Goal: Task Accomplishment & Management: Manage account settings

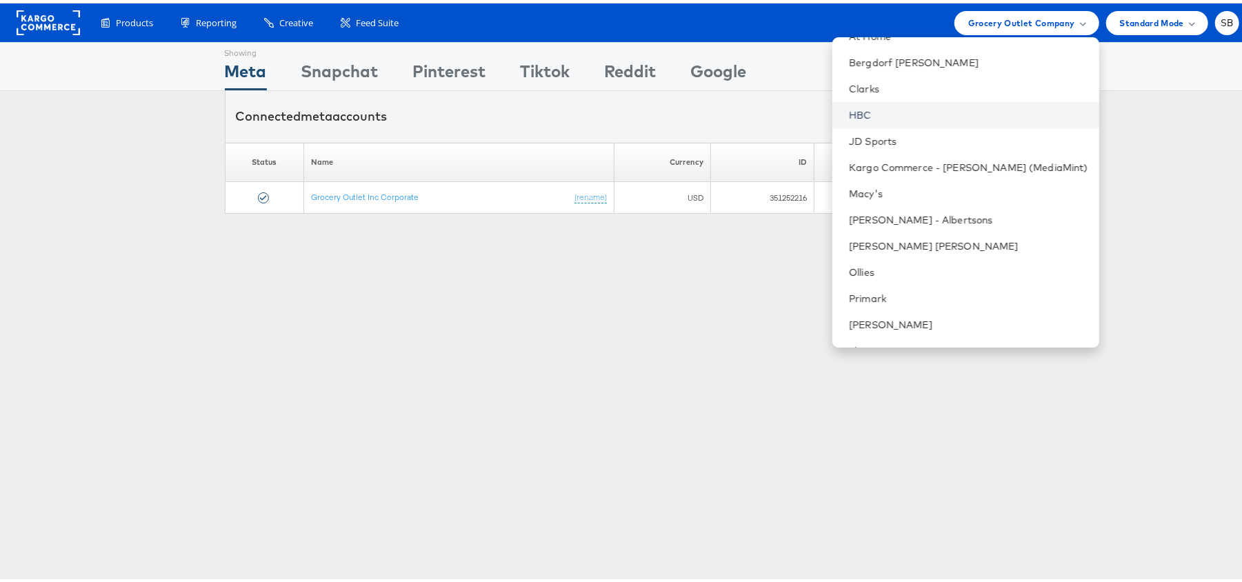
scroll to position [144, 0]
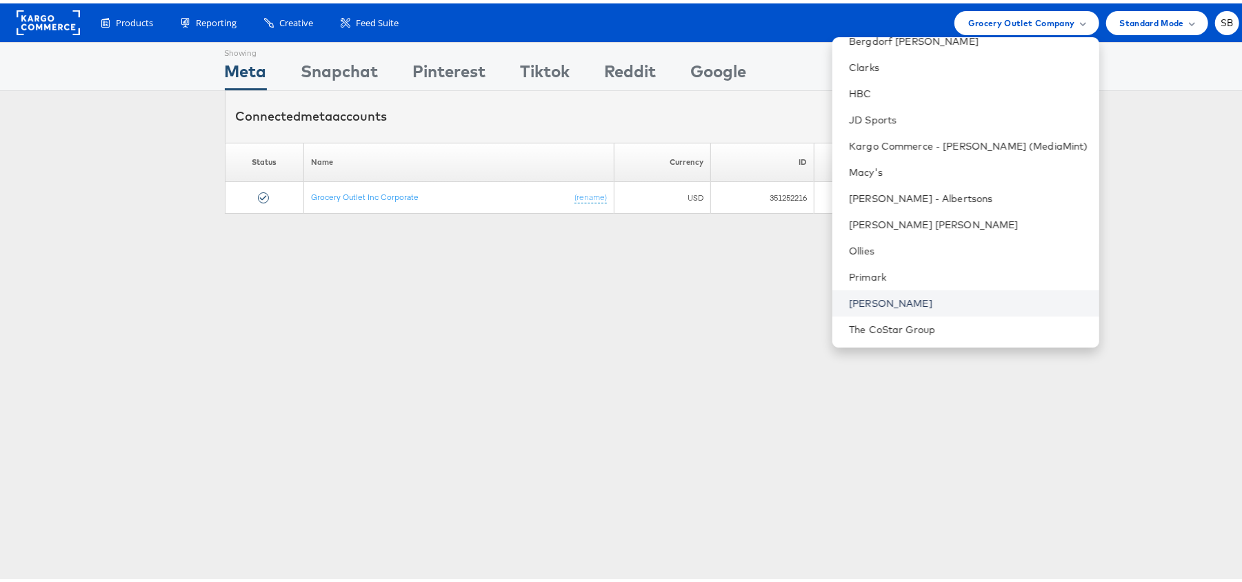
click at [906, 298] on link "[PERSON_NAME]" at bounding box center [968, 300] width 239 height 14
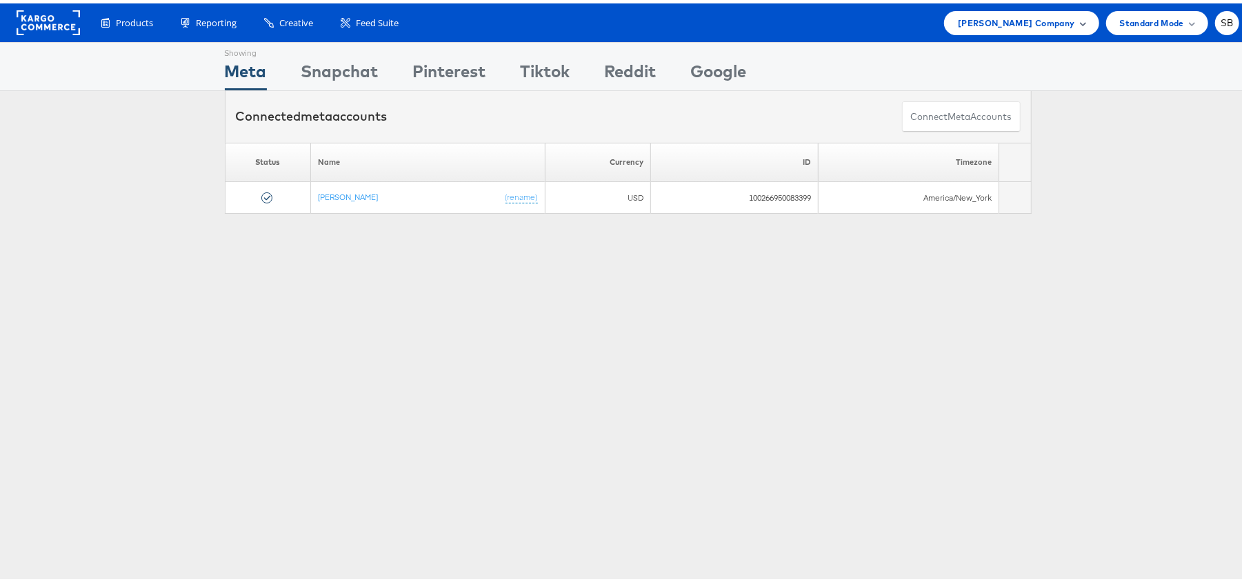
click at [1019, 12] on span "[PERSON_NAME] Company" at bounding box center [1016, 19] width 117 height 14
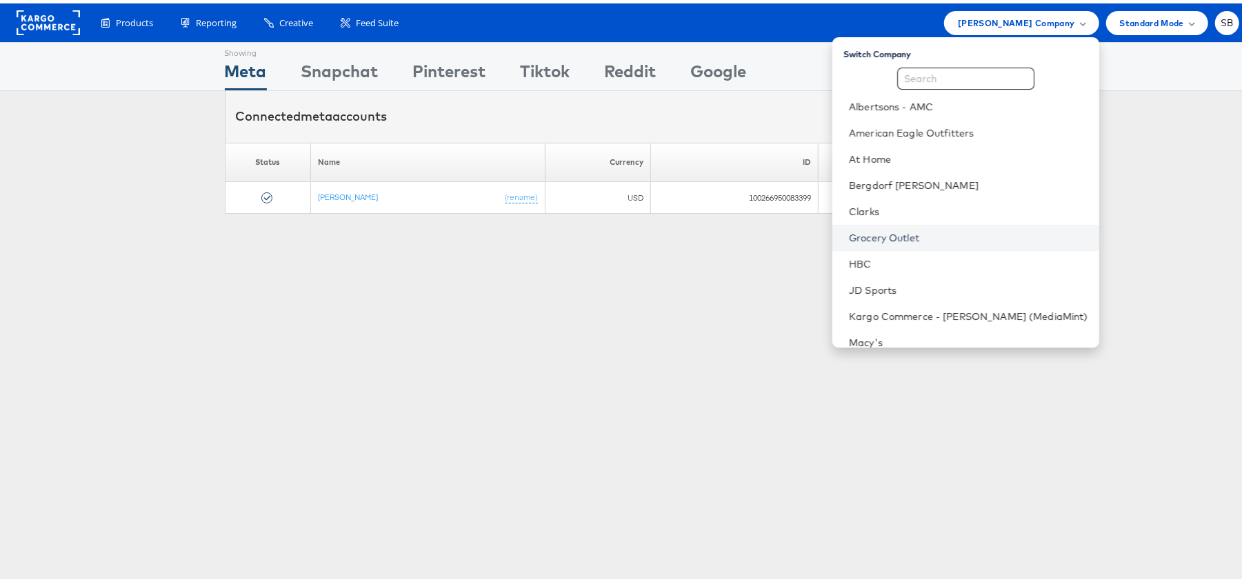
scroll to position [144, 0]
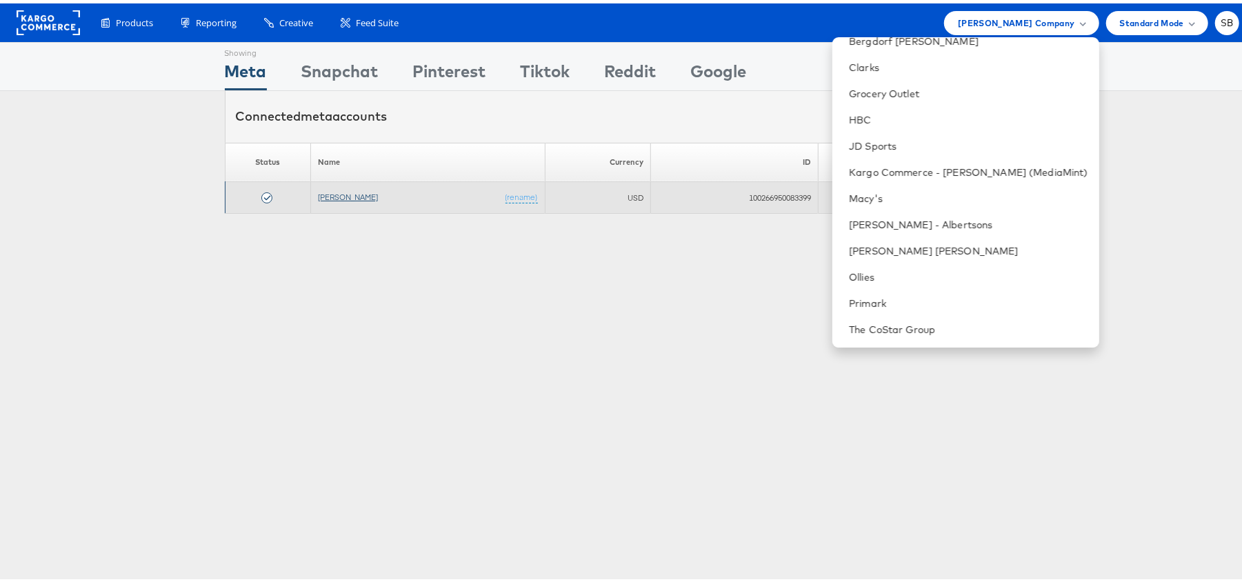
click at [349, 195] on link "[PERSON_NAME]" at bounding box center [348, 193] width 60 height 10
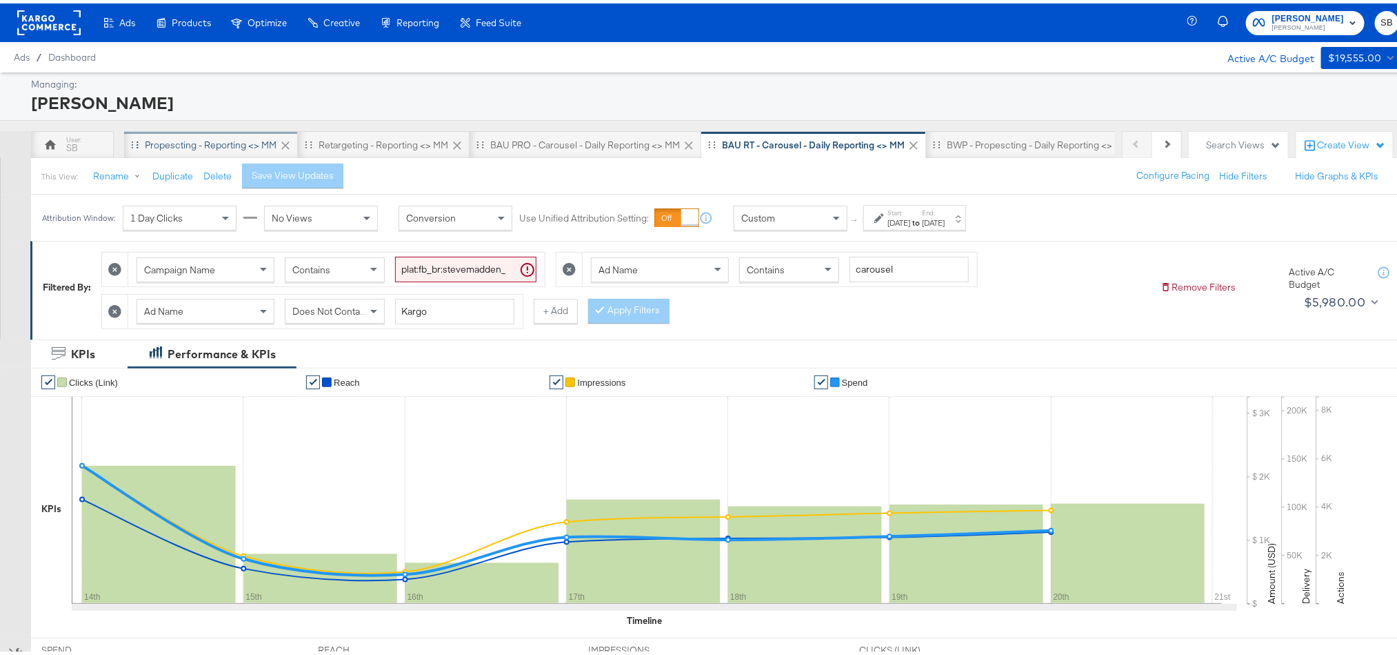
click at [226, 150] on div "Propescting - Reporting <> MM" at bounding box center [211, 142] width 174 height 28
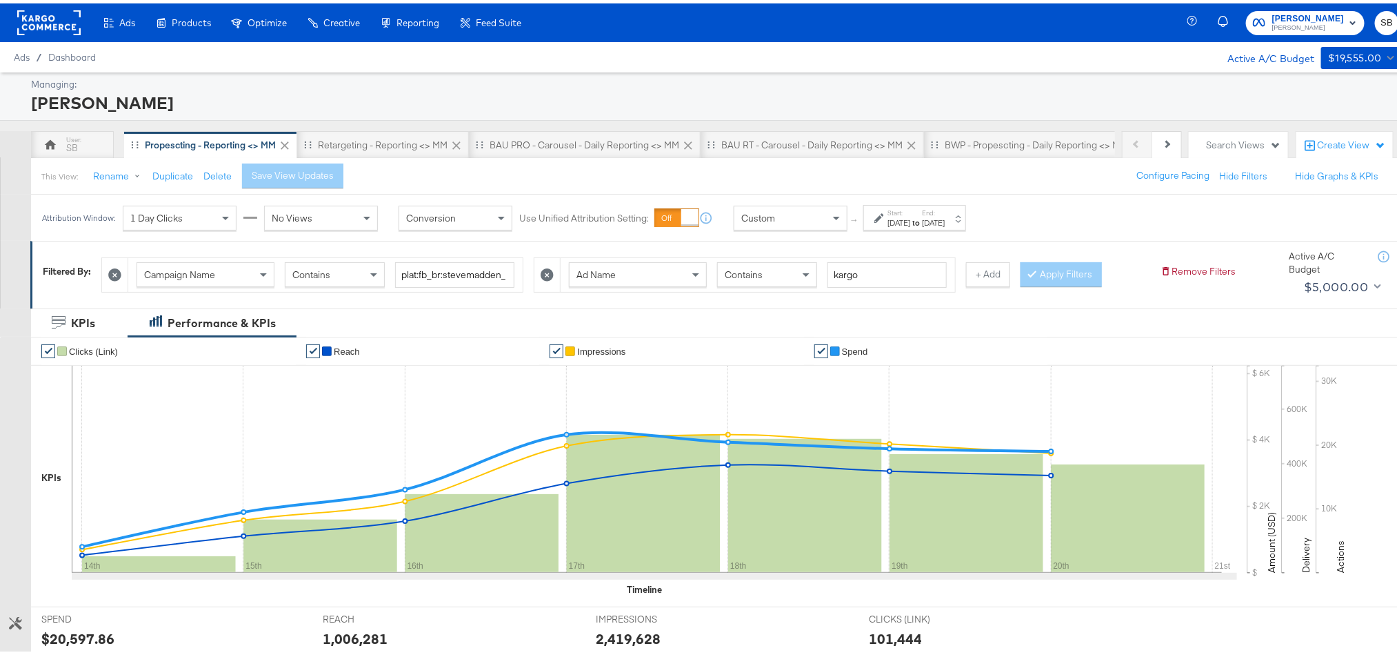
click at [922, 217] on strong "to" at bounding box center [916, 219] width 12 height 10
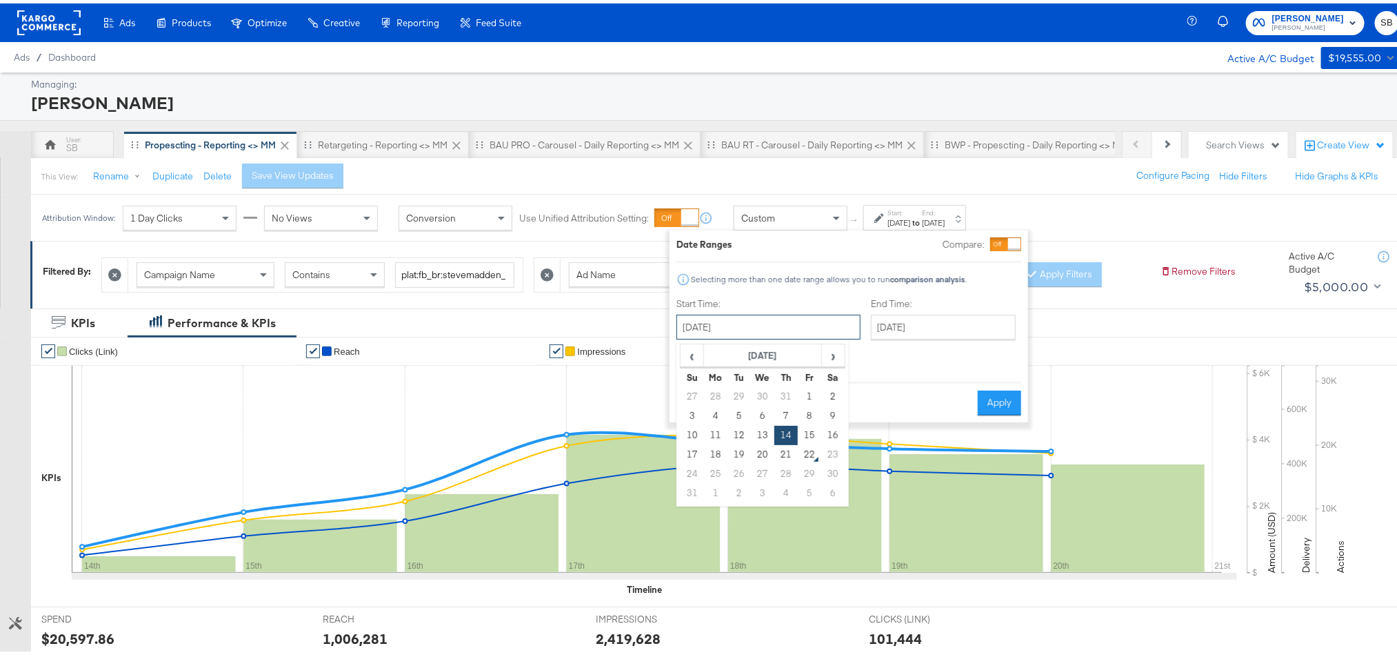
click at [775, 319] on input "[DATE]" at bounding box center [769, 323] width 184 height 25
click at [779, 453] on td "21" at bounding box center [786, 450] width 23 height 19
type input "[DATE]"
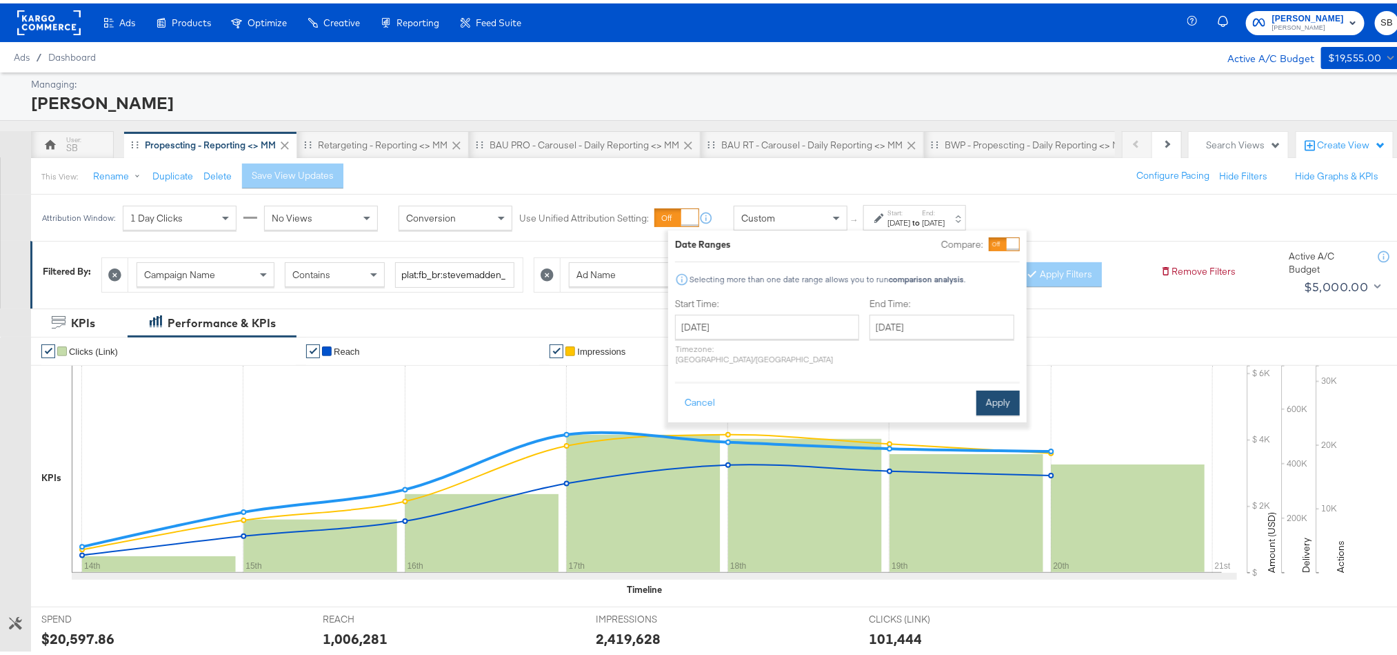
click at [985, 388] on button "Apply" at bounding box center [998, 399] width 43 height 25
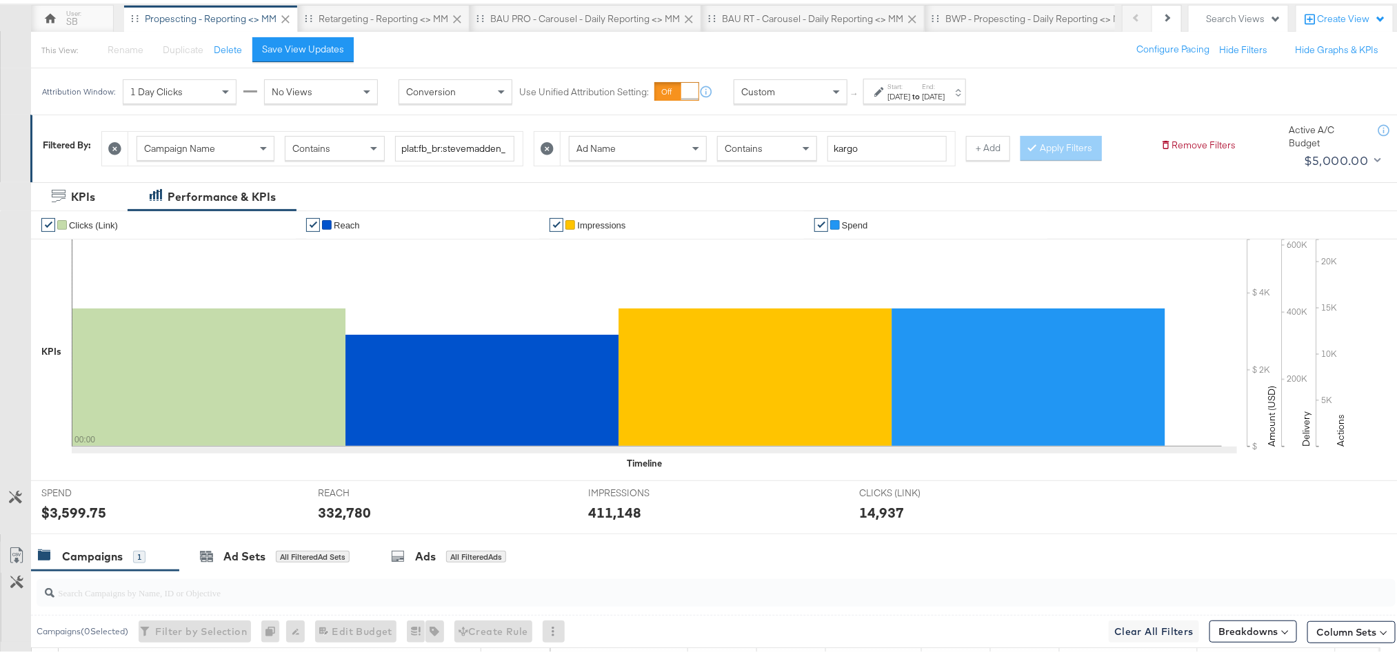
scroll to position [130, 0]
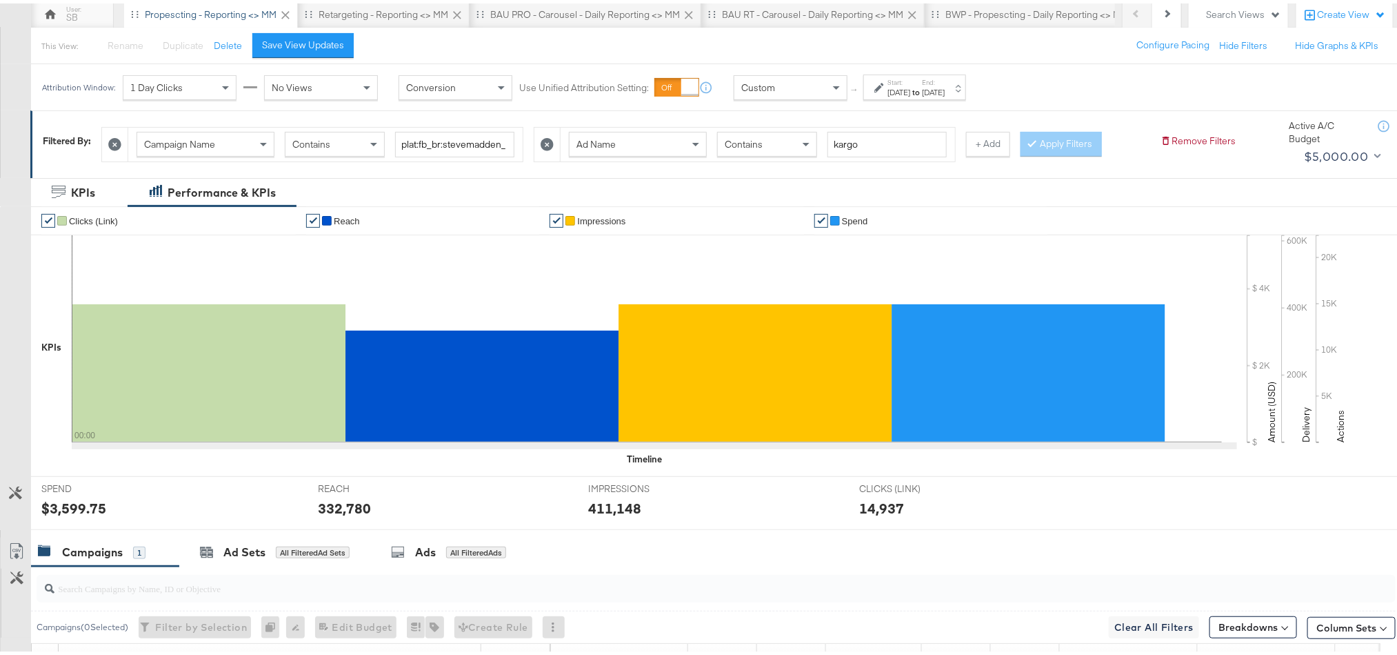
click at [59, 511] on div "$3,599.75" at bounding box center [73, 505] width 65 height 20
copy div "3,599.75"
click at [341, 510] on div "332,780" at bounding box center [344, 505] width 53 height 20
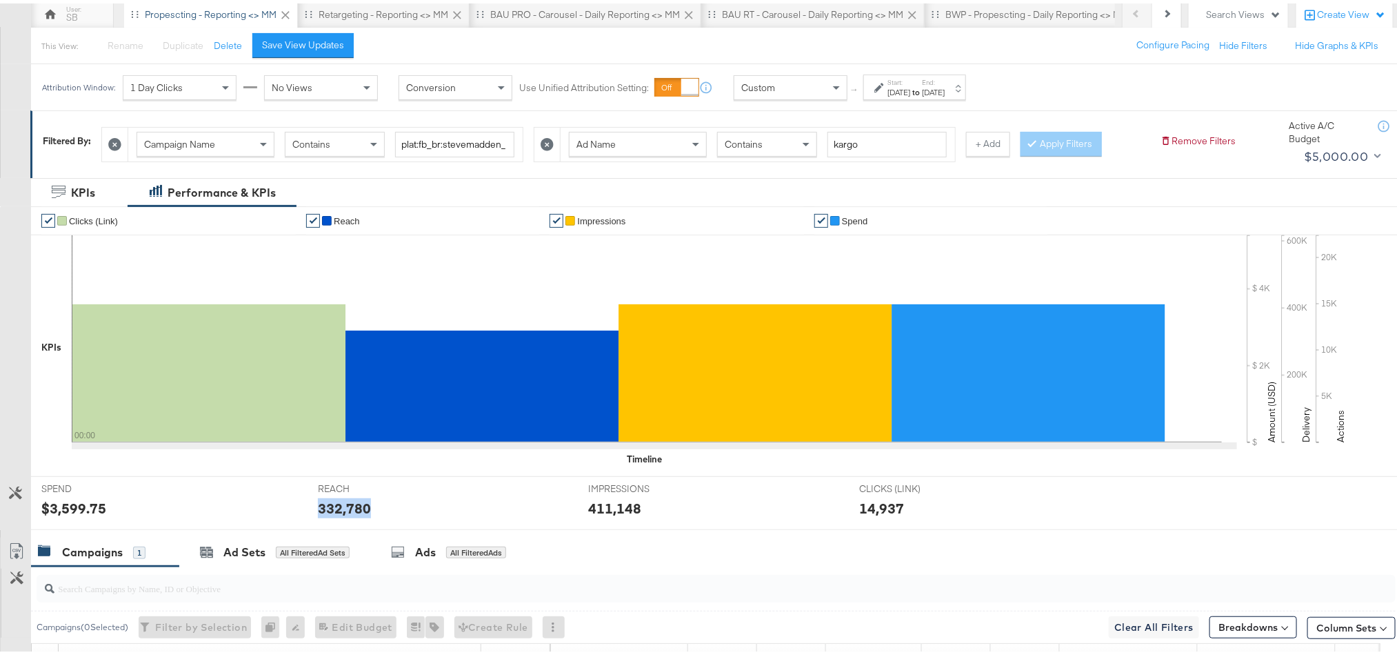
copy div "332,780"
click at [613, 501] on div "411,148" at bounding box center [614, 505] width 53 height 20
copy div "411,148"
click at [89, 499] on div "$3,599.75" at bounding box center [73, 505] width 65 height 20
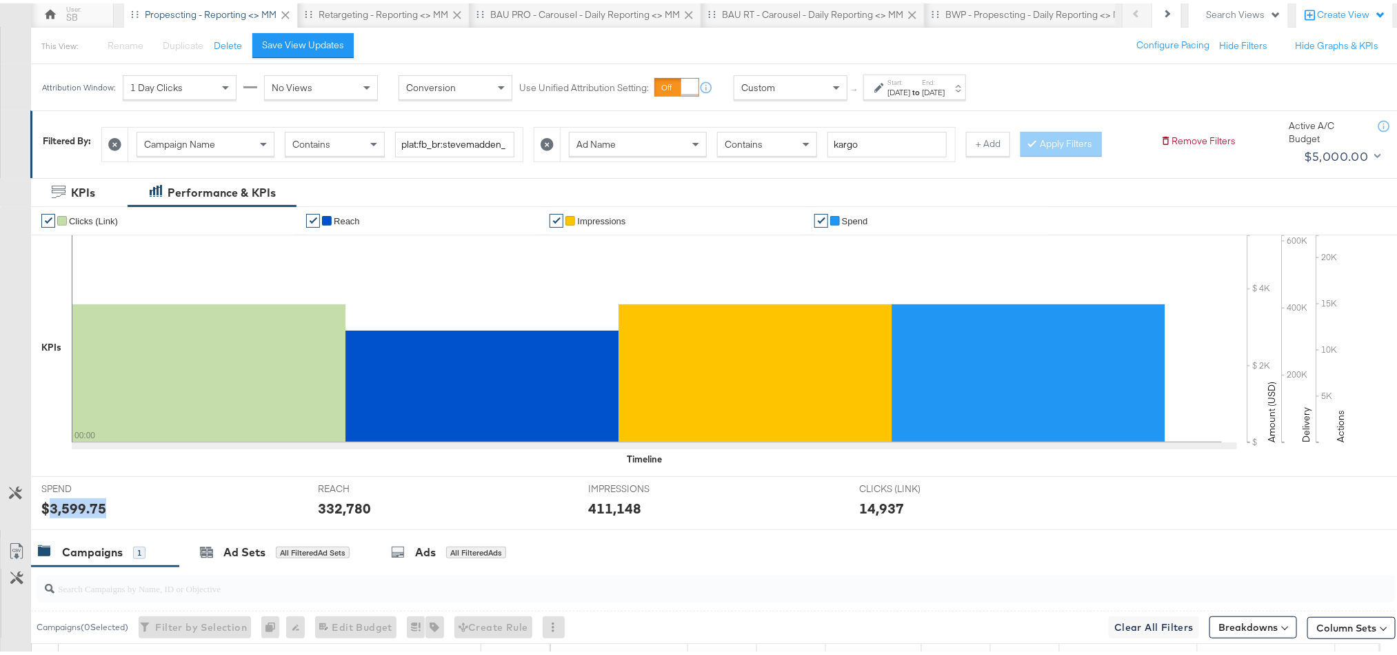
click at [89, 499] on div "$3,599.75" at bounding box center [73, 505] width 65 height 20
copy div "3,599.75"
click at [401, 17] on div "Retargeting - Reporting <> MM" at bounding box center [384, 11] width 130 height 13
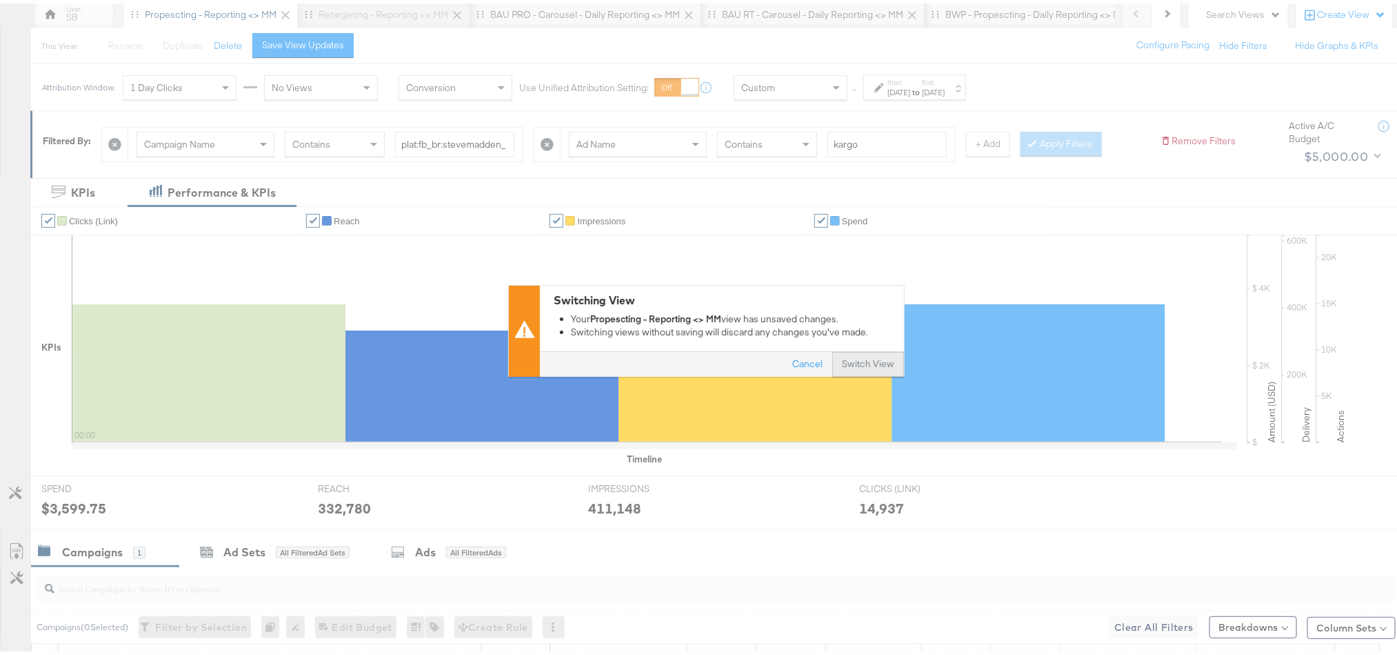
click at [844, 358] on button "Switch View" at bounding box center [868, 360] width 72 height 25
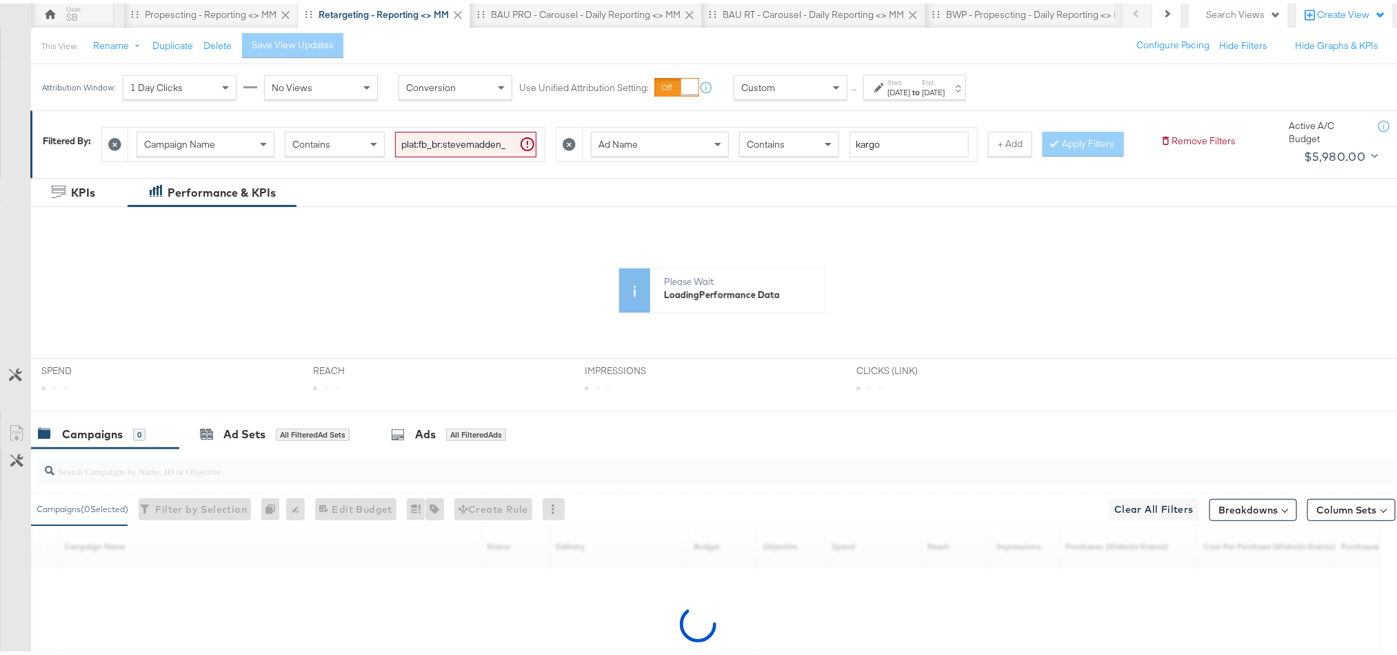
click at [945, 88] on div "[DATE]" at bounding box center [933, 88] width 23 height 11
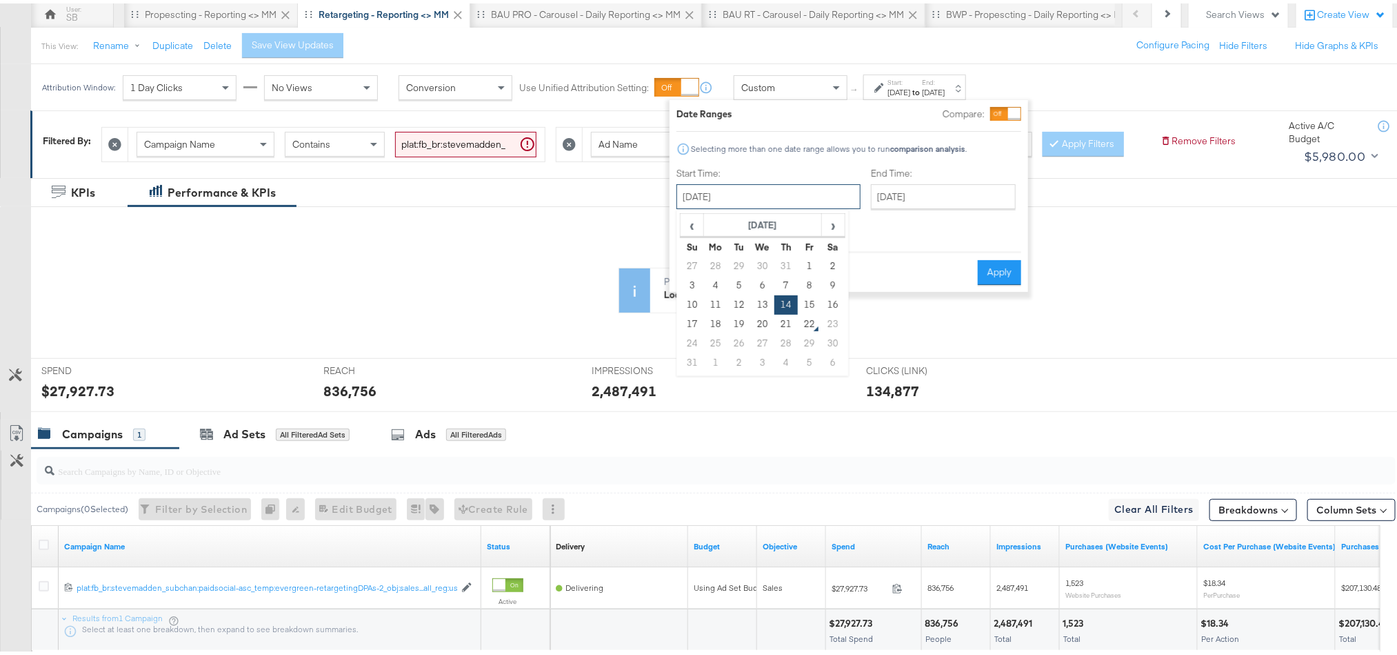
click at [764, 203] on input "[DATE]" at bounding box center [769, 193] width 184 height 25
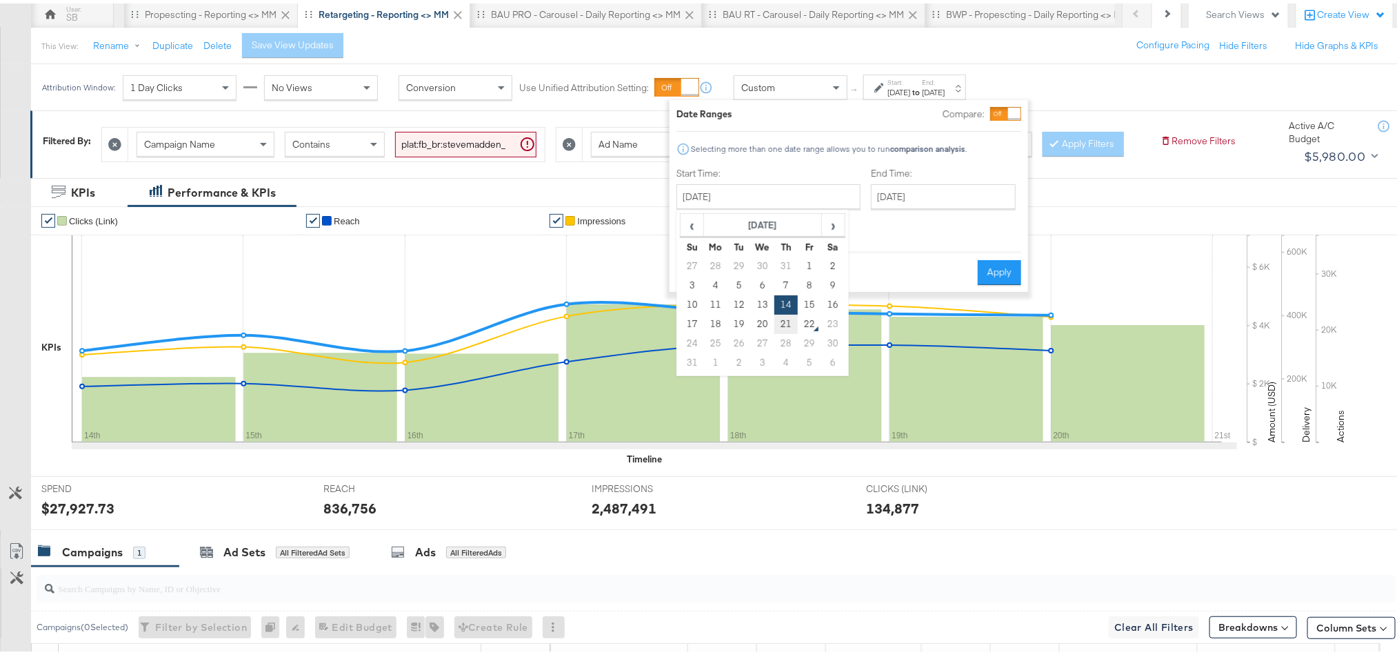
click at [790, 317] on td "21" at bounding box center [786, 320] width 23 height 19
type input "[DATE]"
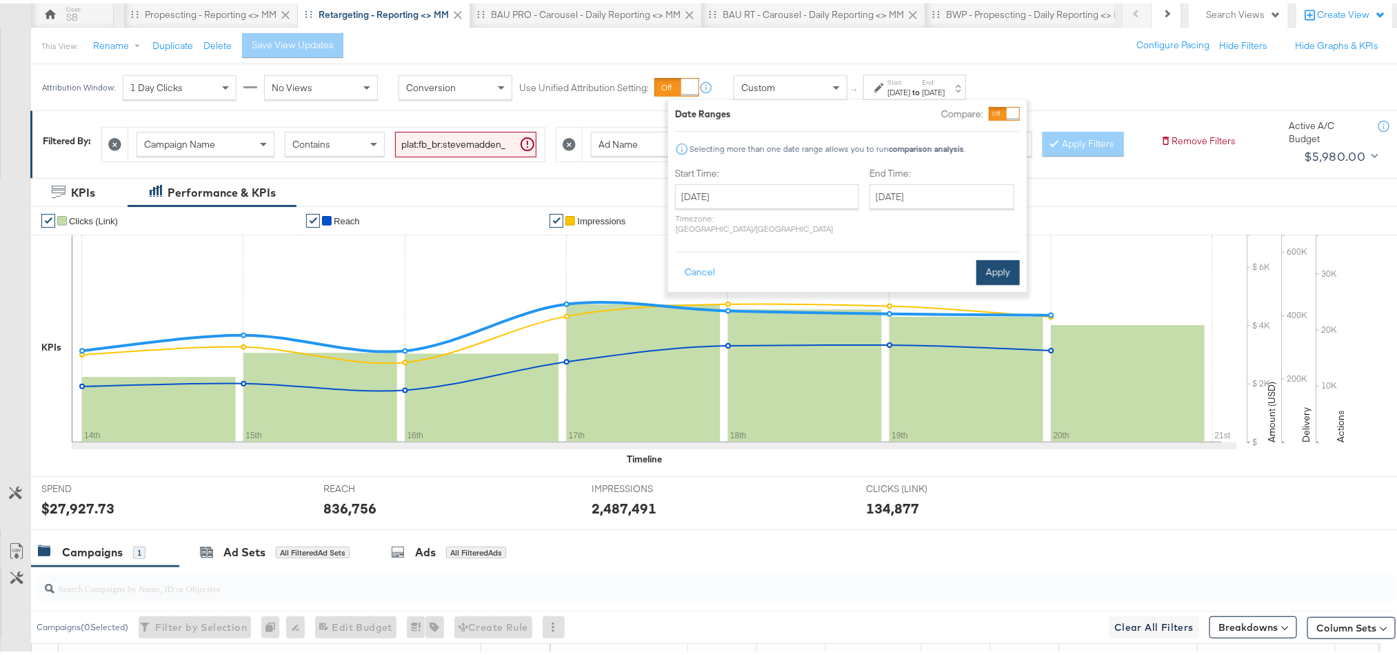
click at [991, 257] on button "Apply" at bounding box center [998, 269] width 43 height 25
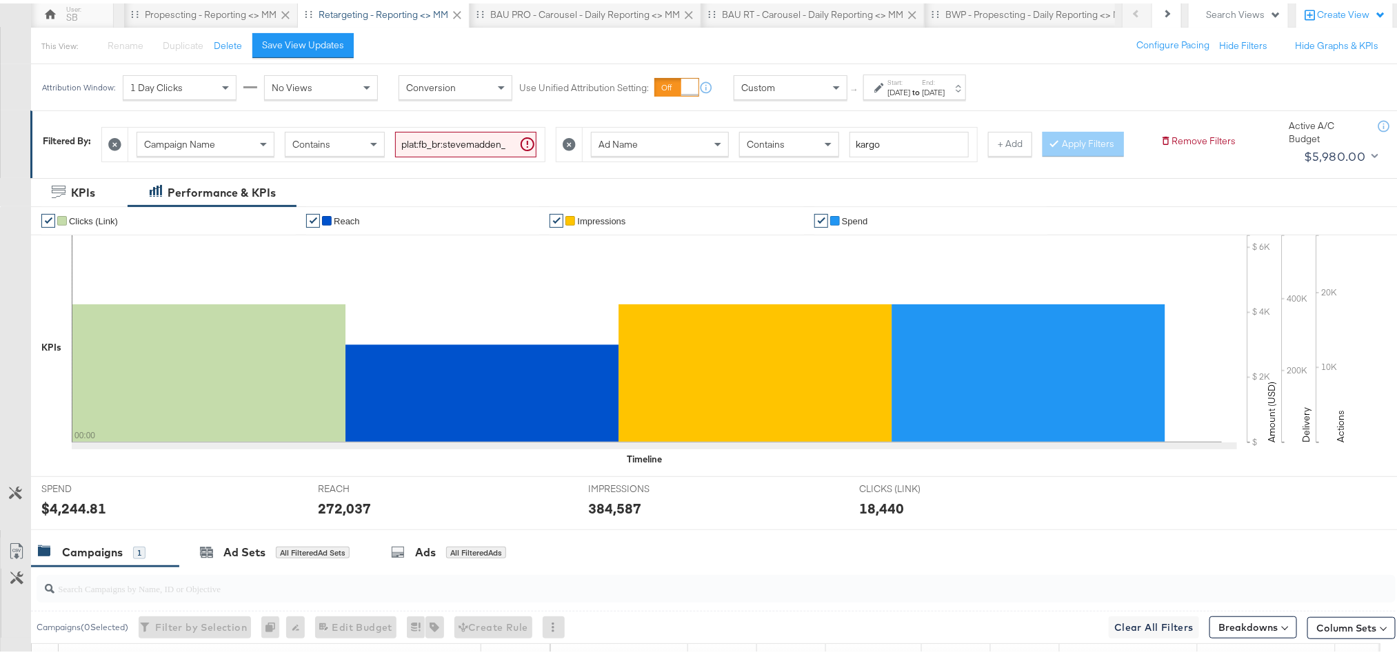
click at [67, 515] on div "$4,244.81" at bounding box center [73, 505] width 65 height 20
copy div "4,244.81"
click at [67, 515] on div "$4,244.81" at bounding box center [73, 505] width 65 height 20
click at [339, 515] on div "272,037" at bounding box center [344, 505] width 53 height 20
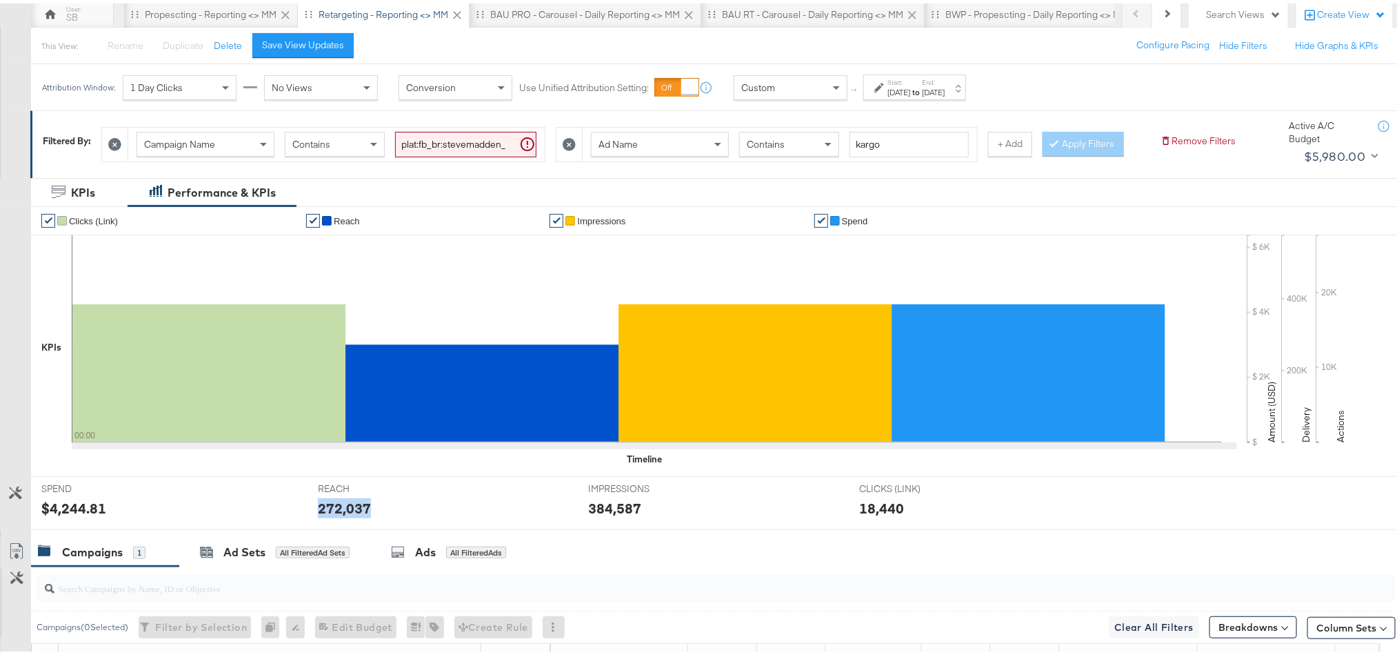
copy div "272,037"
click at [599, 515] on div "384,587" at bounding box center [614, 505] width 53 height 20
copy div "384,587"
click at [594, 11] on div "BAU PRO - Carousel - Daily Reporting <> MM" at bounding box center [585, 11] width 190 height 13
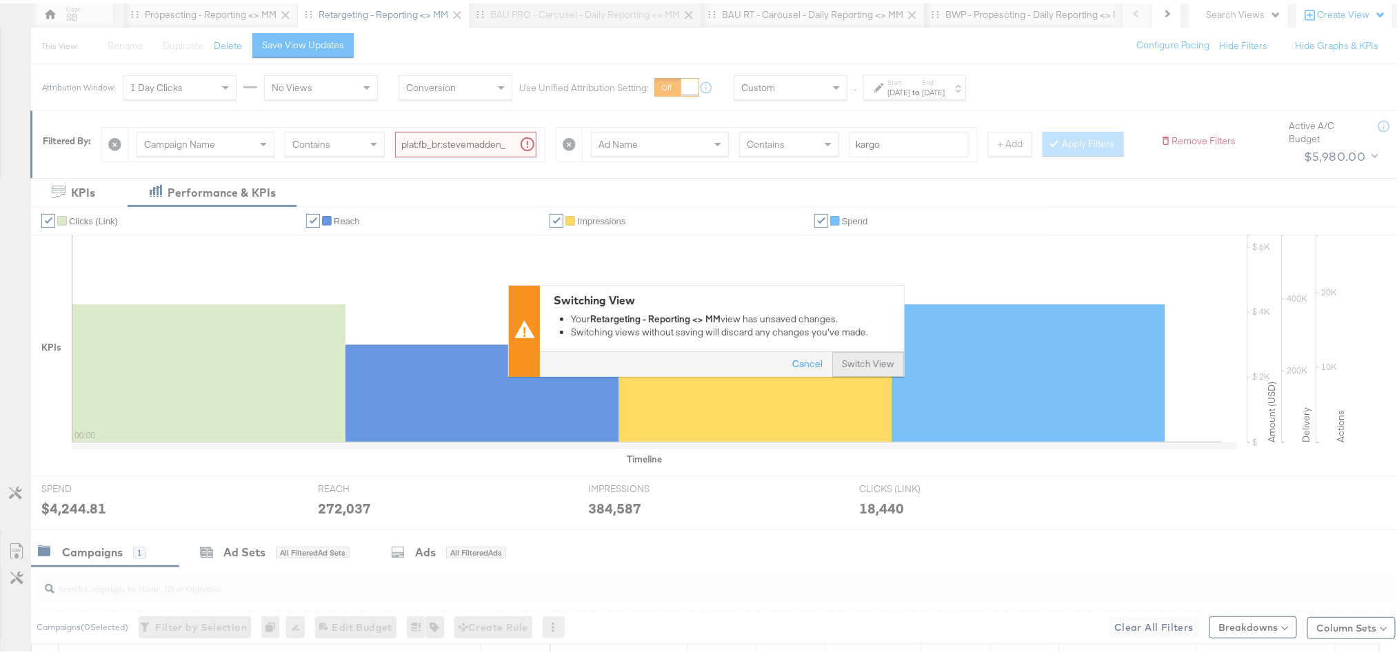
click at [849, 363] on button "Switch View" at bounding box center [868, 360] width 72 height 25
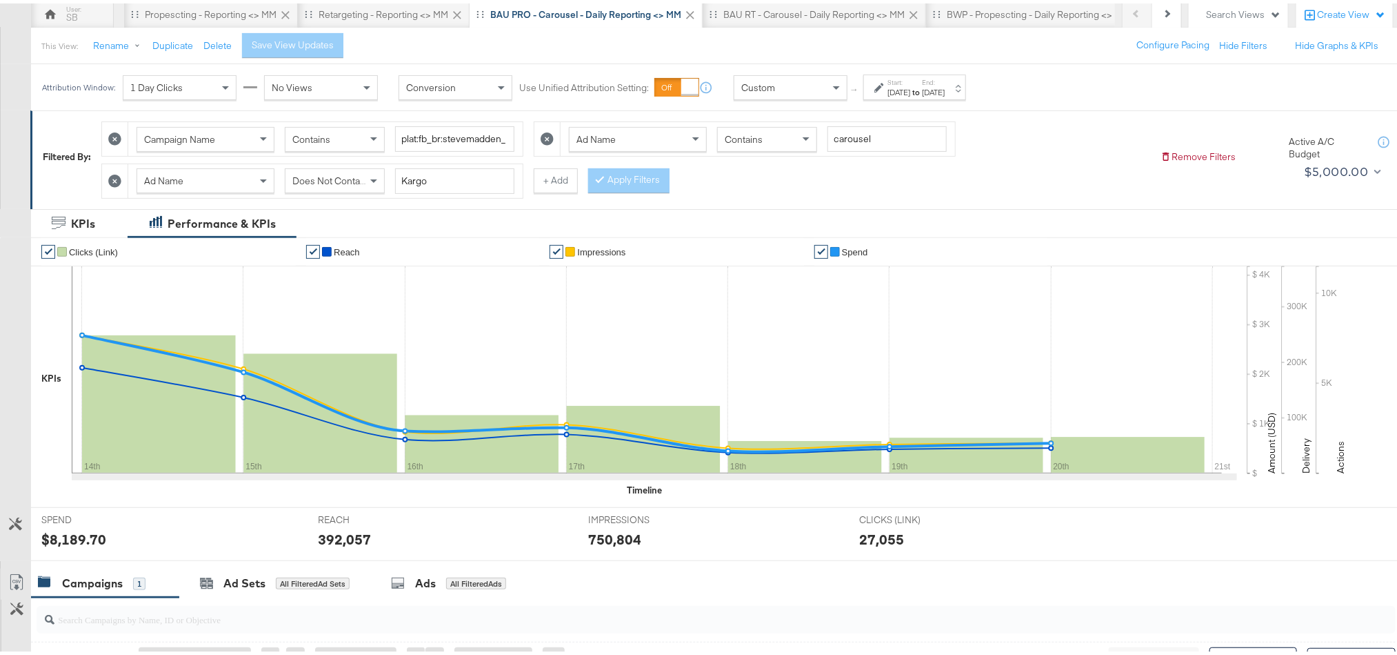
click at [922, 89] on strong "to" at bounding box center [916, 88] width 12 height 10
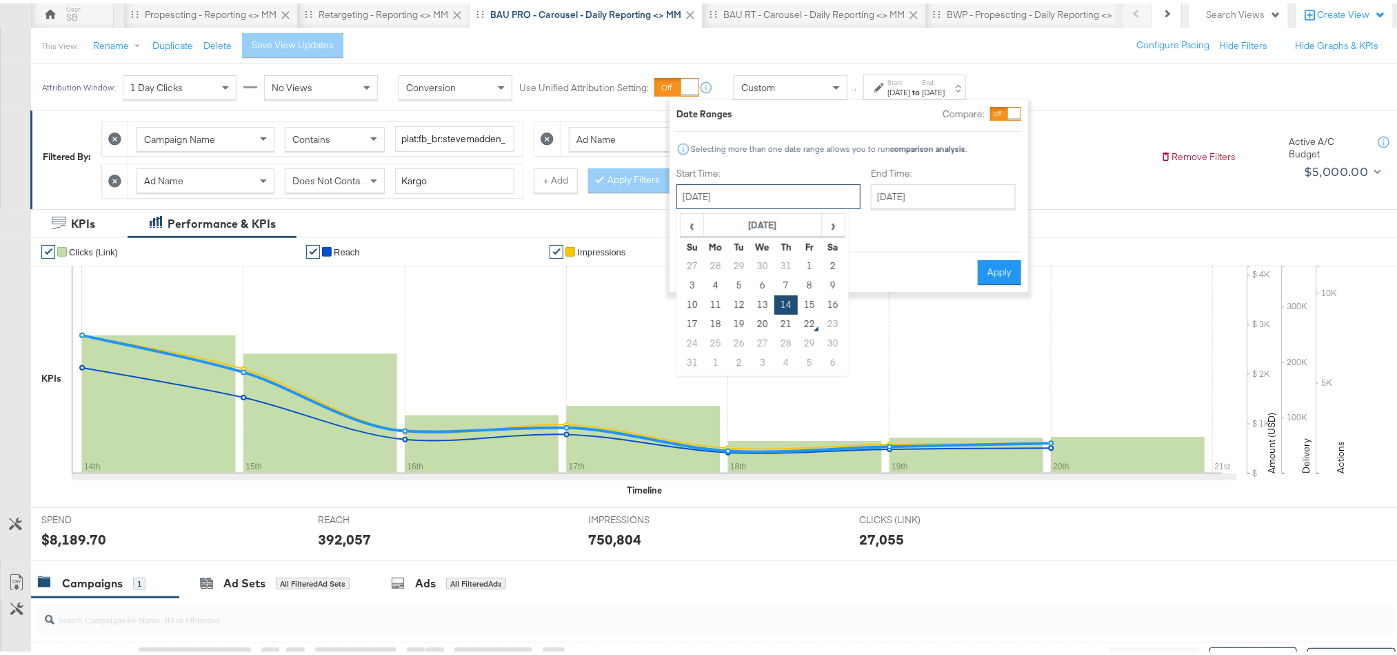
click at [737, 193] on input "[DATE]" at bounding box center [769, 193] width 184 height 25
click at [782, 317] on td "21" at bounding box center [786, 320] width 23 height 19
type input "[DATE]"
click at [996, 259] on button "Apply" at bounding box center [998, 269] width 43 height 25
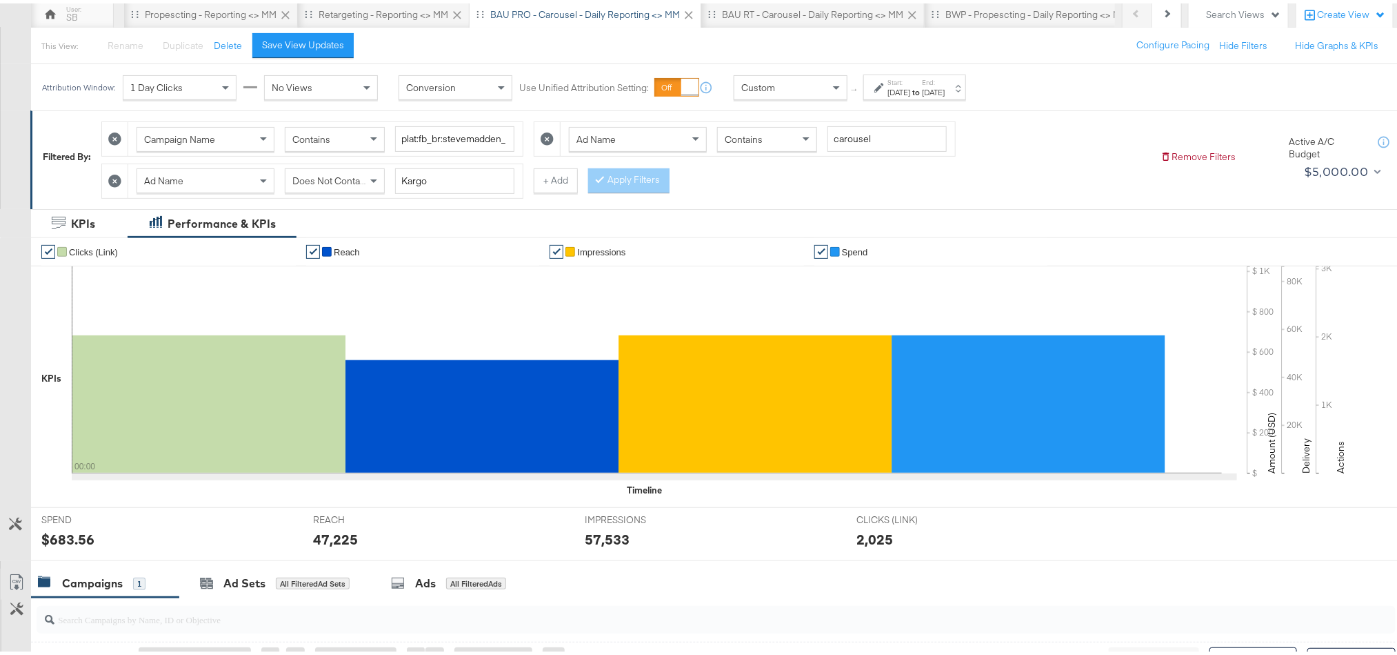
click at [62, 542] on div "$683.56" at bounding box center [67, 536] width 53 height 20
copy div "683.56"
click at [341, 537] on div "47,225" at bounding box center [335, 536] width 45 height 20
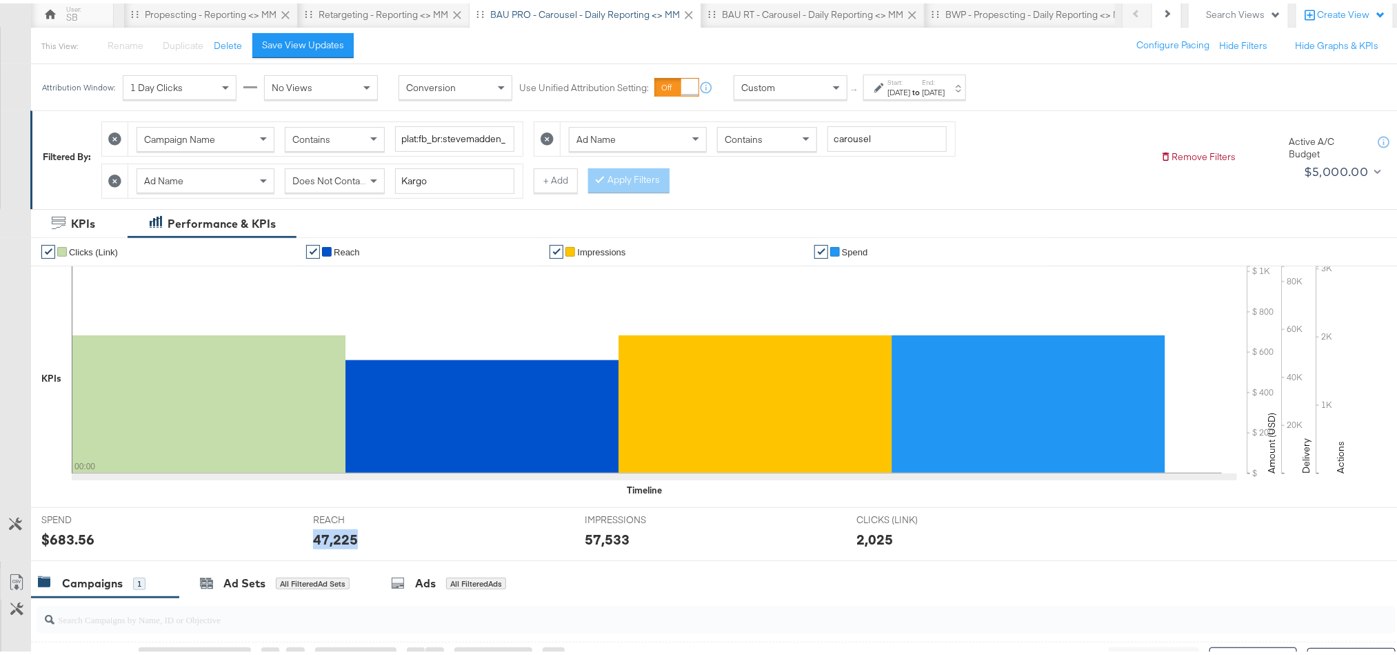
copy div "47,225"
click at [609, 540] on div "57,533" at bounding box center [607, 536] width 45 height 20
copy div "57,533"
click at [841, 17] on div "BAU RT - Carousel - Daily Reporting <> MM" at bounding box center [812, 11] width 181 height 13
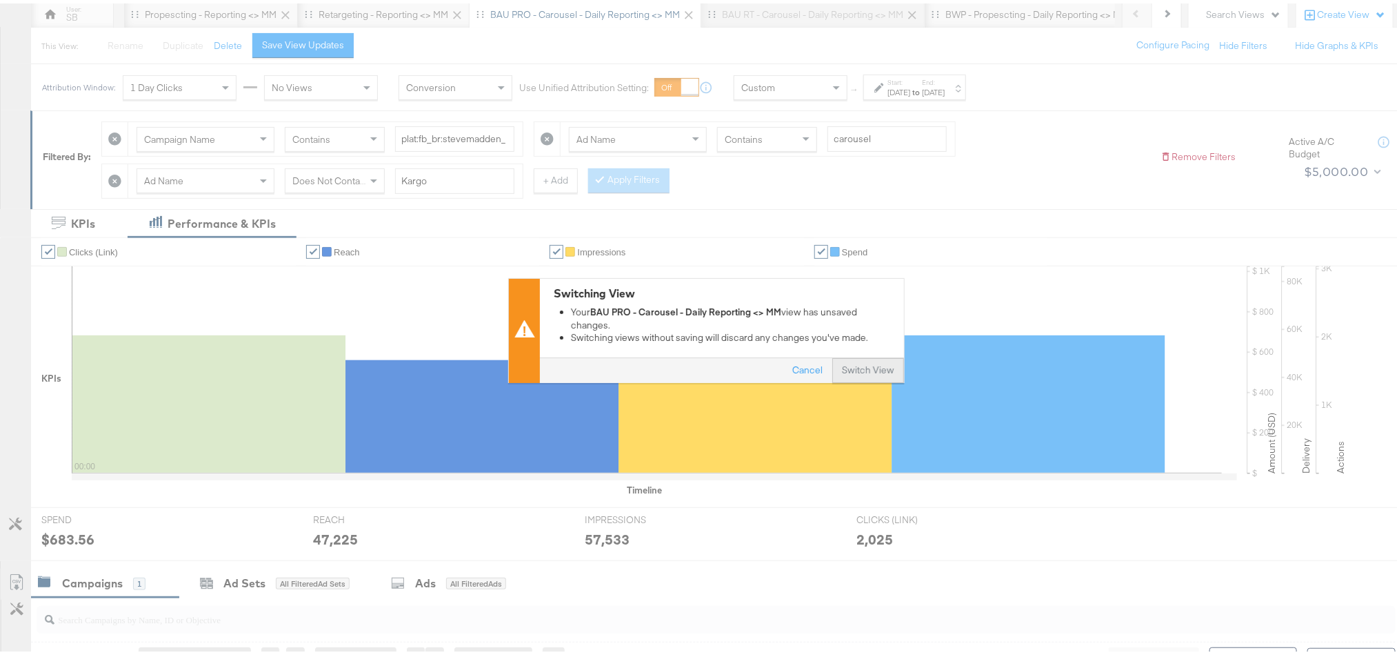
click at [850, 371] on button "Switch View" at bounding box center [868, 367] width 72 height 25
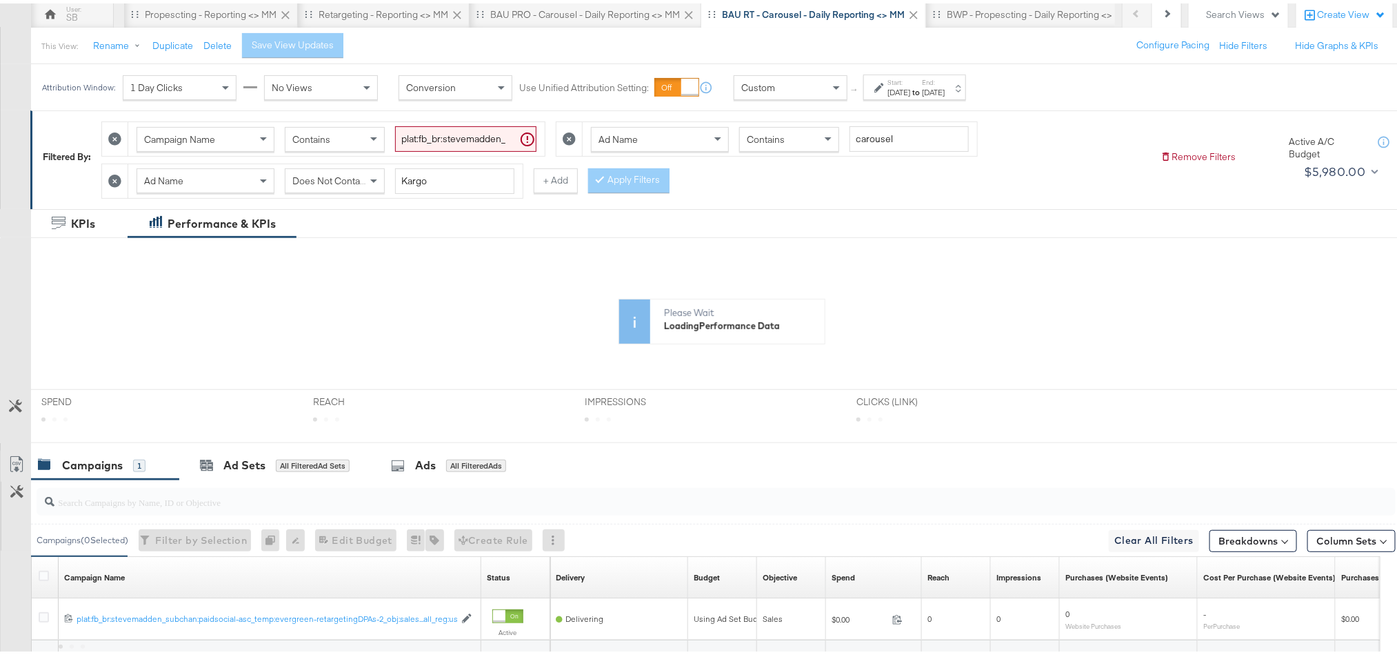
click at [910, 83] on label "Start:" at bounding box center [899, 78] width 23 height 9
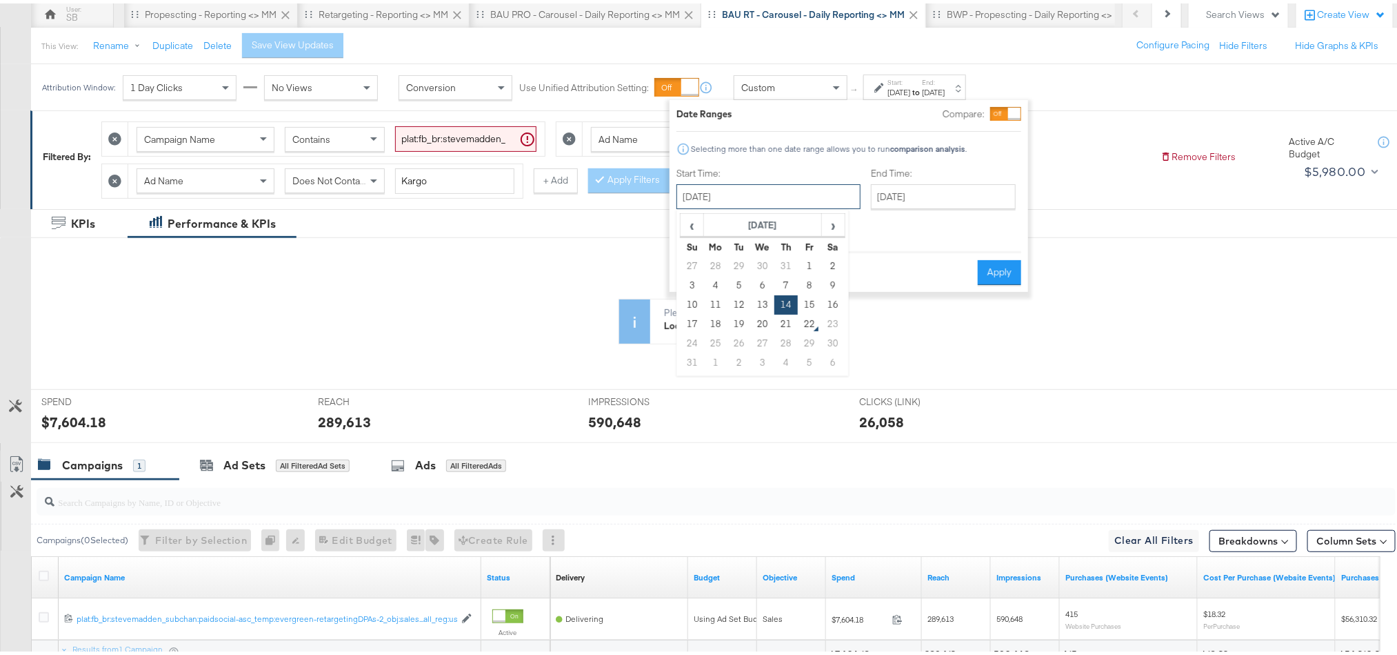
click at [803, 199] on input "[DATE]" at bounding box center [769, 193] width 184 height 25
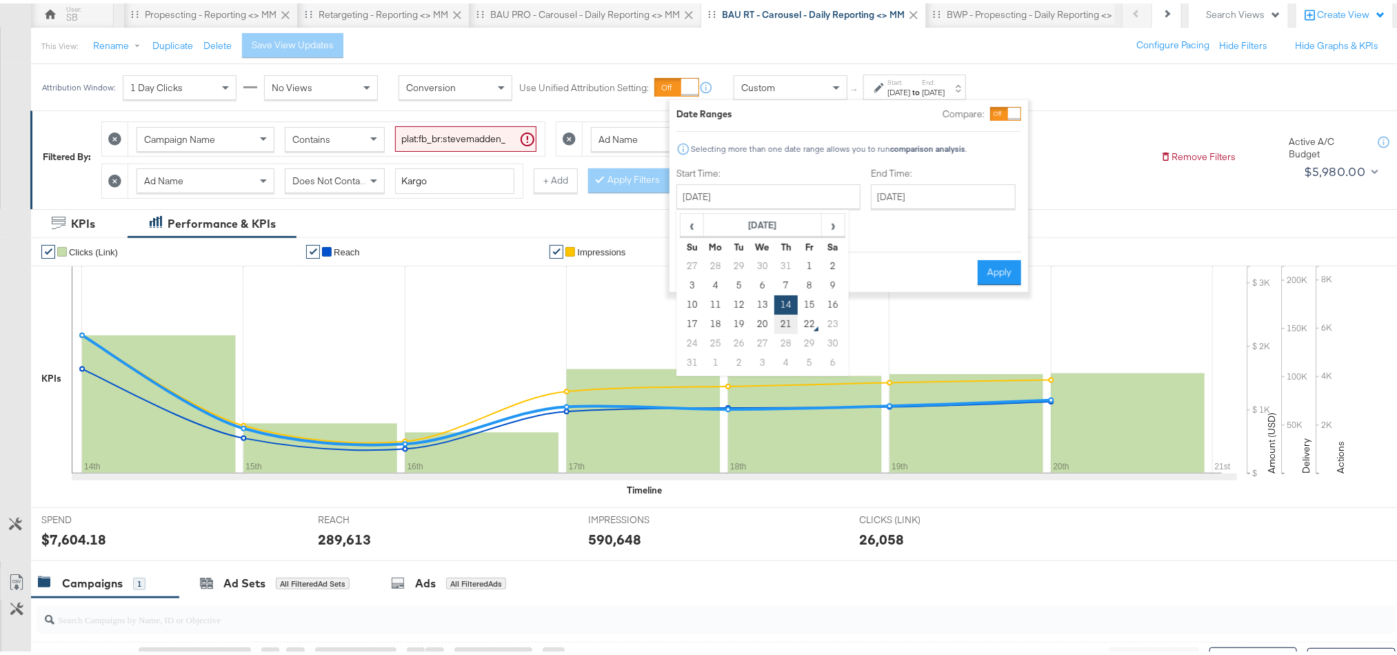
click at [785, 321] on td "21" at bounding box center [786, 320] width 23 height 19
type input "[DATE]"
click at [996, 257] on button "Apply" at bounding box center [998, 269] width 43 height 25
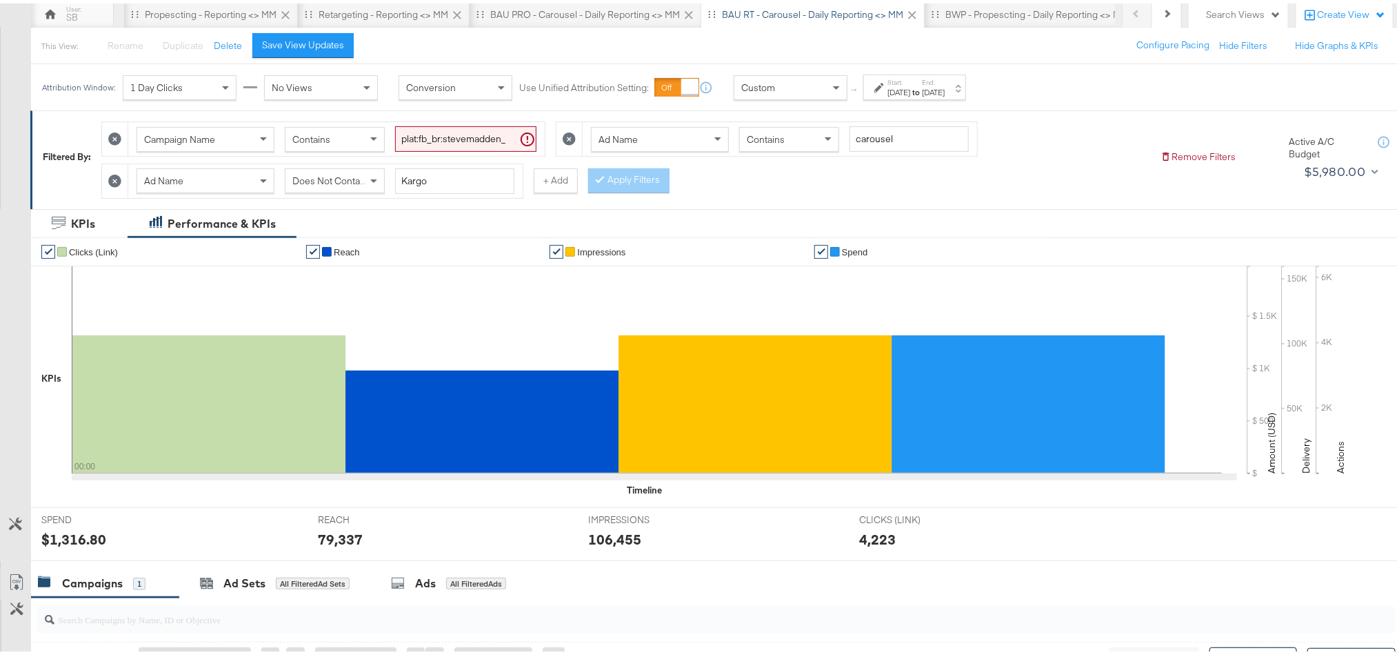
click at [64, 545] on div "$1,316.80" at bounding box center [73, 536] width 65 height 20
click at [340, 539] on div "79,337" at bounding box center [340, 536] width 45 height 20
click at [611, 546] on div "106,455" at bounding box center [614, 536] width 53 height 20
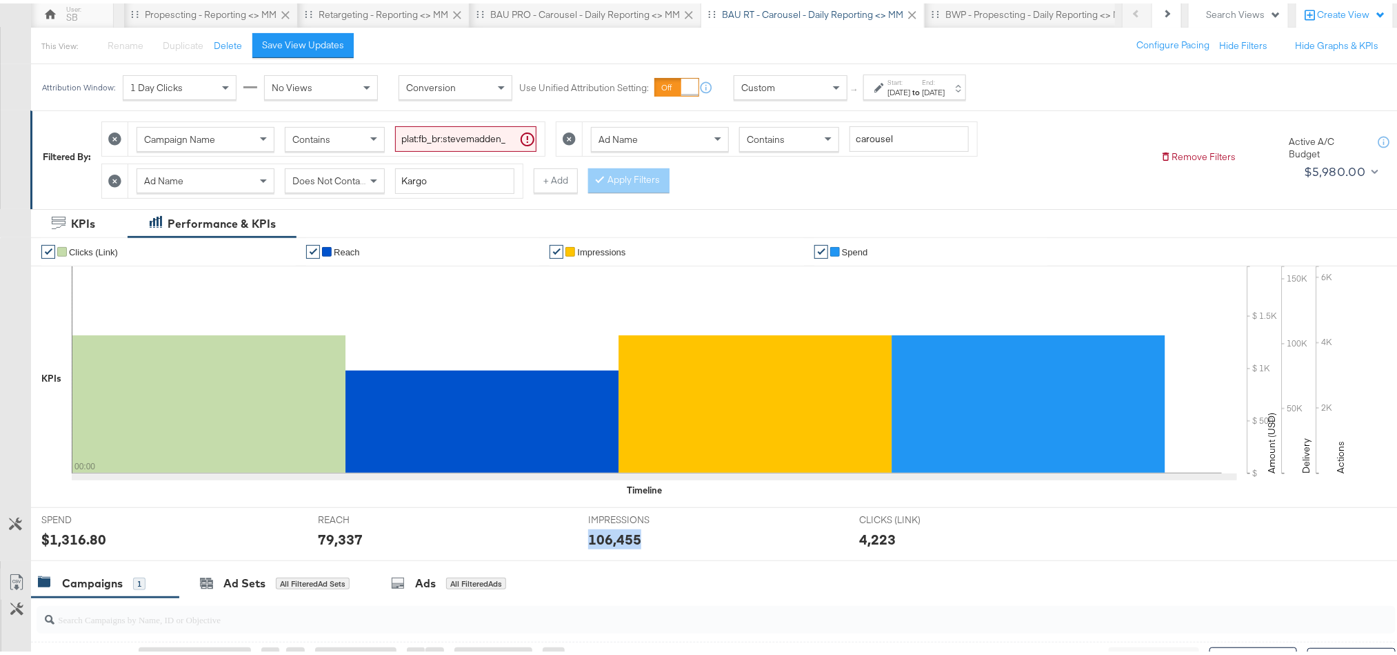
click at [611, 546] on div "106,455" at bounding box center [614, 536] width 53 height 20
click at [1153, 13] on button "Next" at bounding box center [1168, 11] width 30 height 28
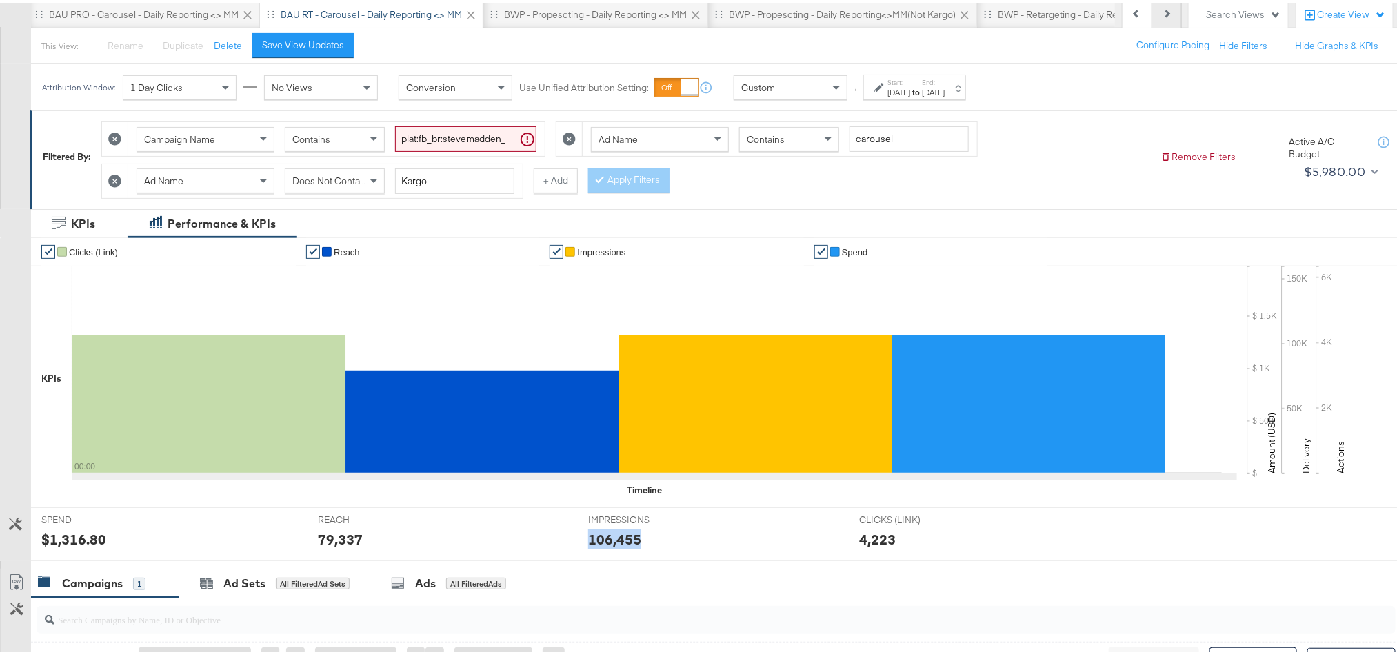
click at [1153, 13] on button "Next" at bounding box center [1168, 11] width 30 height 28
click at [388, 3] on div "BWP - Propescting - Daily Reporting <> MM" at bounding box center [320, 11] width 225 height 28
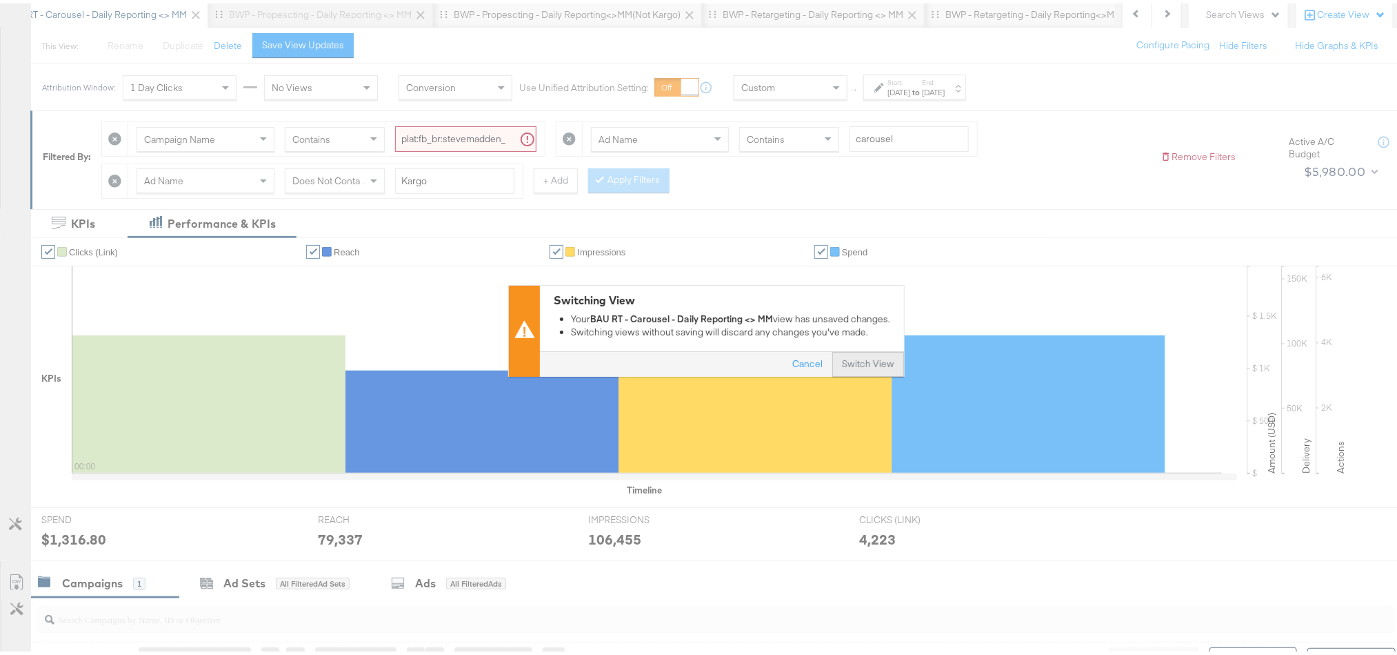
click at [861, 366] on button "Switch View" at bounding box center [868, 360] width 72 height 25
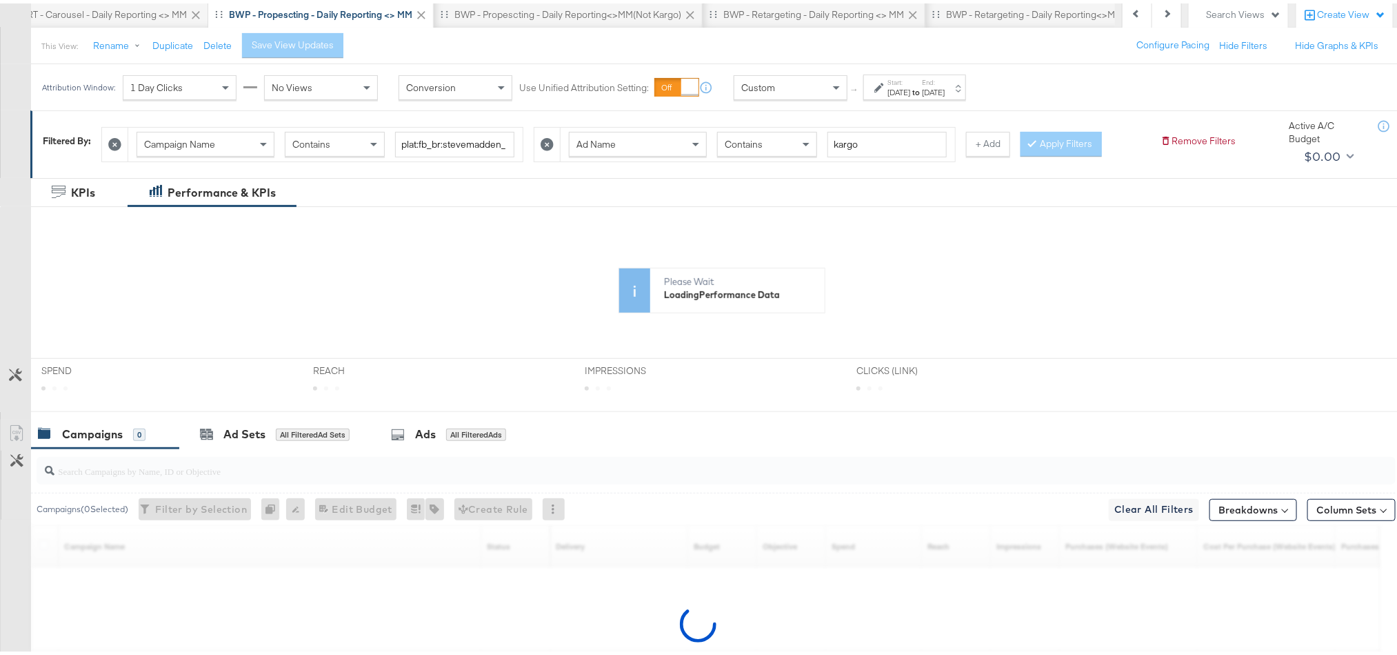
click at [945, 91] on div "[DATE]" at bounding box center [933, 88] width 23 height 11
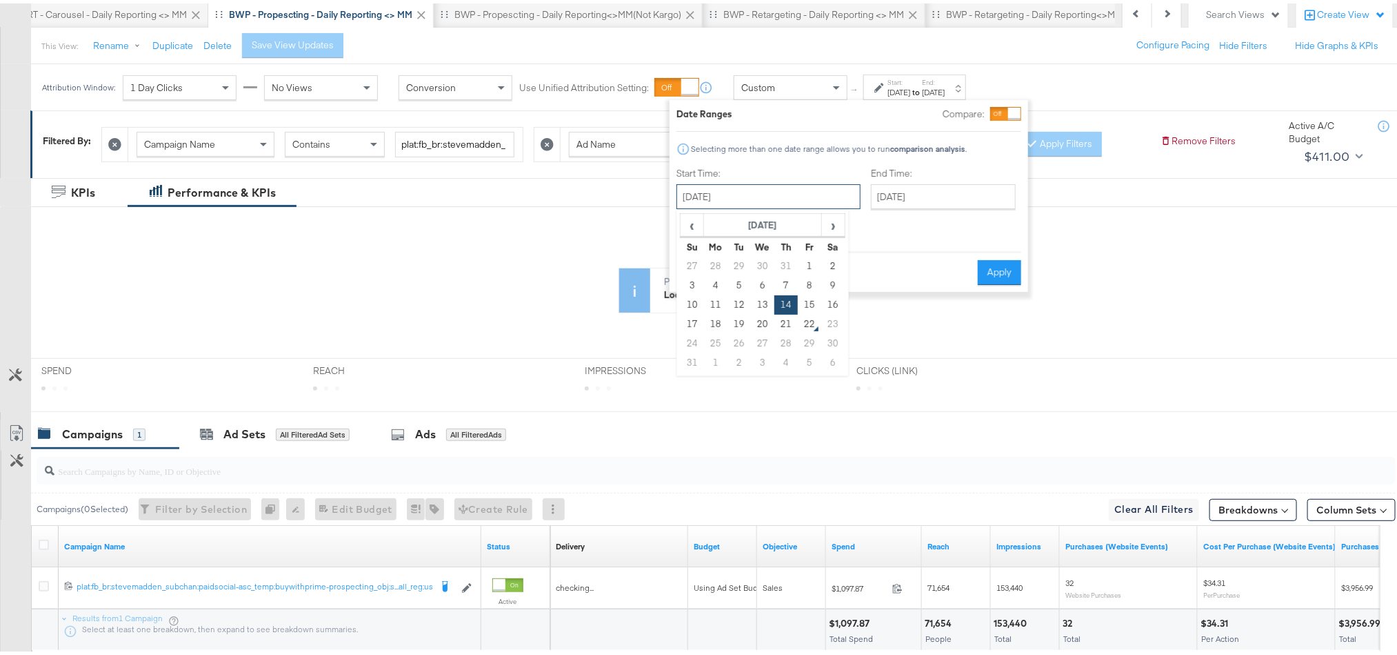
click at [792, 193] on input "[DATE]" at bounding box center [769, 193] width 184 height 25
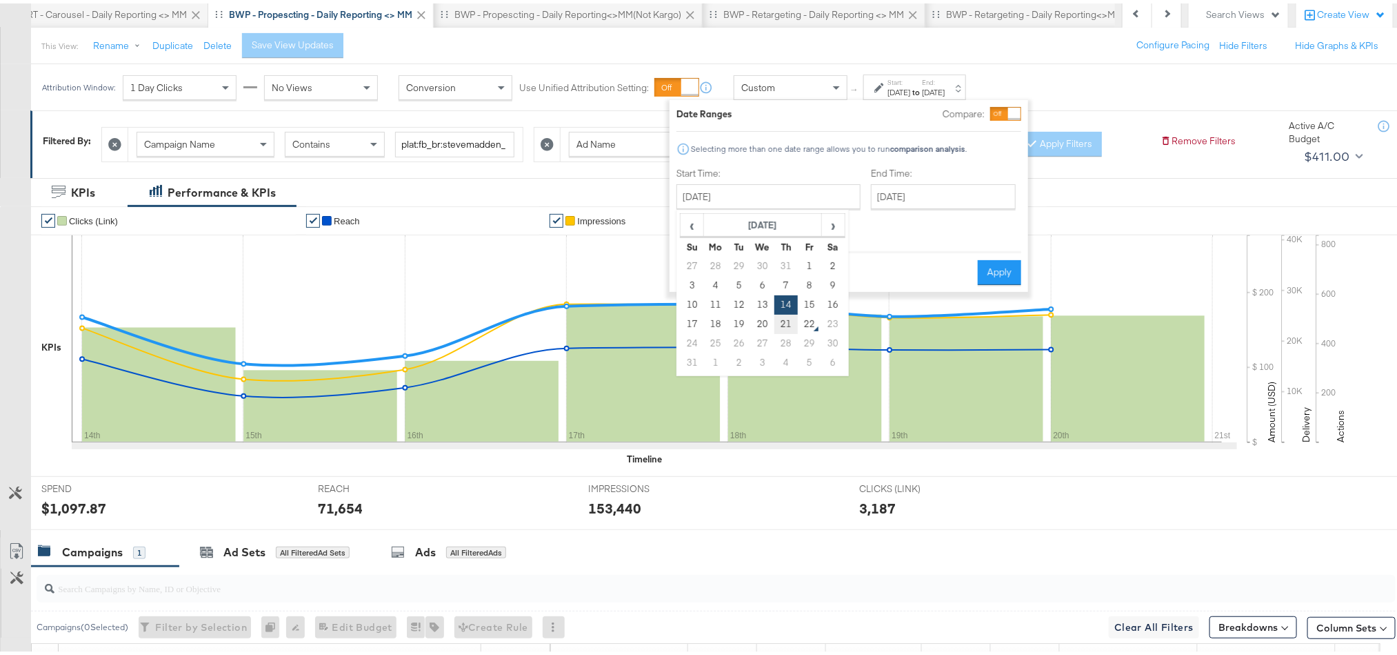
click at [788, 319] on td "21" at bounding box center [786, 320] width 23 height 19
type input "[DATE]"
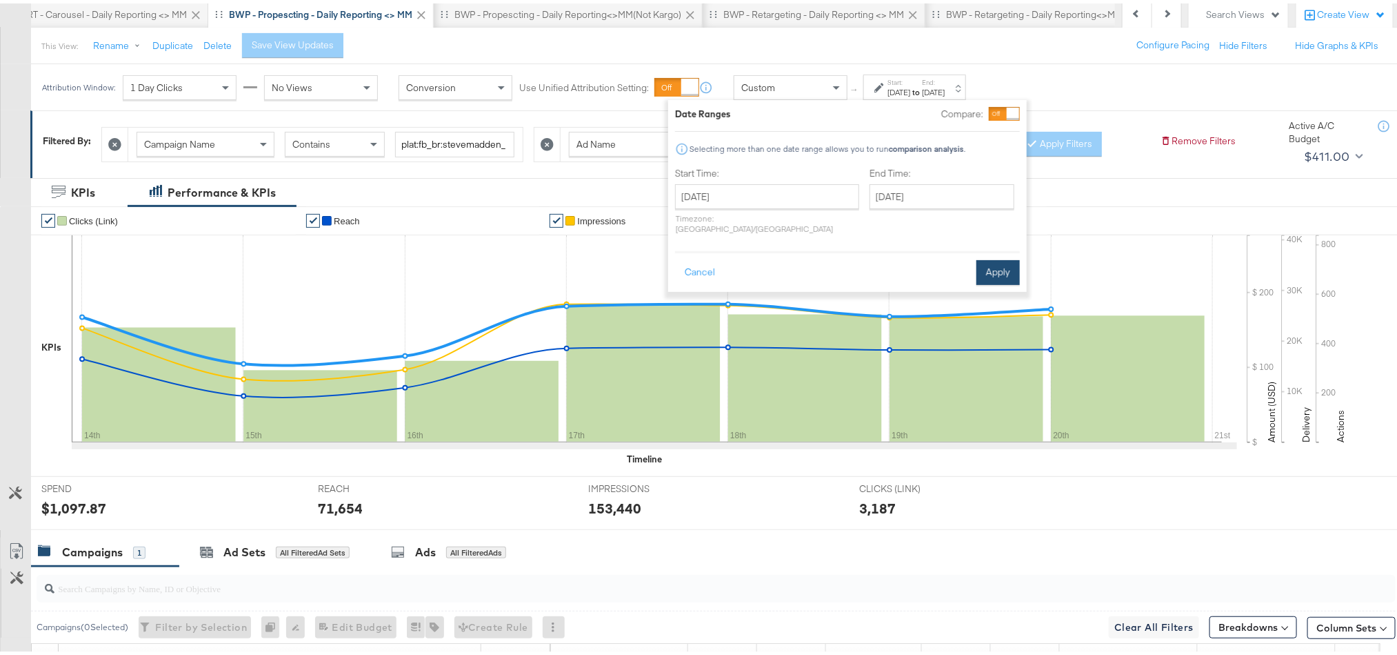
click at [988, 259] on button "Apply" at bounding box center [998, 269] width 43 height 25
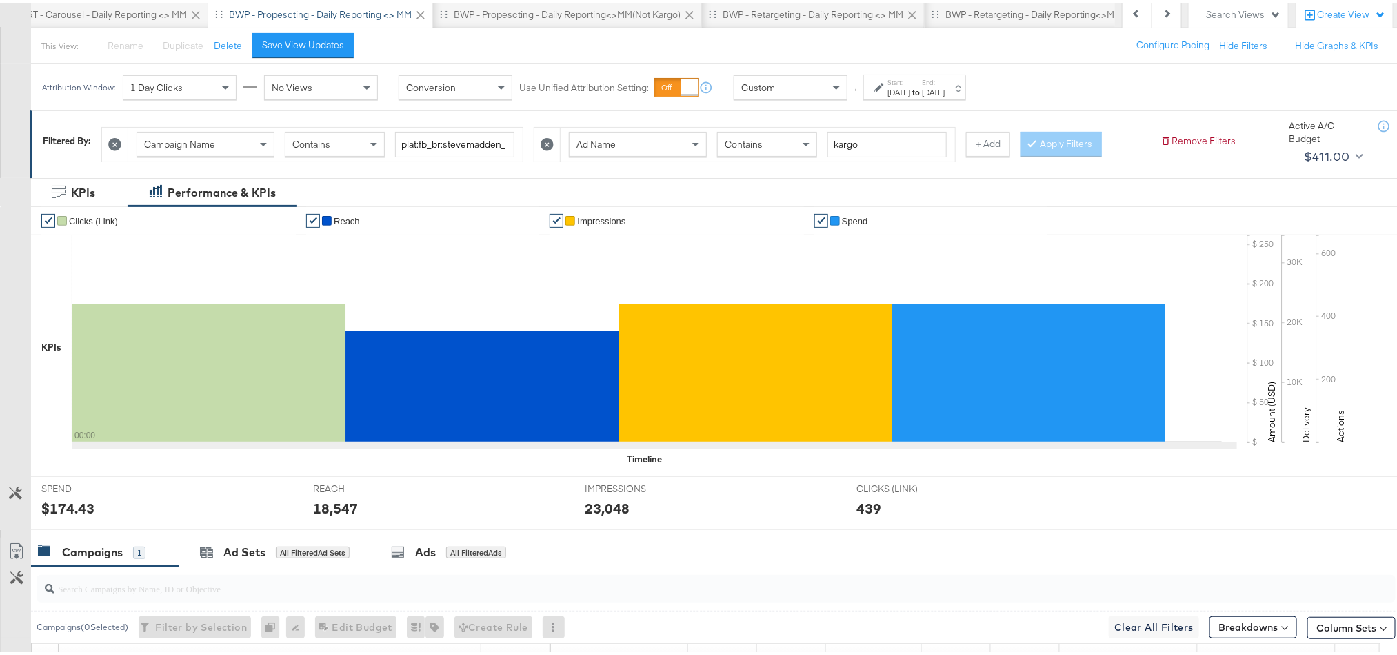
click at [62, 515] on div "$174.43" at bounding box center [67, 505] width 53 height 20
click at [328, 503] on div "18,547" at bounding box center [335, 505] width 45 height 20
click at [610, 501] on div "23,048" at bounding box center [607, 505] width 45 height 20
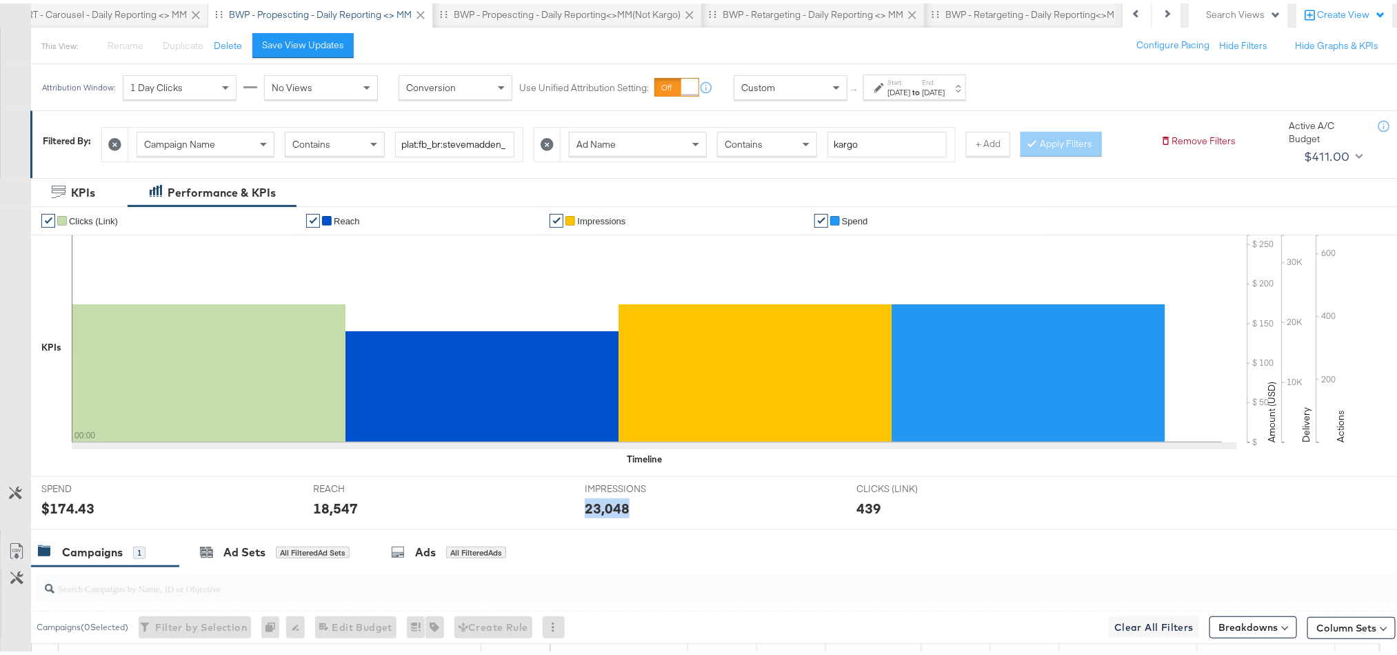
click at [610, 501] on div "23,048" at bounding box center [607, 505] width 45 height 20
click at [597, 14] on div "BWP - Propescting - Daily Reporting<>MM(not kargo)" at bounding box center [567, 11] width 227 height 13
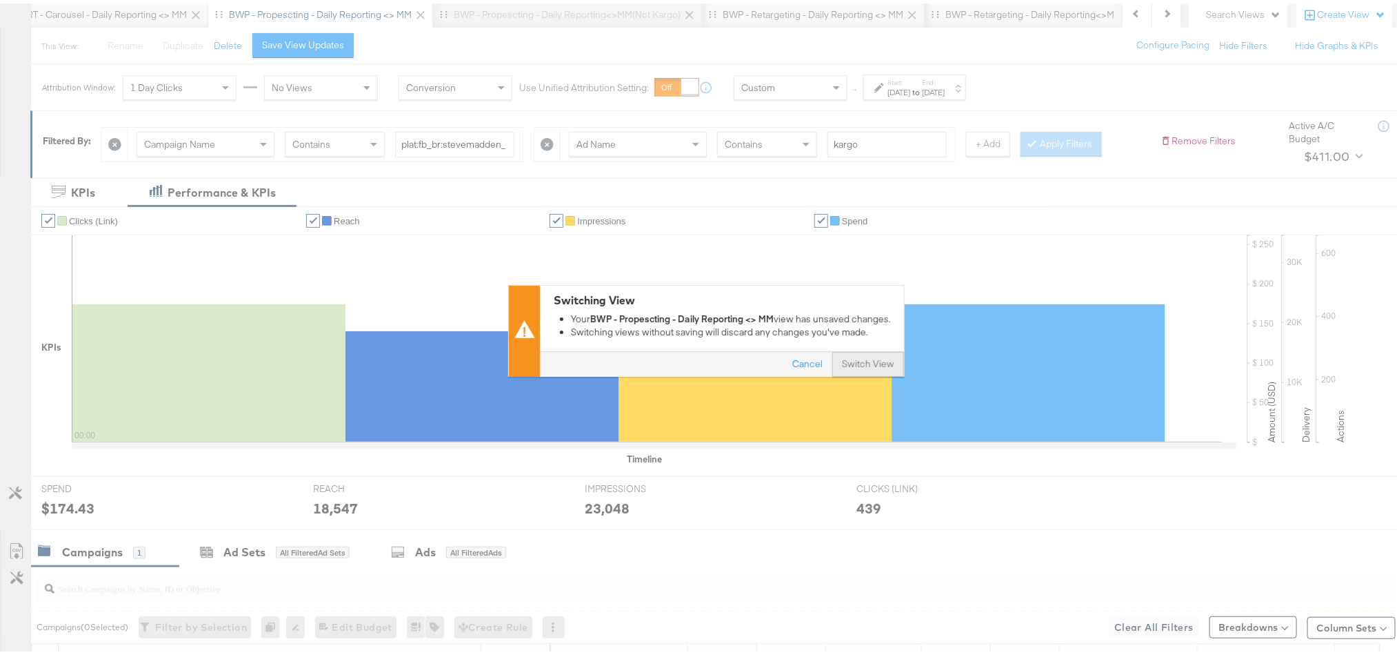
click at [853, 363] on button "Switch View" at bounding box center [868, 360] width 72 height 25
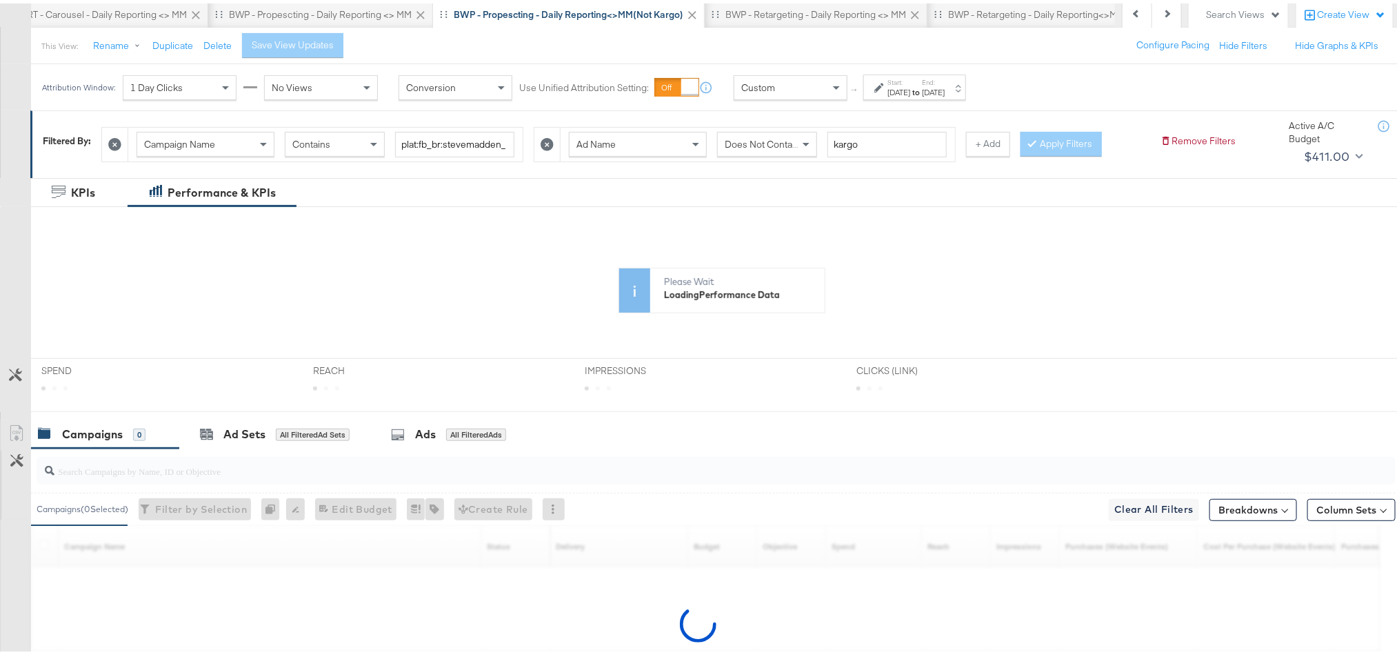
click at [922, 90] on strong "to" at bounding box center [916, 88] width 12 height 10
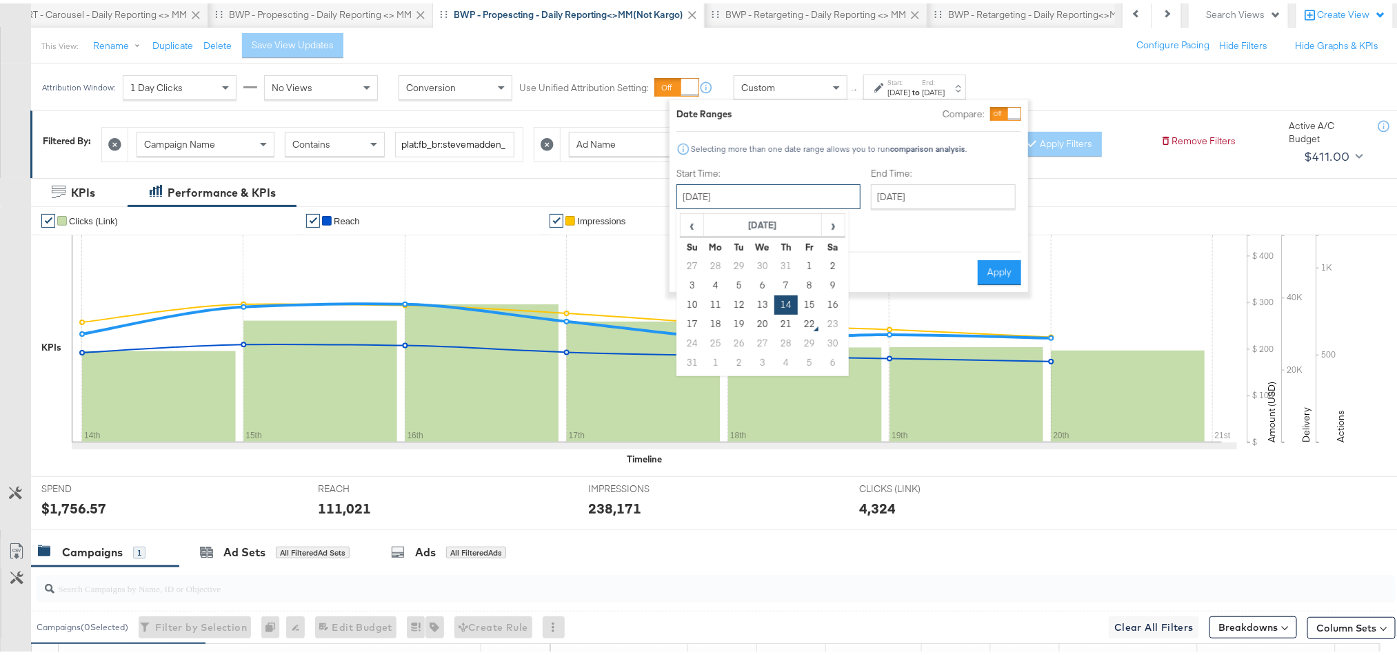
click at [804, 191] on input "[DATE]" at bounding box center [769, 193] width 184 height 25
click at [791, 323] on td "21" at bounding box center [786, 320] width 23 height 19
type input "[DATE]"
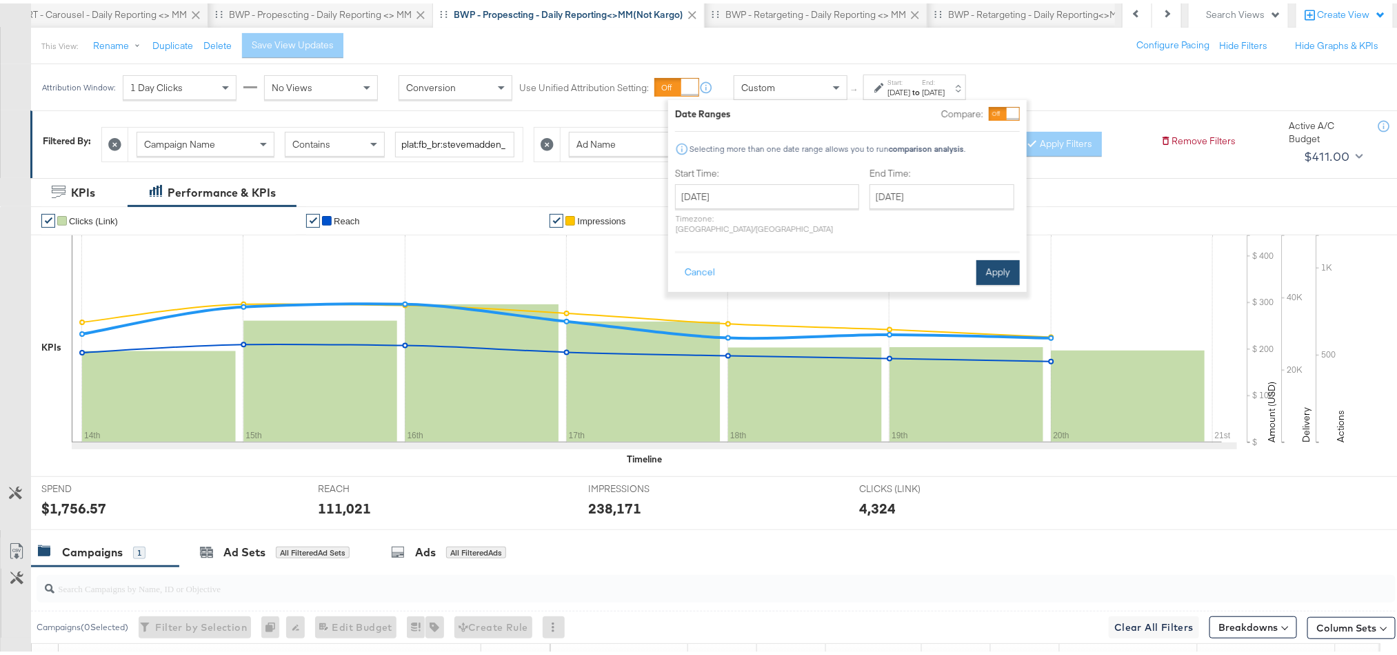
click at [1001, 257] on button "Apply" at bounding box center [998, 269] width 43 height 25
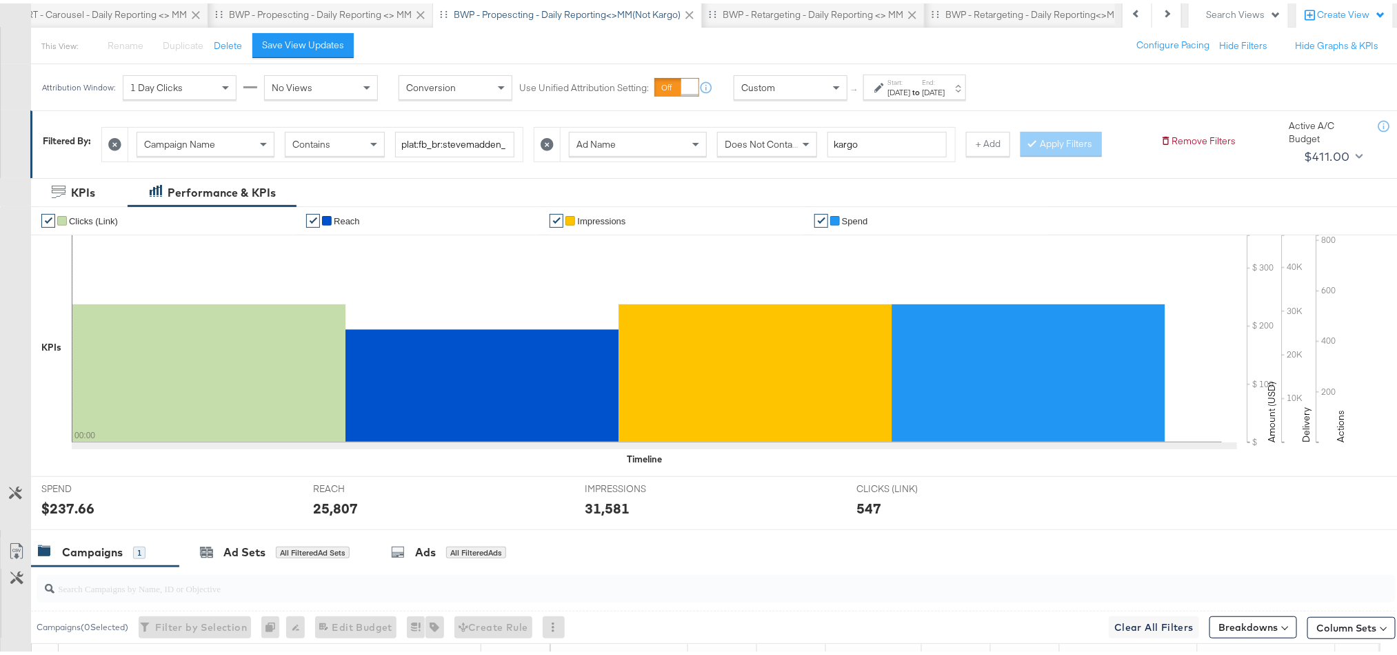
click at [77, 510] on div "$237.66" at bounding box center [67, 505] width 53 height 20
click at [334, 509] on div "25,807" at bounding box center [335, 505] width 45 height 20
click at [604, 508] on div "31,581" at bounding box center [607, 505] width 45 height 20
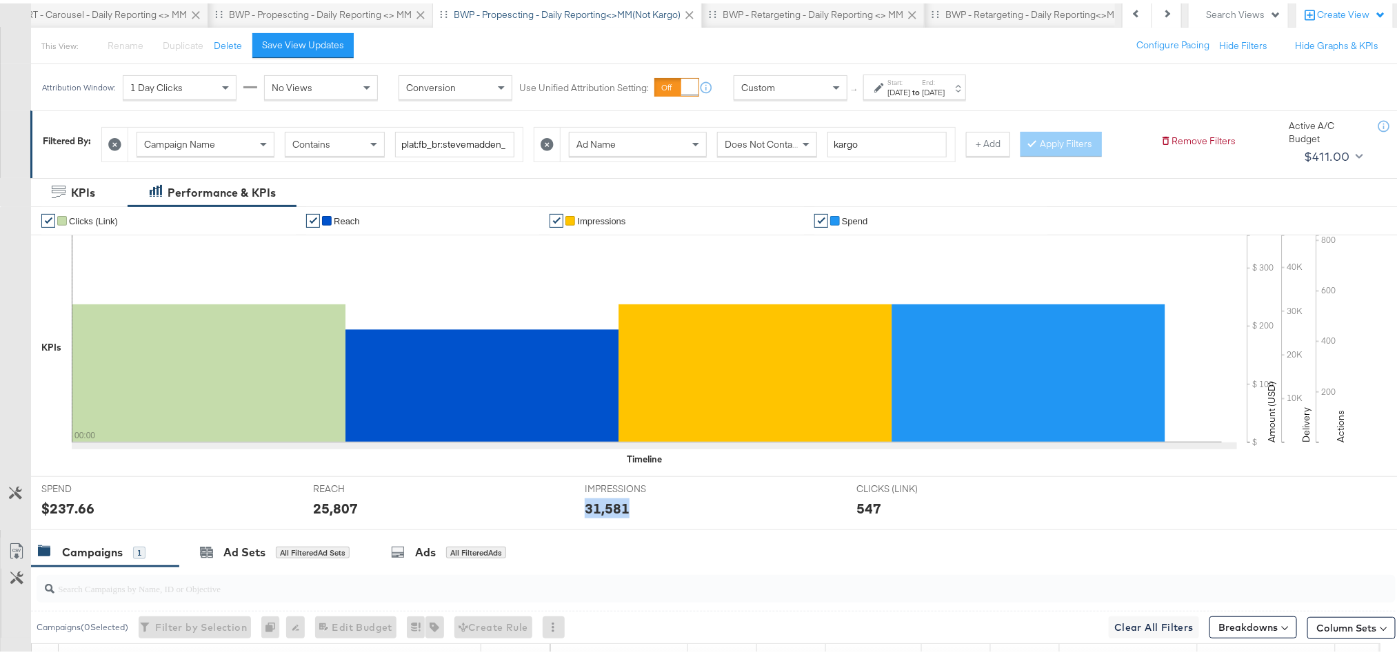
click at [604, 508] on div "31,581" at bounding box center [607, 505] width 45 height 20
click at [786, 11] on div "BWP - Retargeting - Daily Reporting <> MM" at bounding box center [813, 11] width 181 height 13
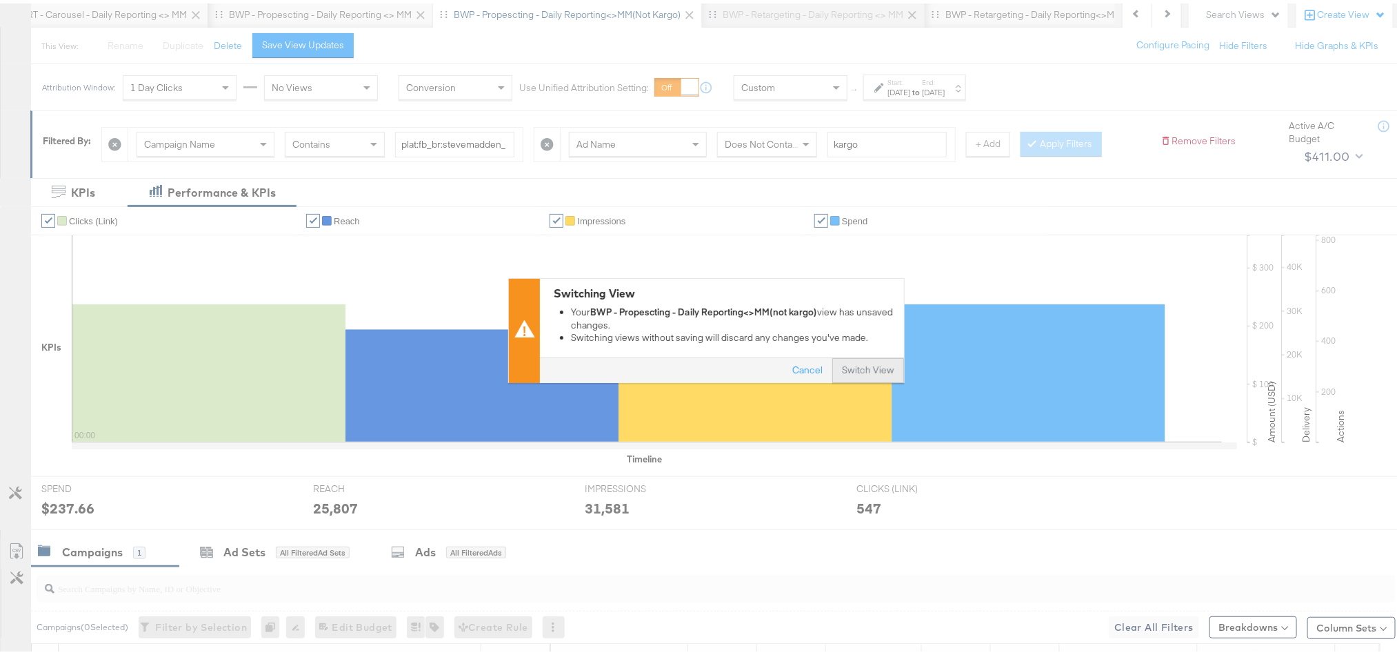
click at [880, 361] on button "Switch View" at bounding box center [868, 367] width 72 height 25
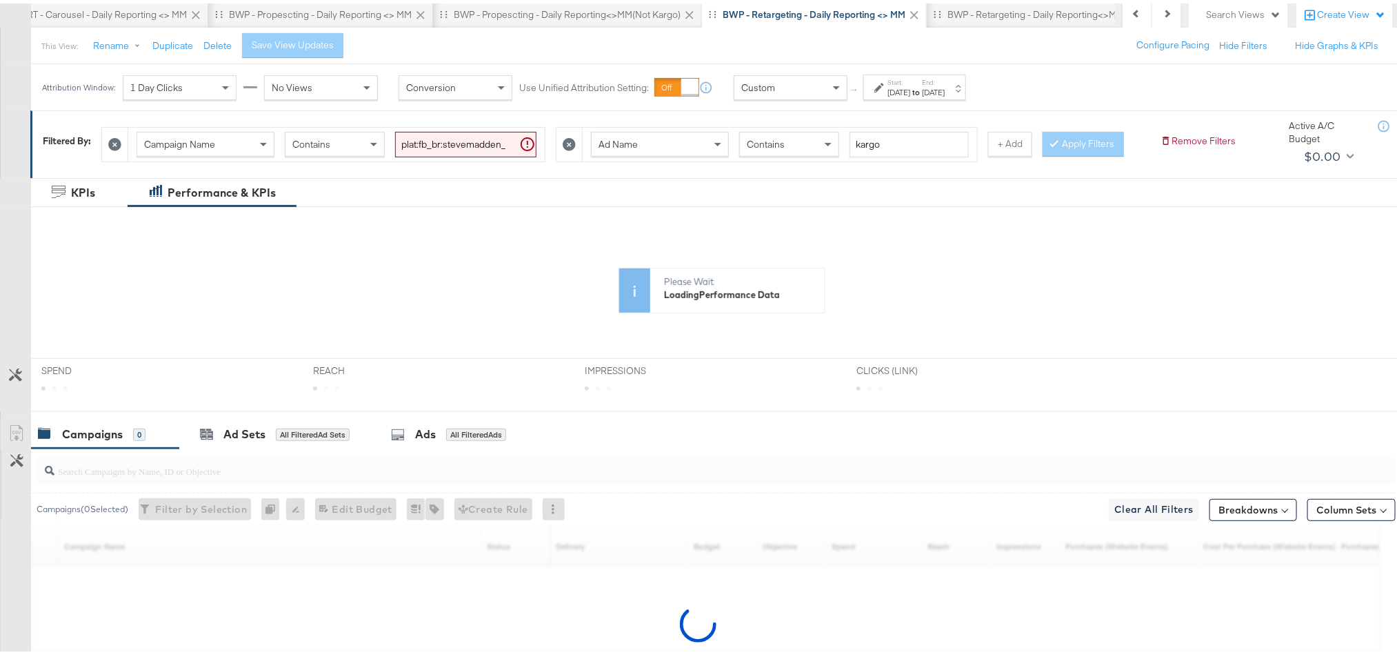
click at [922, 94] on strong "to" at bounding box center [916, 88] width 12 height 10
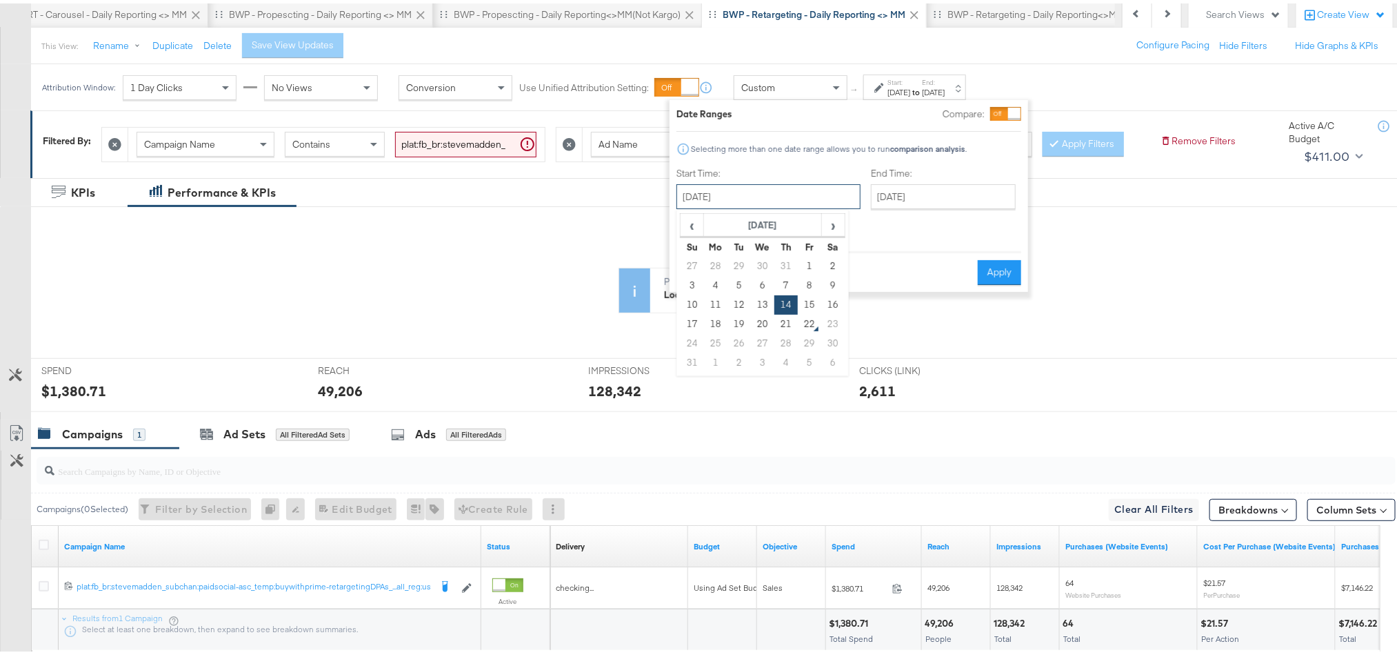
click at [799, 186] on input "[DATE]" at bounding box center [769, 193] width 184 height 25
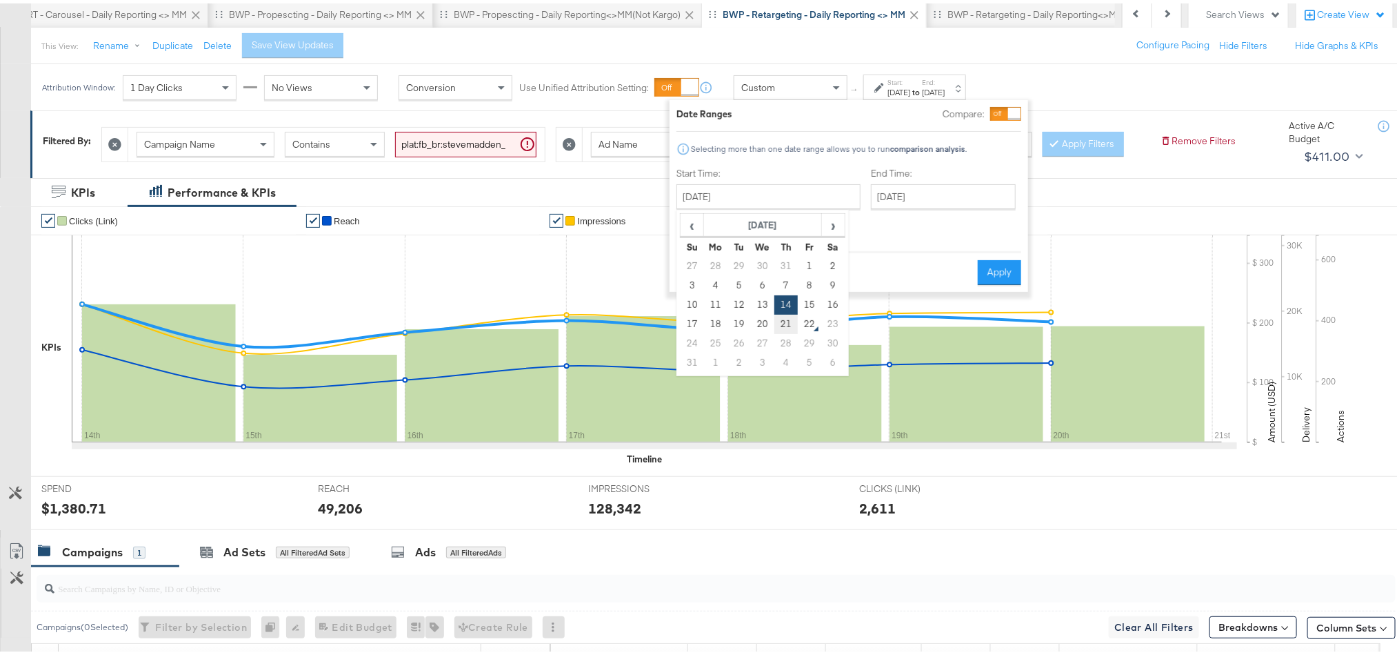
click at [782, 317] on td "21" at bounding box center [786, 320] width 23 height 19
type input "[DATE]"
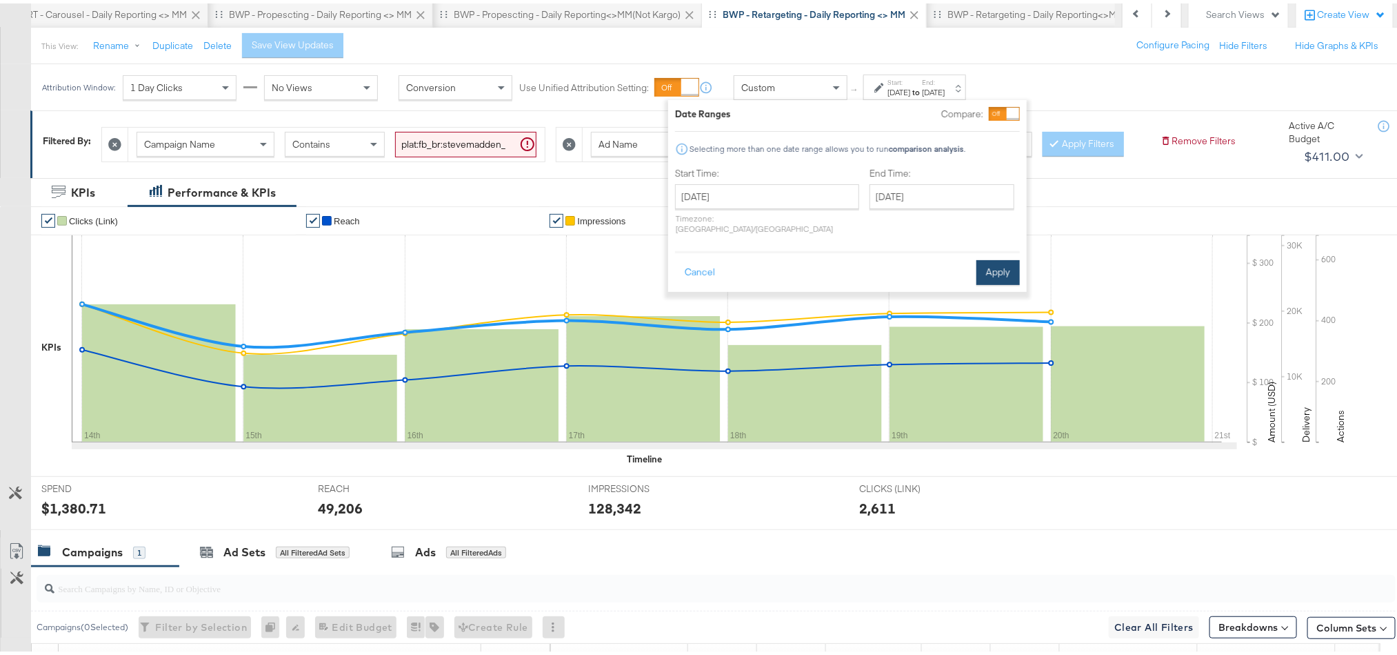
click at [993, 263] on button "Apply" at bounding box center [998, 269] width 43 height 25
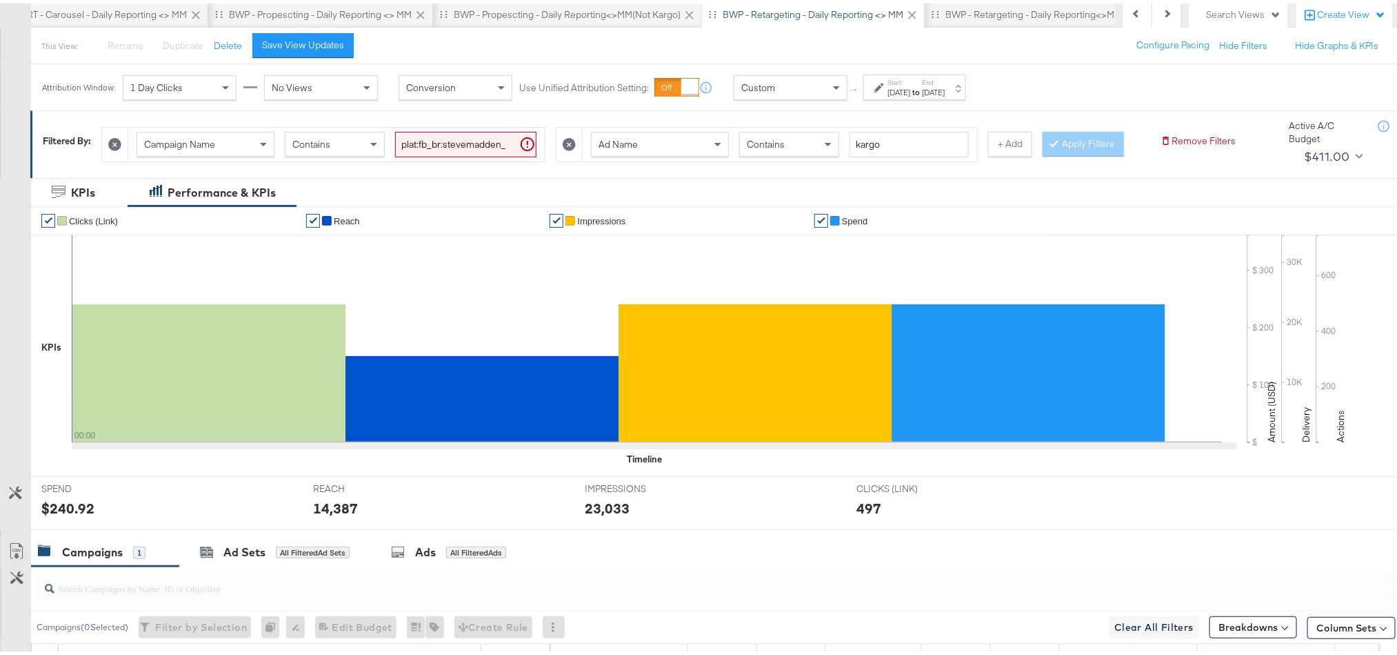
click at [69, 515] on div "$240.92" at bounding box center [67, 505] width 53 height 20
click at [334, 515] on div "14,387" at bounding box center [335, 505] width 45 height 20
click at [609, 515] on div "23,033" at bounding box center [607, 505] width 45 height 20
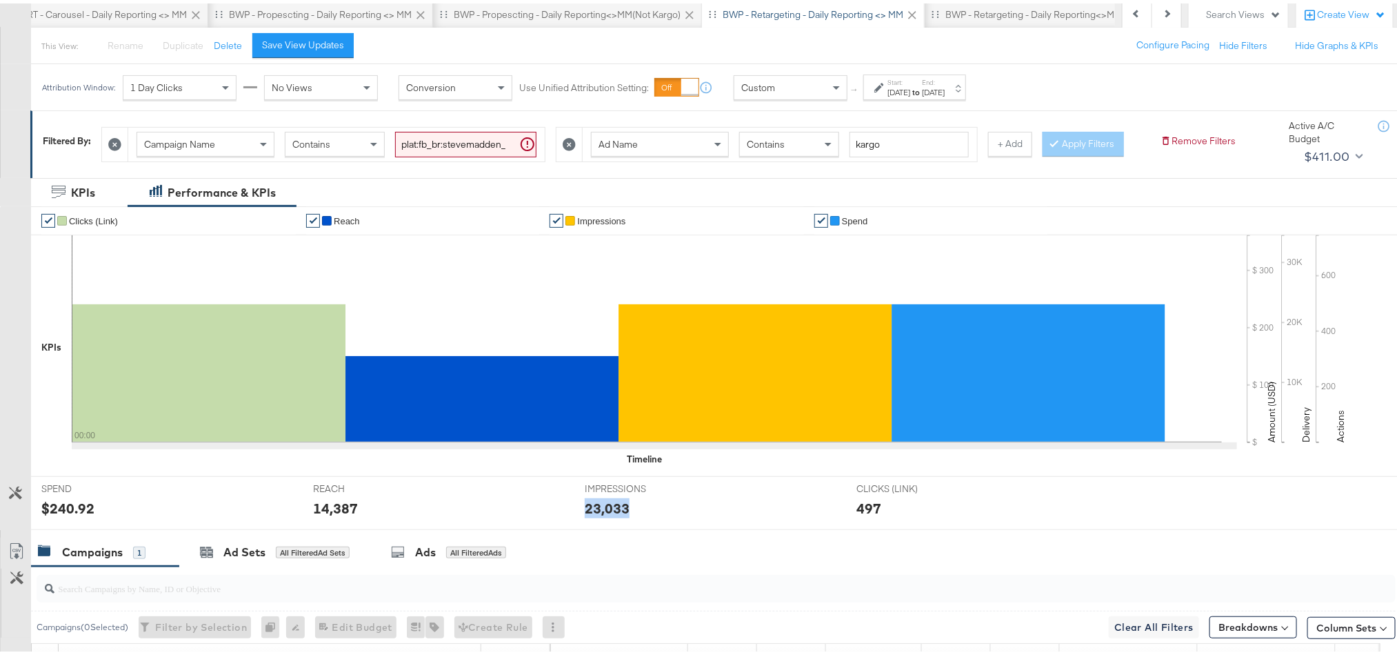
click at [609, 515] on div "23,033" at bounding box center [607, 505] width 45 height 20
click at [963, 8] on div "BWP - Retargeting - Daily Reporting<>MM(not kargo)" at bounding box center [1058, 11] width 225 height 13
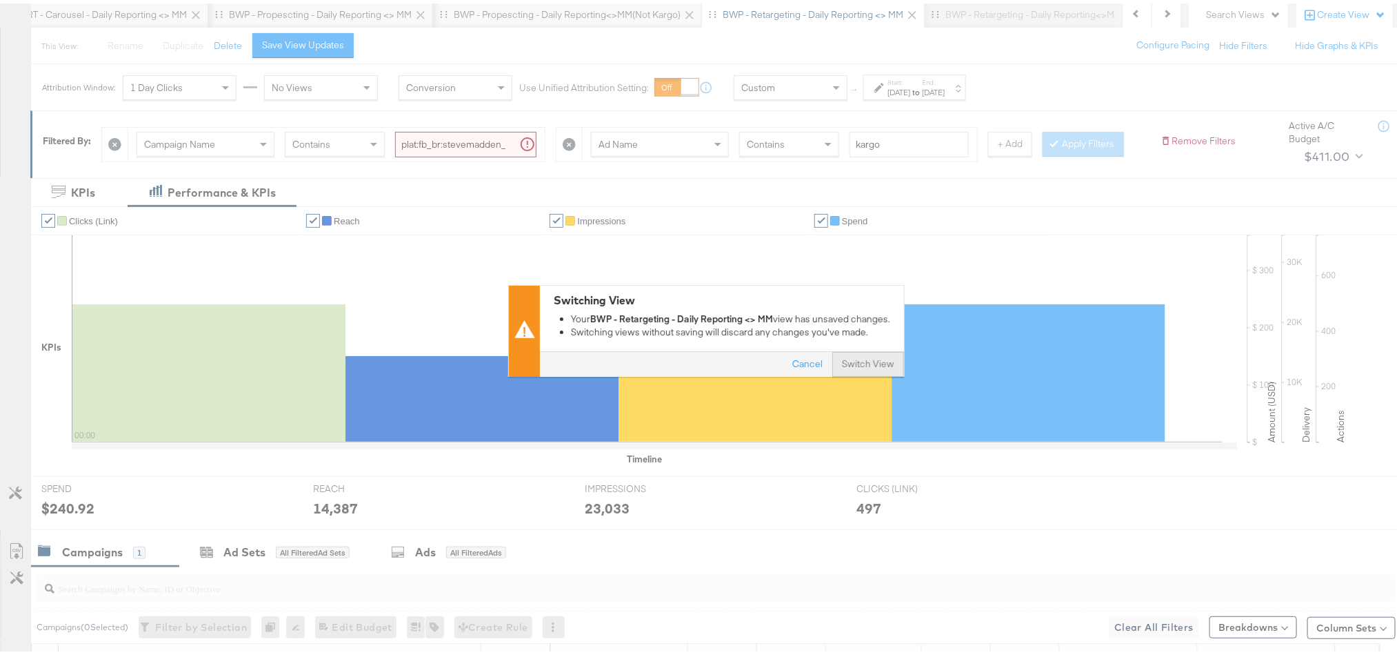
click at [859, 361] on button "Switch View" at bounding box center [868, 360] width 72 height 25
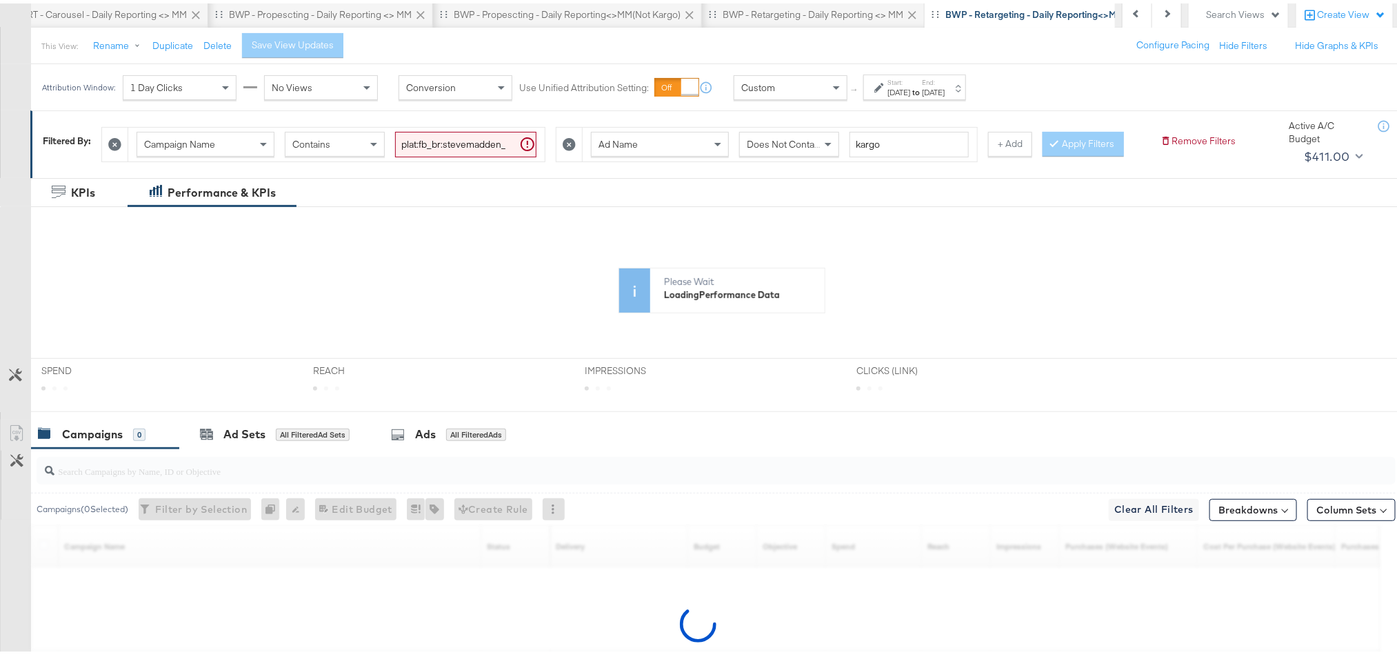
click at [945, 77] on label "End:" at bounding box center [933, 78] width 23 height 9
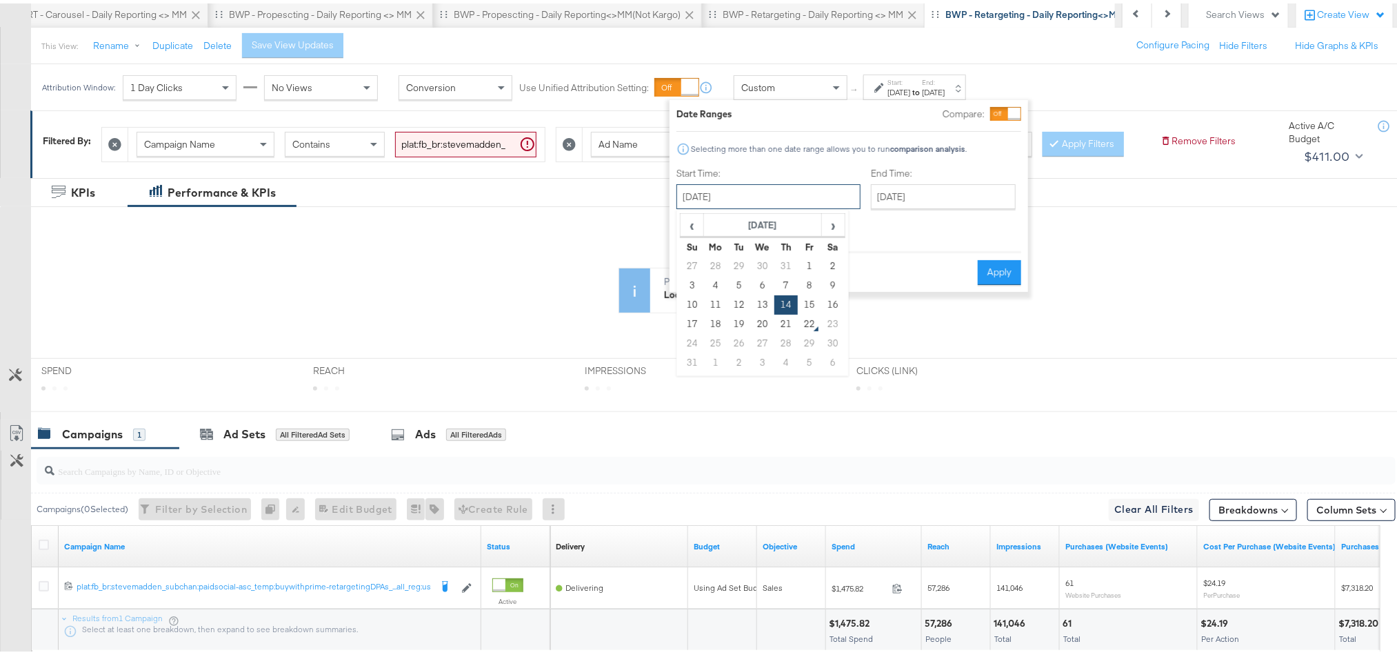
click at [774, 195] on input "[DATE]" at bounding box center [769, 193] width 184 height 25
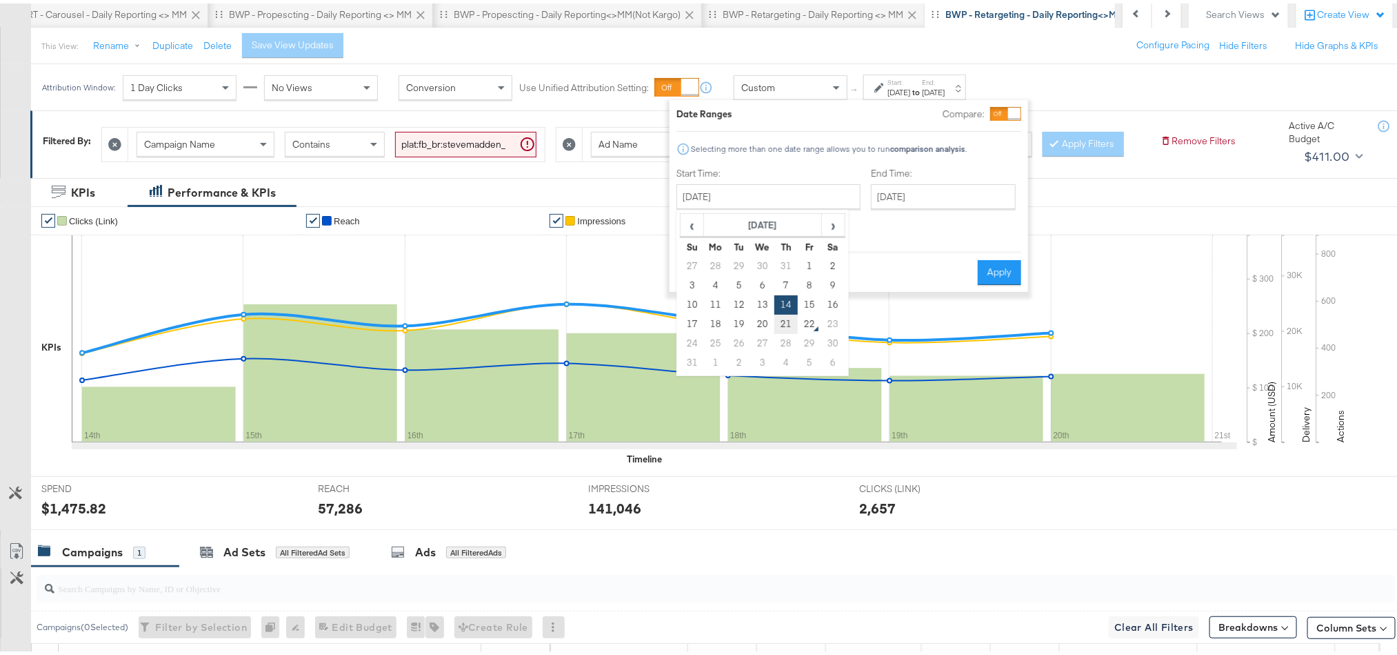
click at [782, 315] on td "21" at bounding box center [786, 320] width 23 height 19
type input "[DATE]"
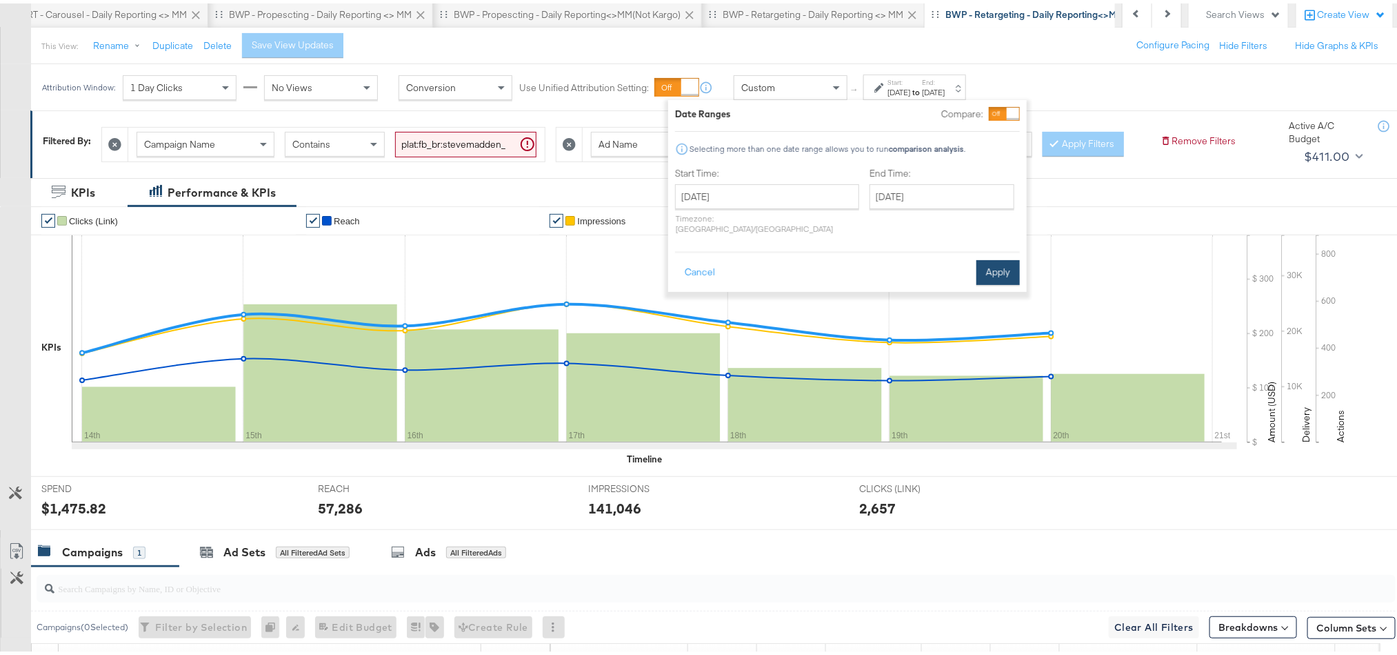
click at [989, 271] on button "Apply" at bounding box center [998, 269] width 43 height 25
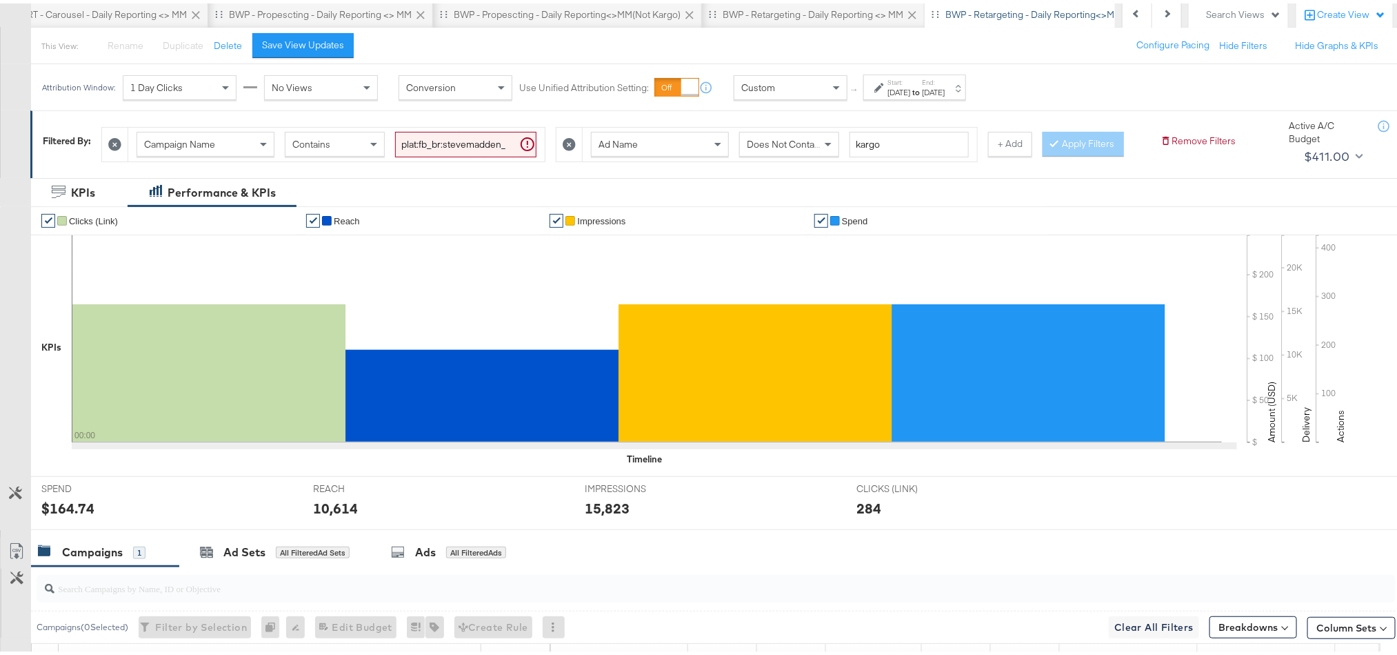
click at [72, 515] on div "$164.74" at bounding box center [67, 505] width 53 height 20
click at [332, 515] on div "10,614" at bounding box center [335, 505] width 45 height 20
click at [608, 515] on div "15,823" at bounding box center [607, 505] width 45 height 20
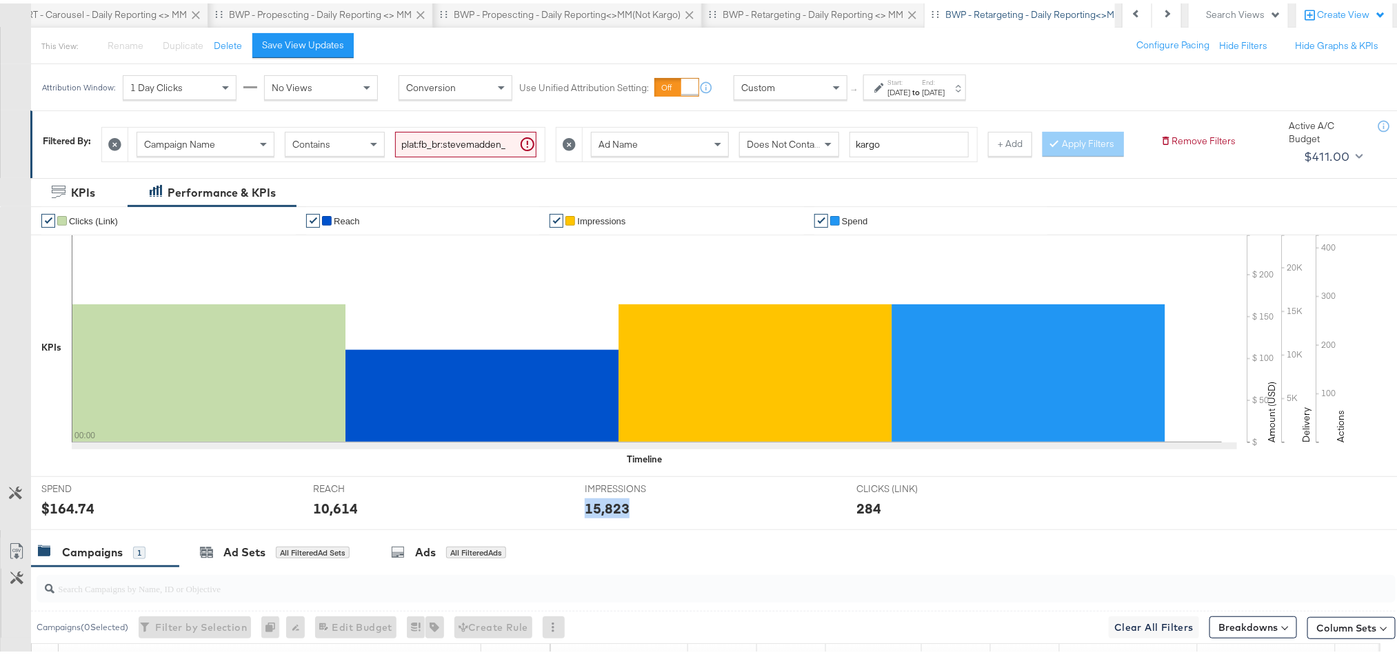
click at [608, 515] on div "15,823" at bounding box center [607, 505] width 45 height 20
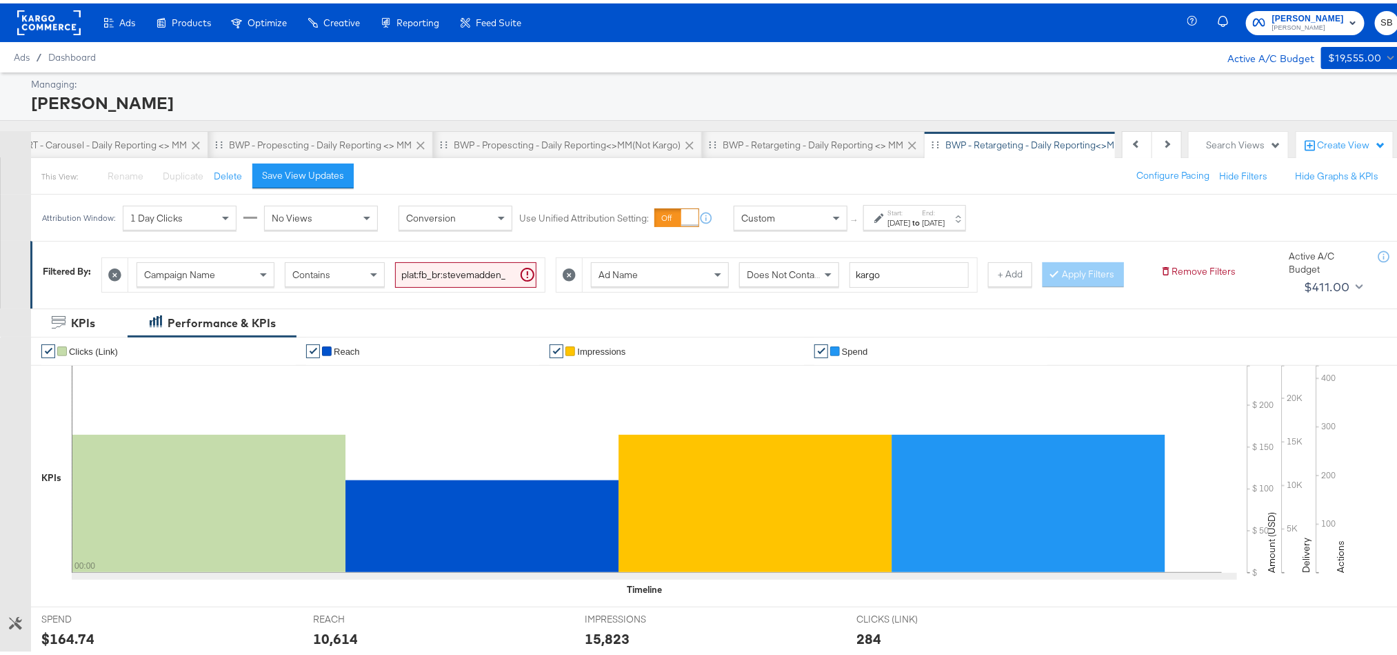
click at [63, 17] on rect at bounding box center [48, 19] width 63 height 25
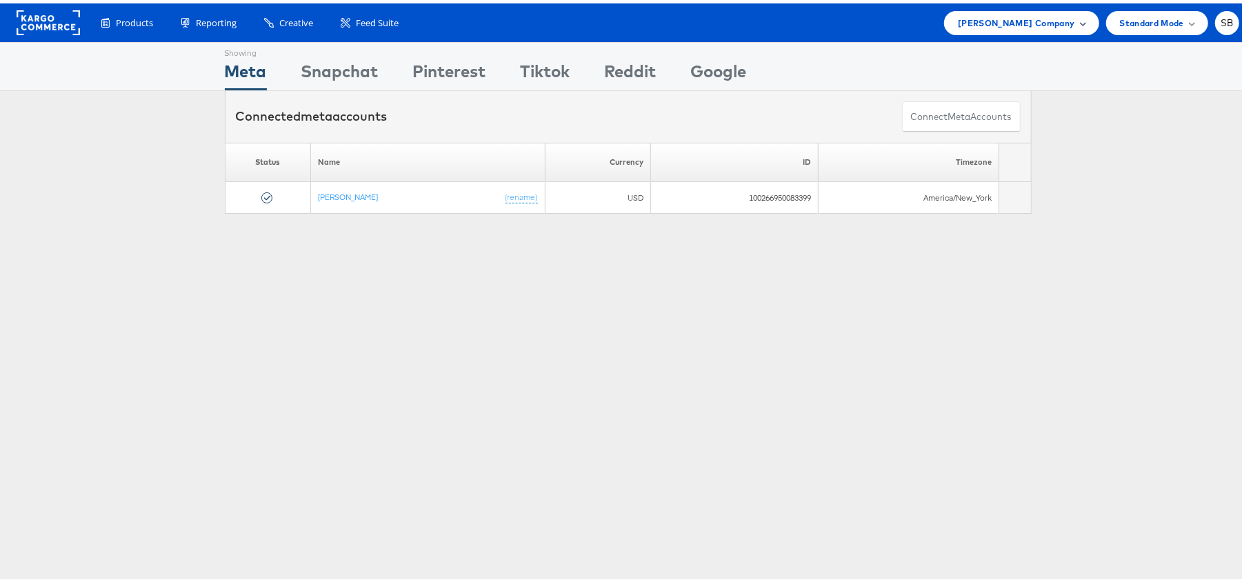
click at [1043, 18] on span "[PERSON_NAME] Company" at bounding box center [1016, 19] width 117 height 14
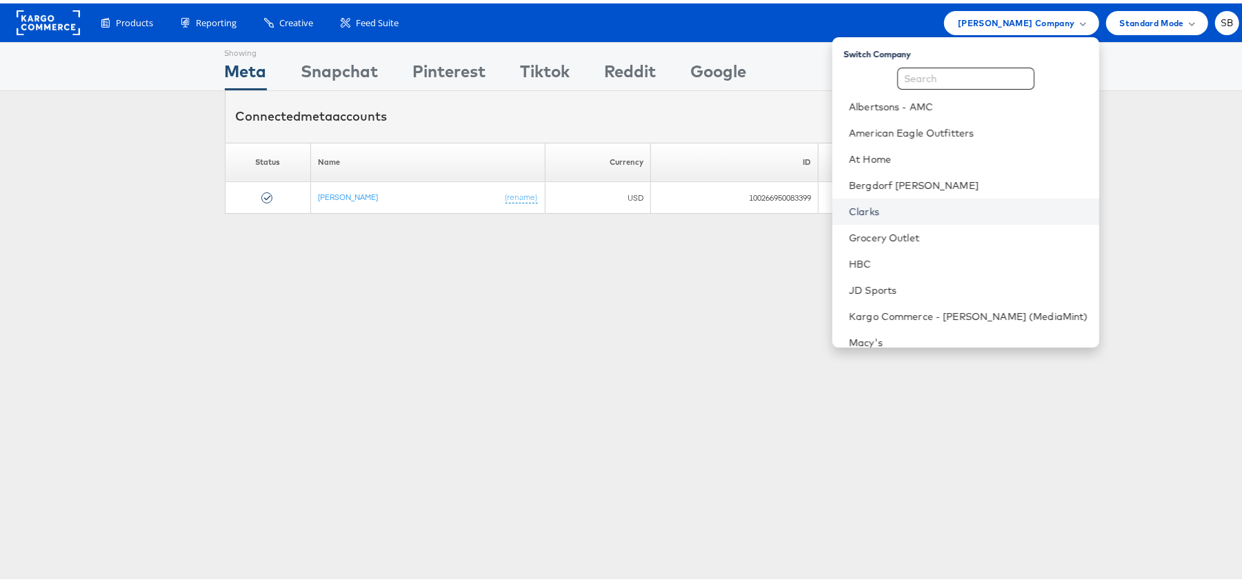
click at [905, 208] on link "Clarks" at bounding box center [968, 208] width 239 height 14
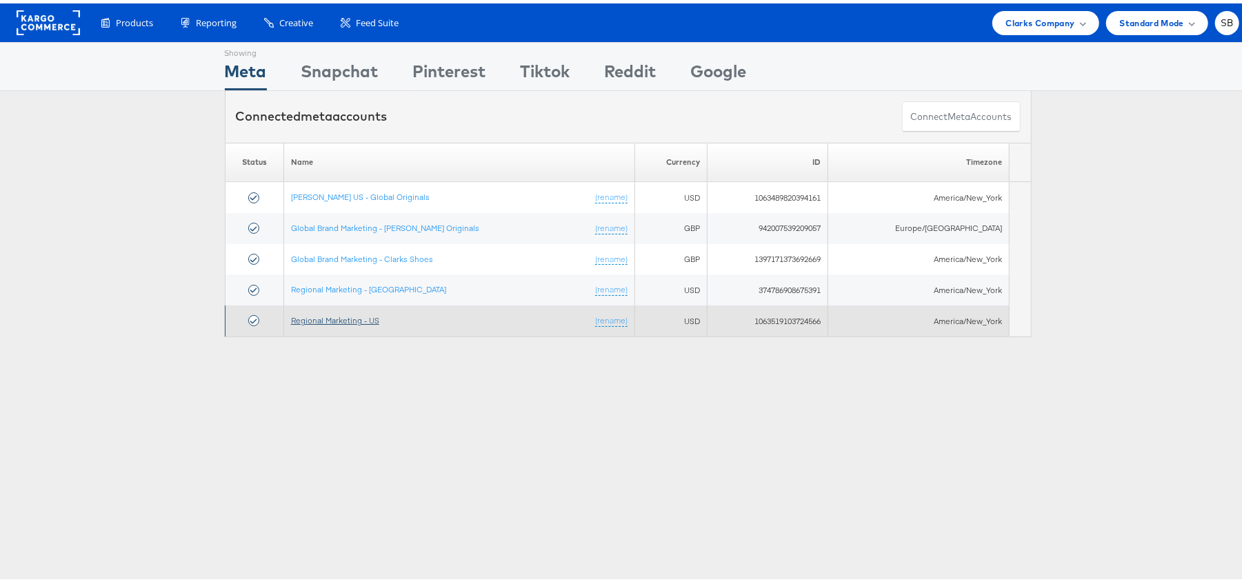
click at [350, 313] on link "Regional Marketing - US" at bounding box center [335, 317] width 88 height 10
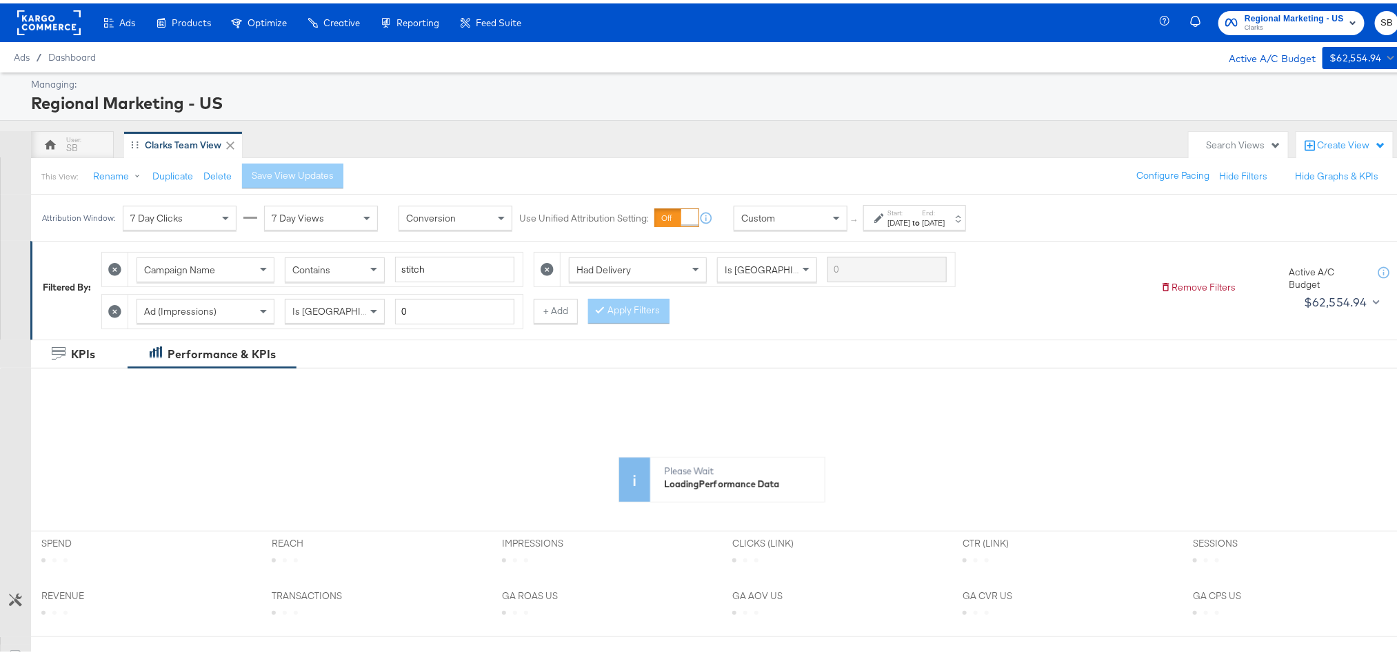
click at [910, 223] on div "[DATE]" at bounding box center [899, 219] width 23 height 11
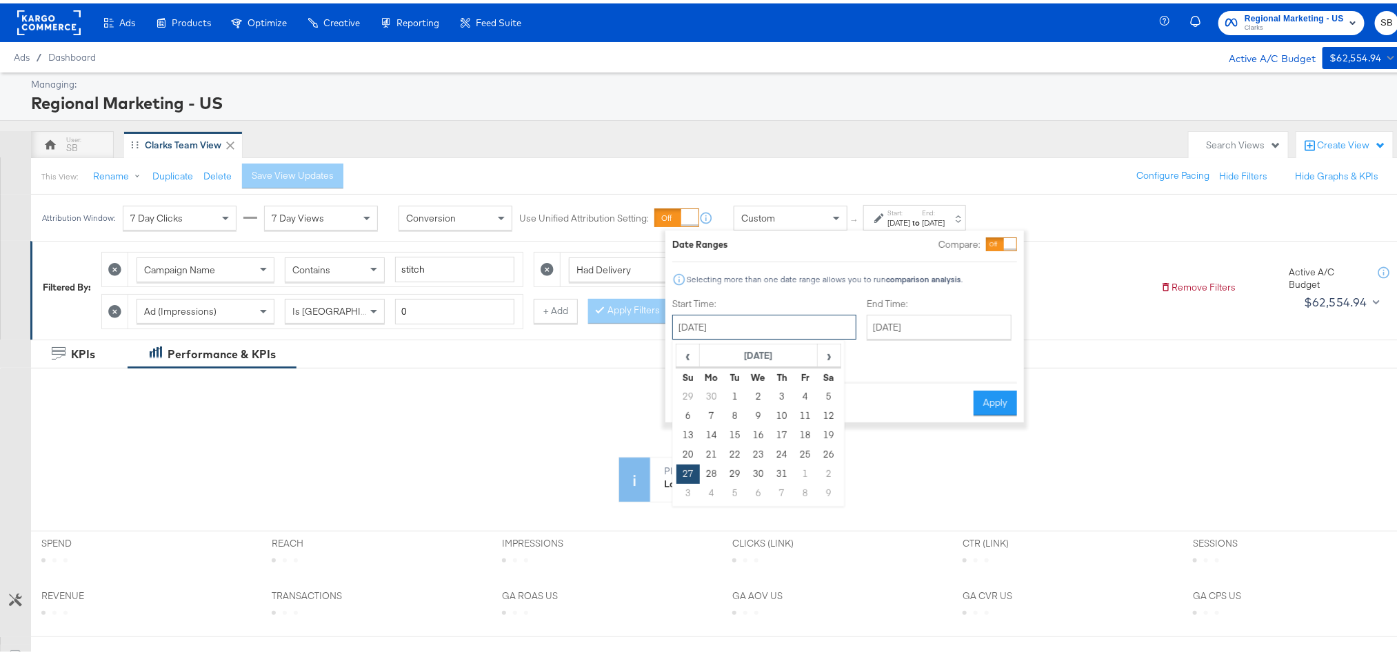
click at [756, 326] on input "July 27th 2025" at bounding box center [764, 323] width 184 height 25
click at [832, 348] on span "›" at bounding box center [829, 351] width 21 height 21
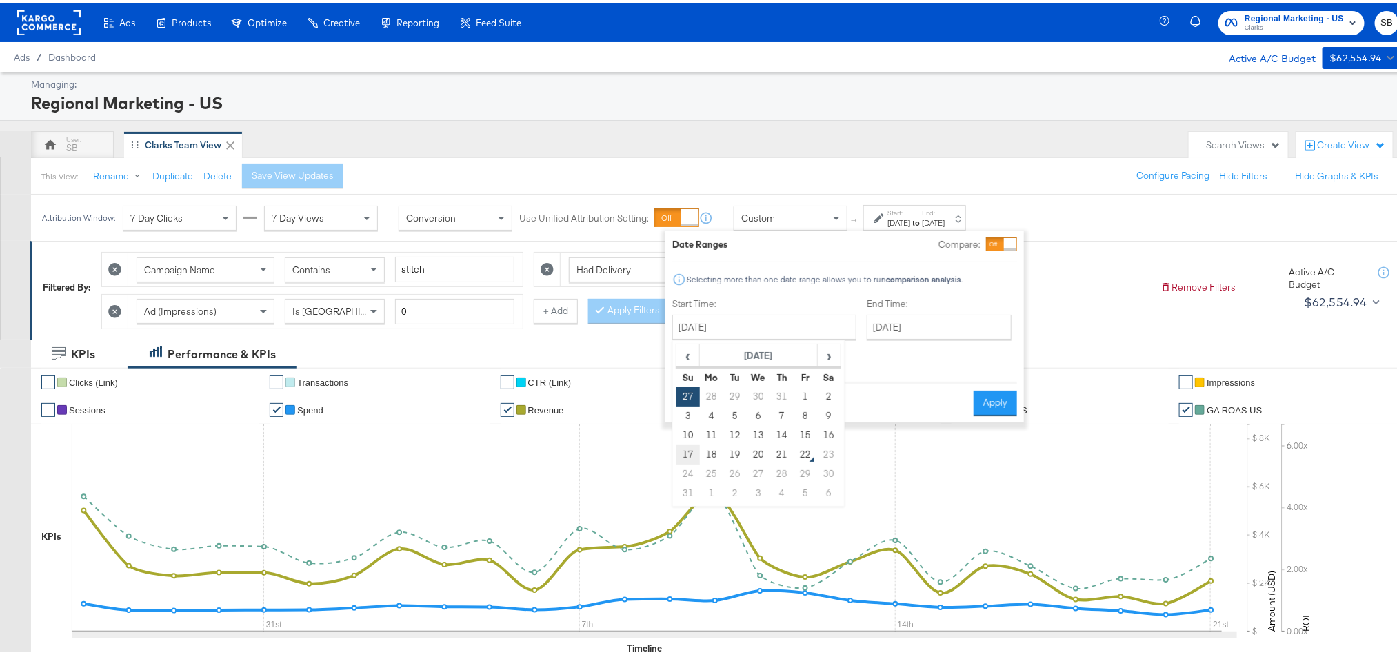
click at [692, 453] on td "17" at bounding box center [688, 450] width 23 height 19
type input "August 17th 2025"
click at [997, 391] on button "Apply" at bounding box center [998, 399] width 43 height 25
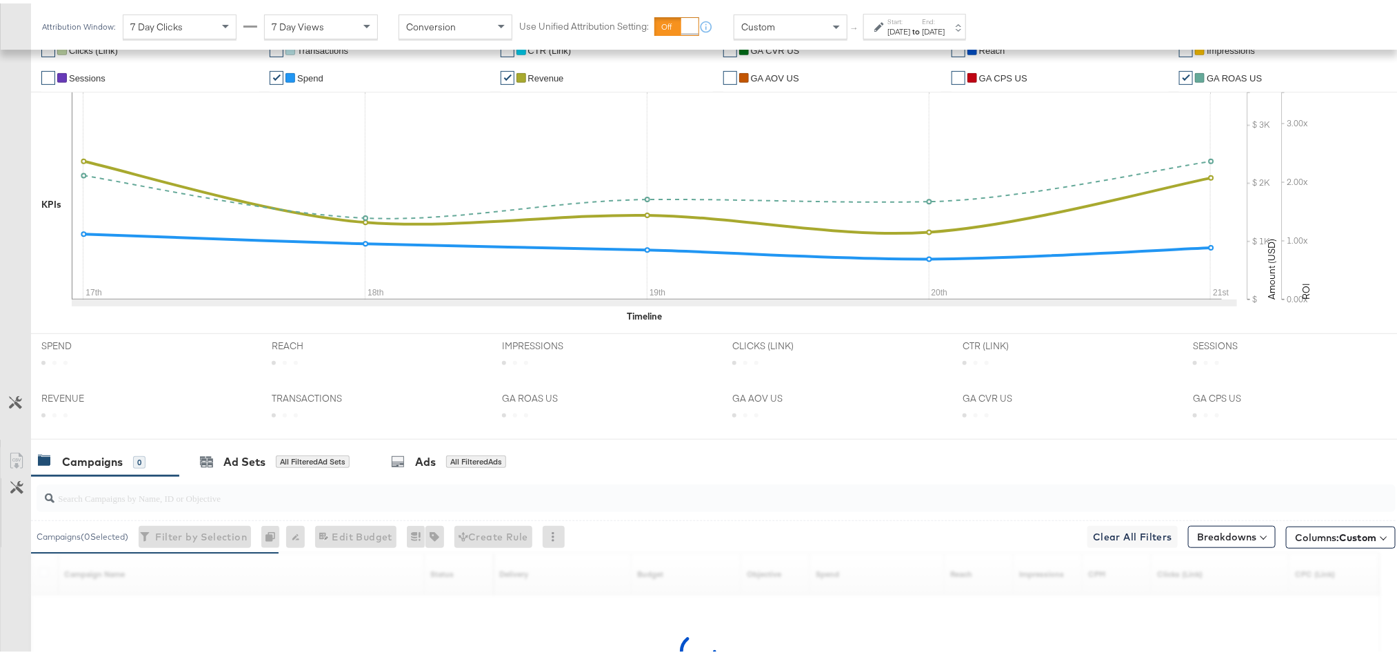
scroll to position [443, 0]
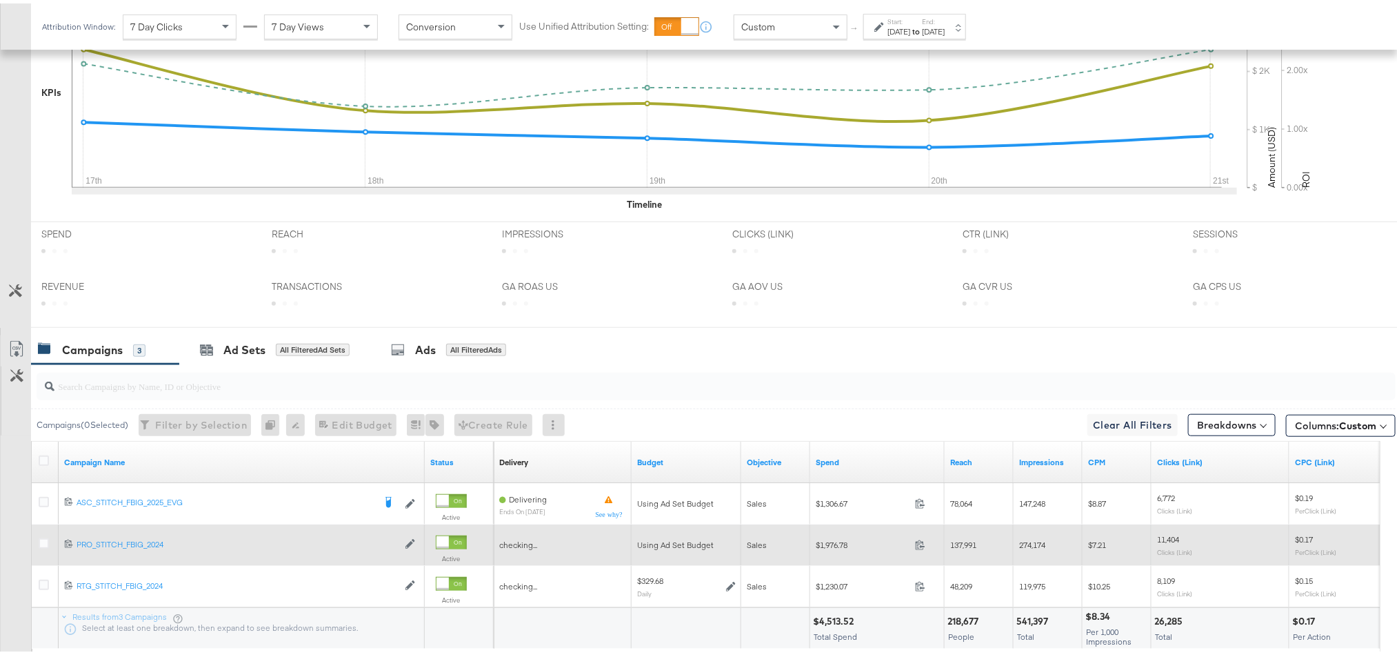
click at [44, 548] on div at bounding box center [46, 542] width 14 height 14
click at [44, 545] on icon at bounding box center [44, 540] width 10 height 10
click at [0, 0] on input "checkbox" at bounding box center [0, 0] width 0 height 0
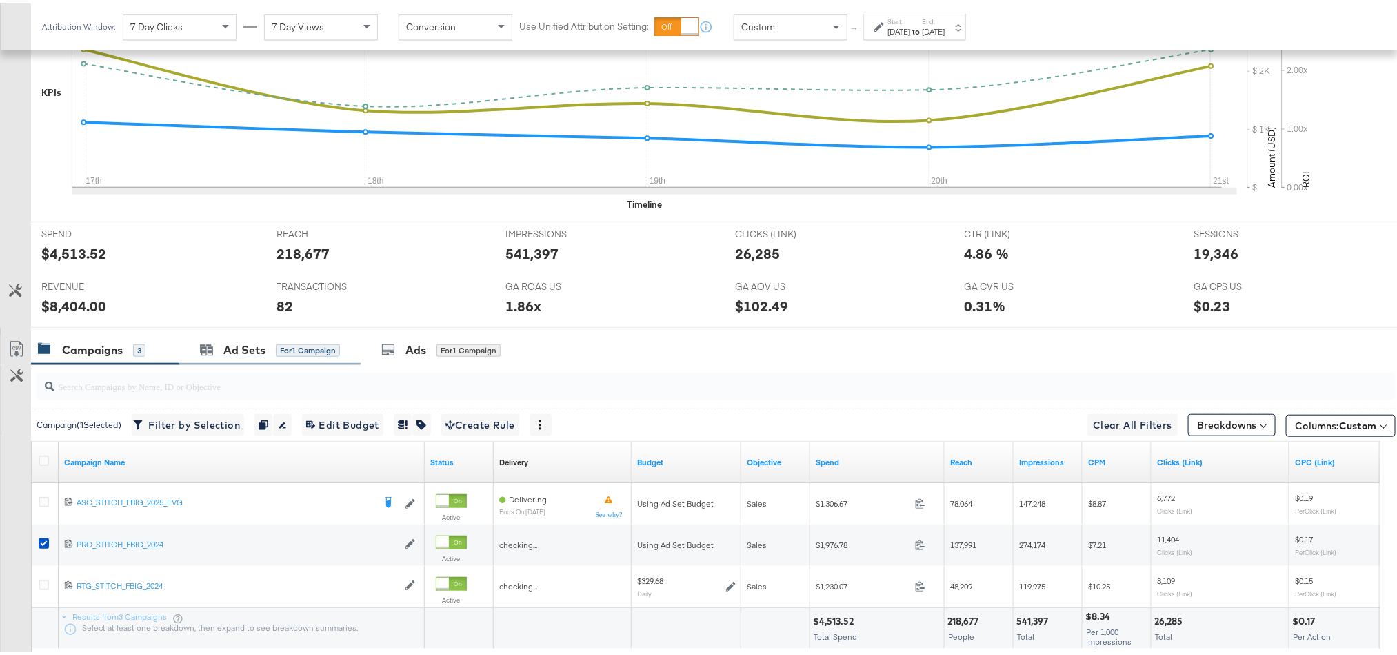
click at [221, 361] on div "Ad Sets for 1 Campaign" at bounding box center [269, 347] width 181 height 30
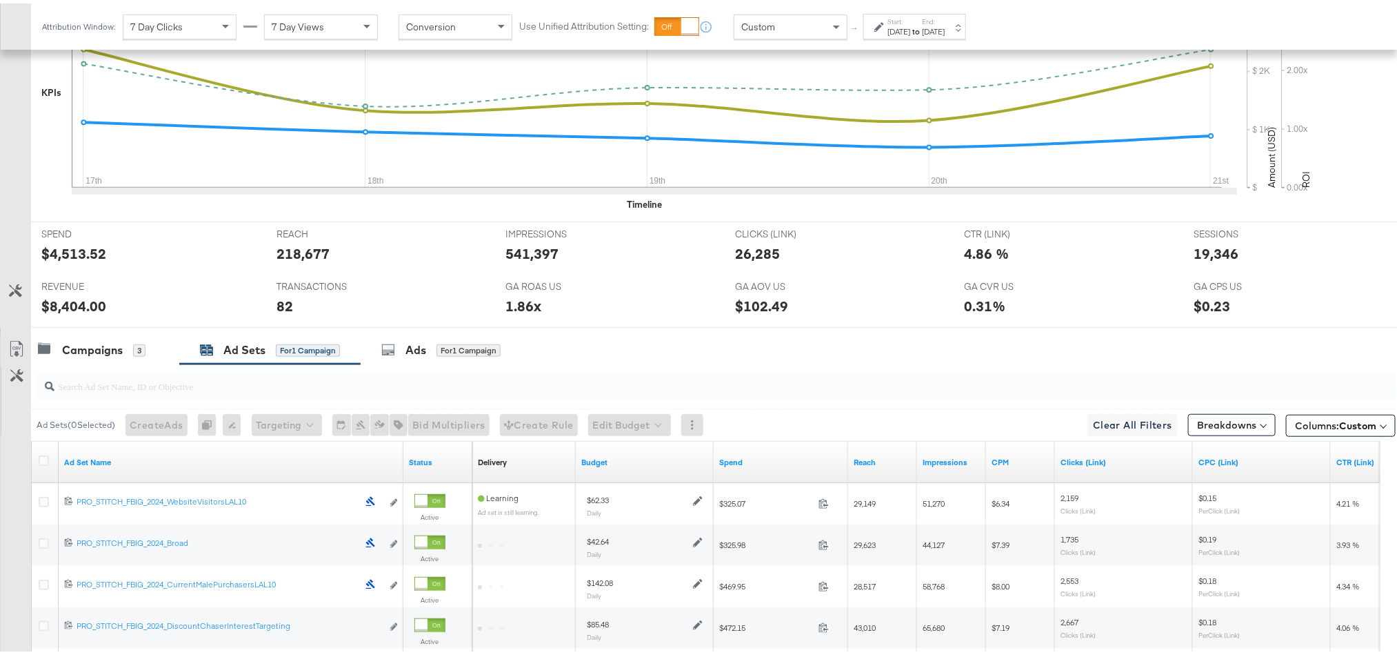
click at [106, 470] on div "Ad Set Name" at bounding box center [231, 459] width 345 height 22
click at [106, 464] on link "Ad Set Name" at bounding box center [231, 458] width 334 height 11
click at [106, 464] on link "Ad Set Name ↓" at bounding box center [231, 458] width 334 height 11
click at [21, 350] on icon at bounding box center [16, 345] width 17 height 17
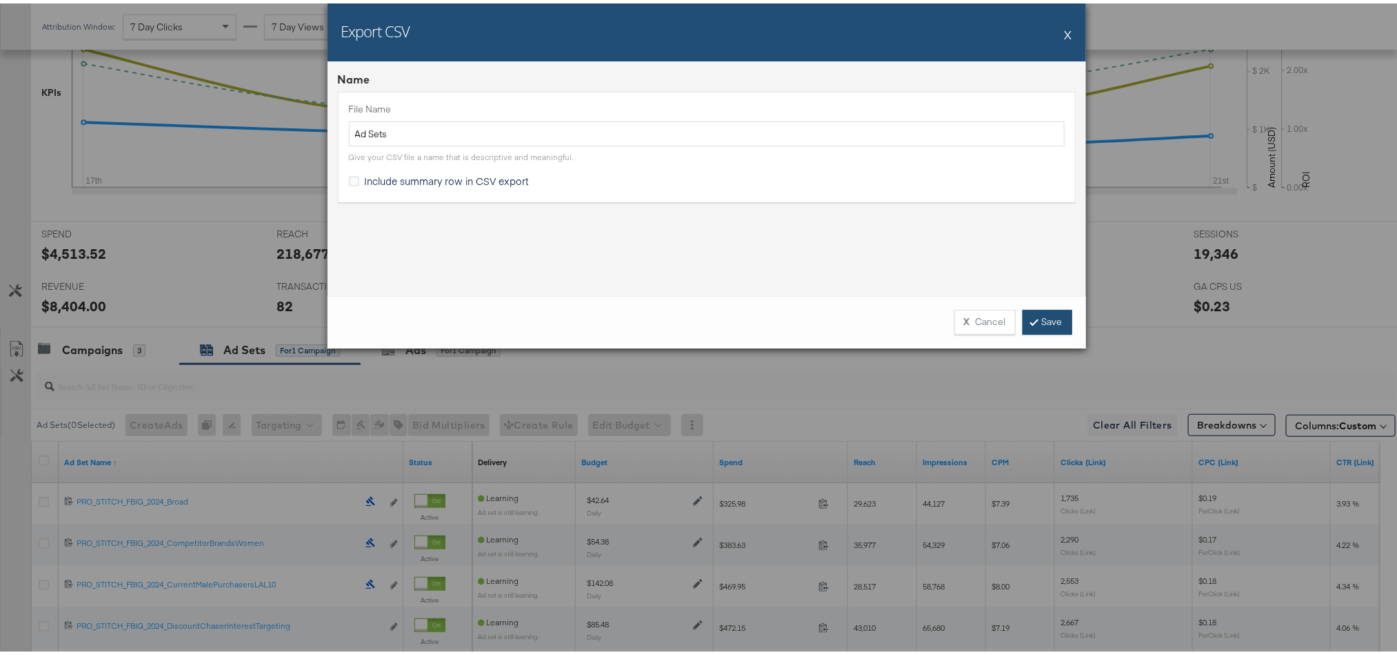
click at [1035, 319] on link "Save" at bounding box center [1048, 318] width 50 height 25
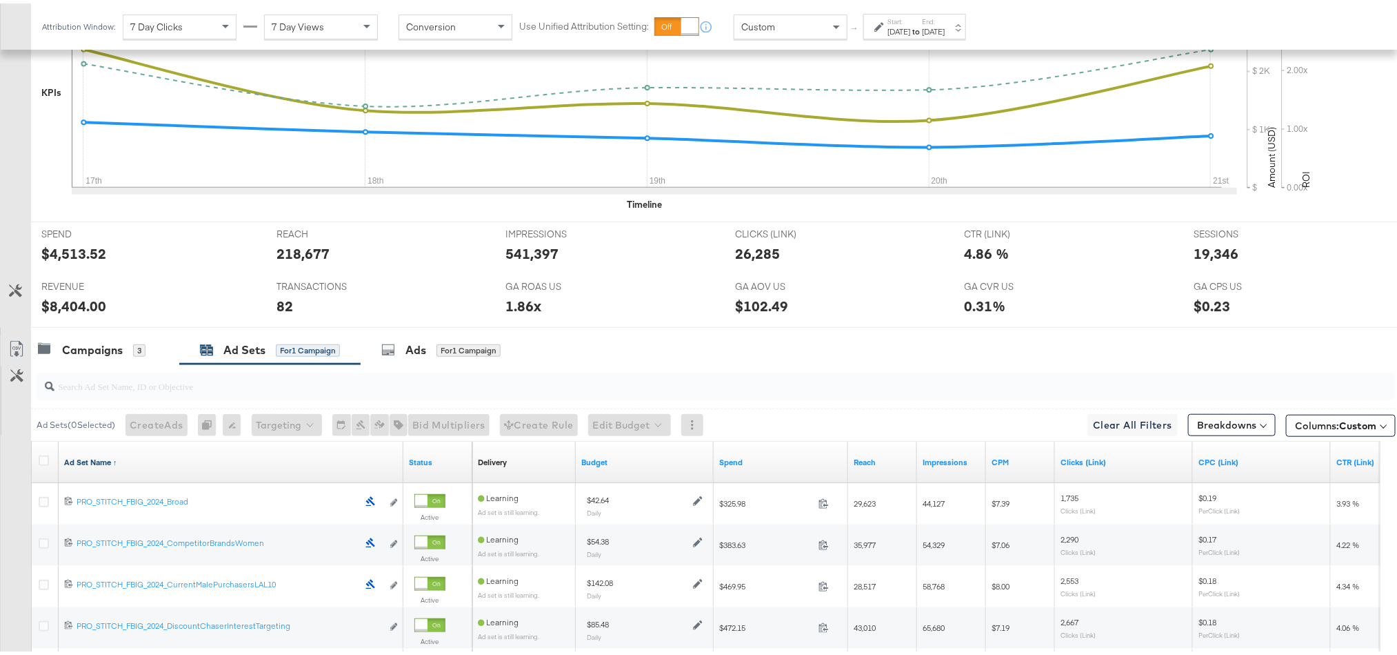
click at [106, 461] on link "Ad Set Name ↑" at bounding box center [231, 458] width 334 height 11
click at [106, 461] on link "Ad Set Name ↓" at bounding box center [231, 458] width 334 height 11
click at [42, 460] on icon at bounding box center [44, 457] width 10 height 10
click at [0, 0] on input "checkbox" at bounding box center [0, 0] width 0 height 0
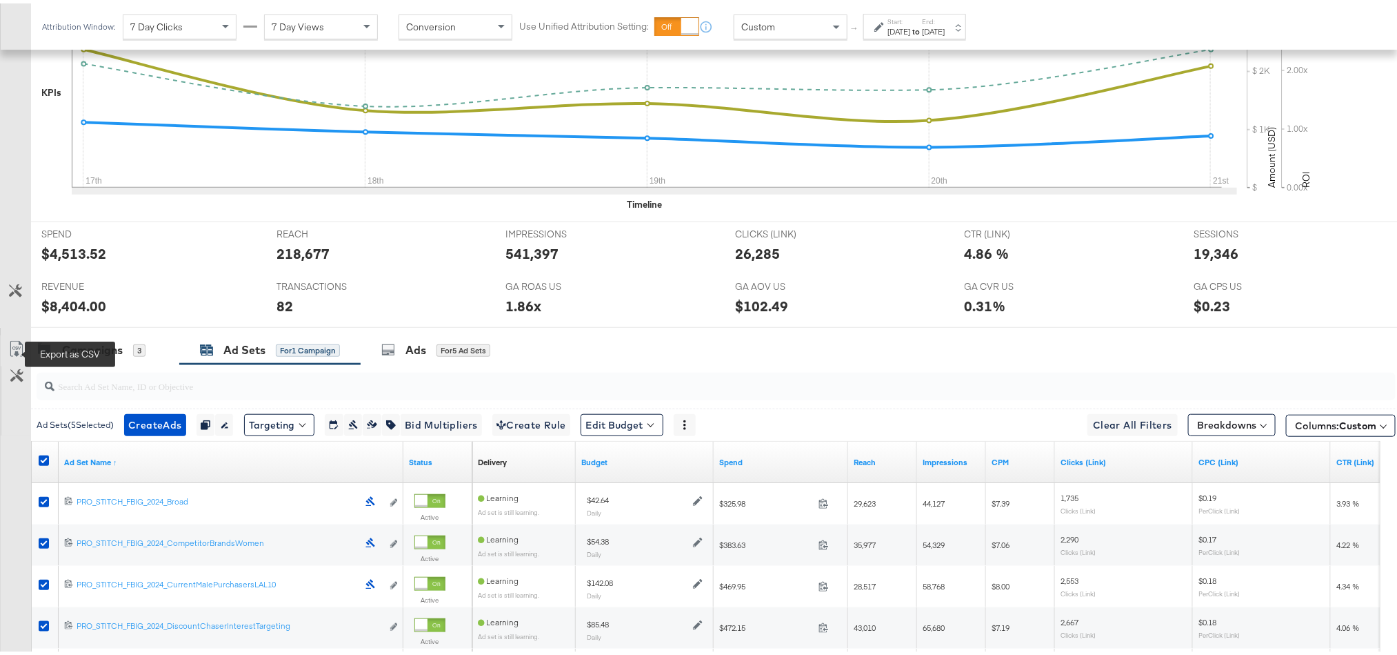
click at [14, 352] on icon at bounding box center [16, 345] width 17 height 17
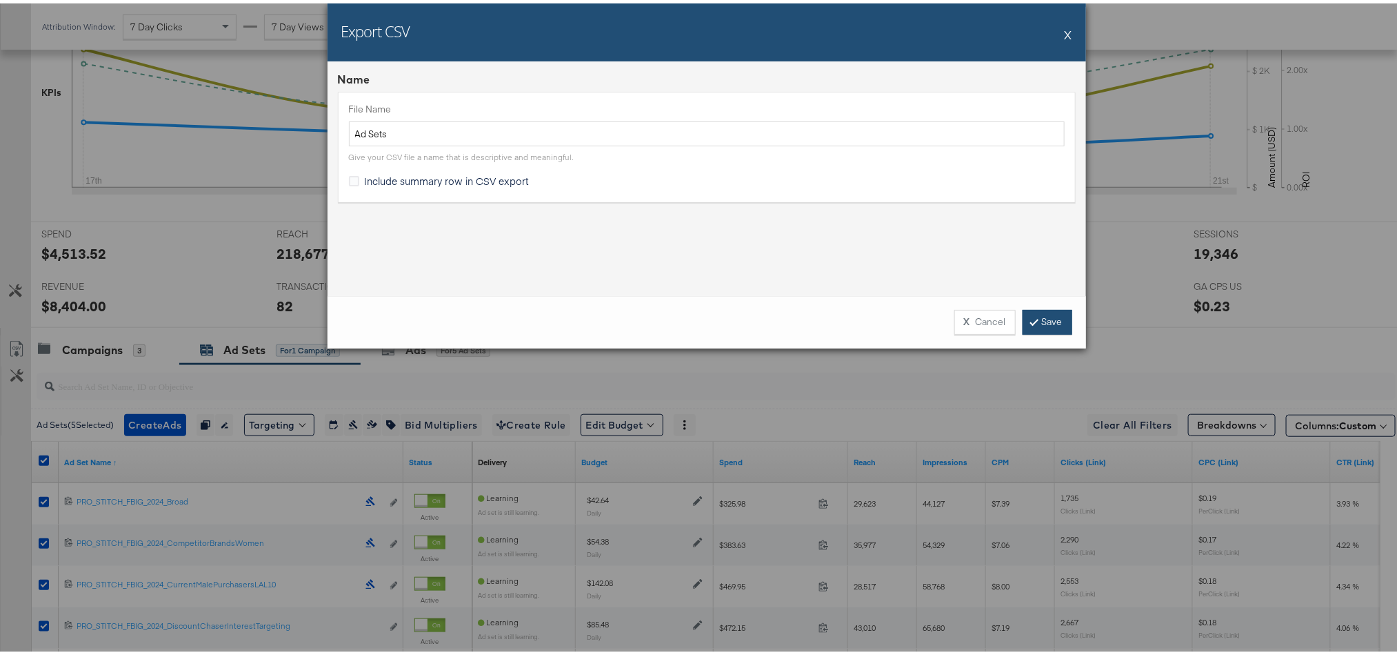
click at [1029, 307] on link "Save" at bounding box center [1048, 318] width 50 height 25
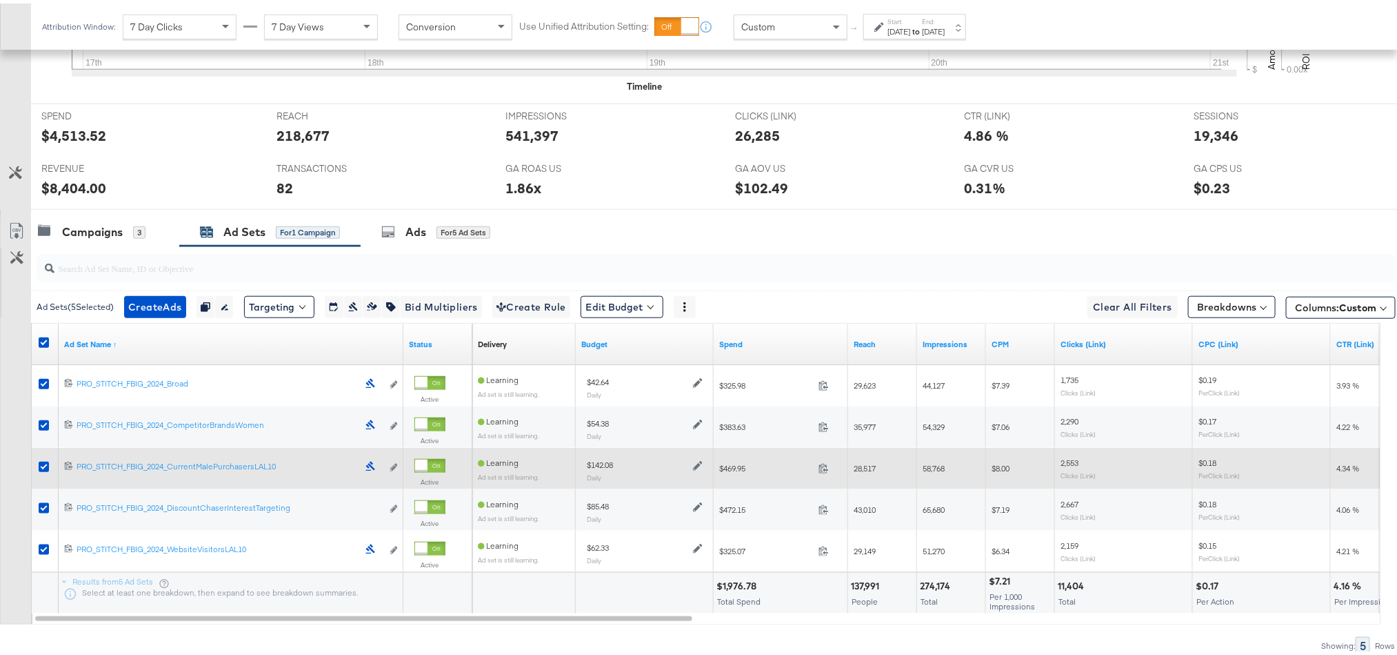
scroll to position [564, 0]
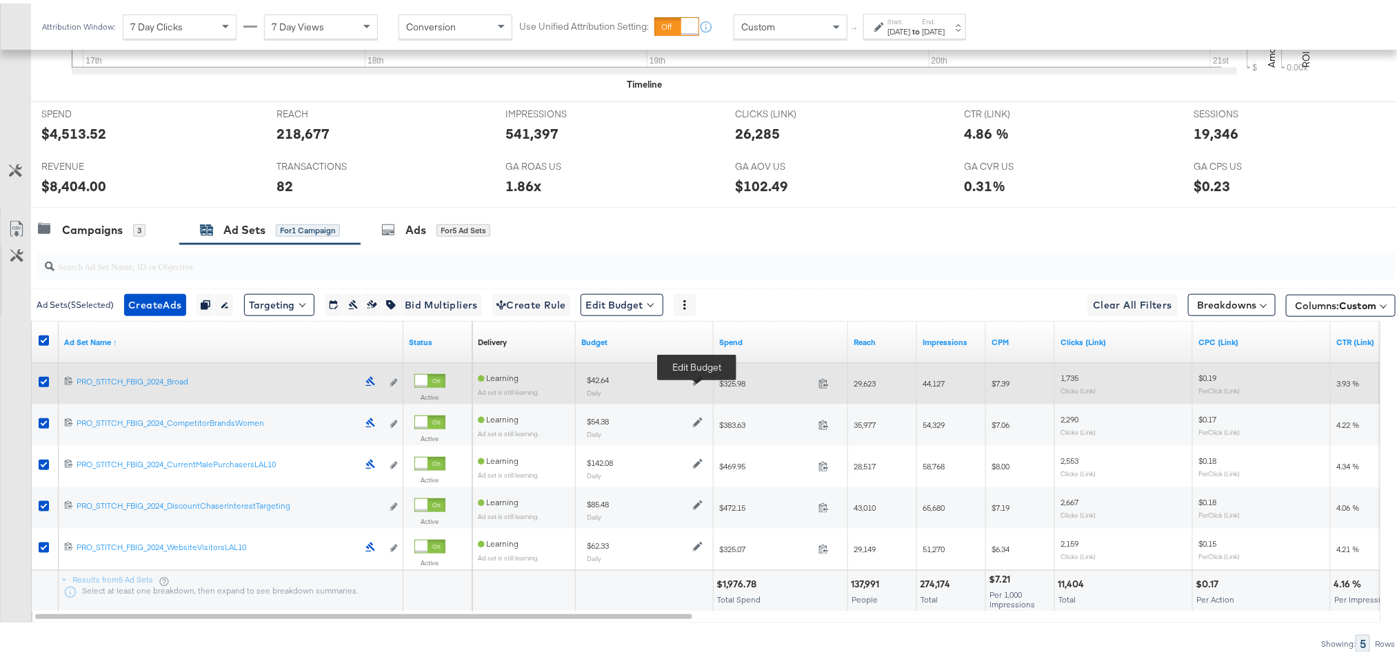
click at [695, 381] on icon at bounding box center [698, 377] width 10 height 10
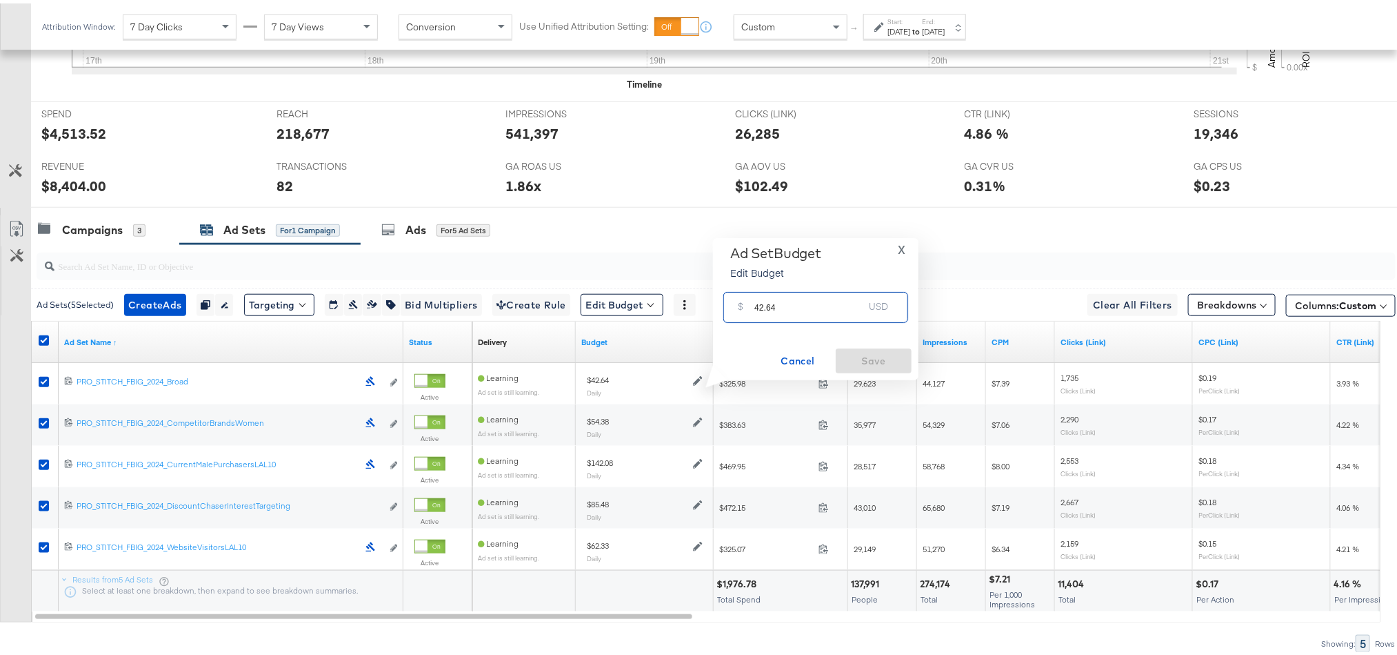
click at [774, 292] on input "42.64" at bounding box center [809, 298] width 109 height 30
paste input "$53.58"
type input "53.58"
click at [857, 360] on span "Save" at bounding box center [873, 357] width 65 height 17
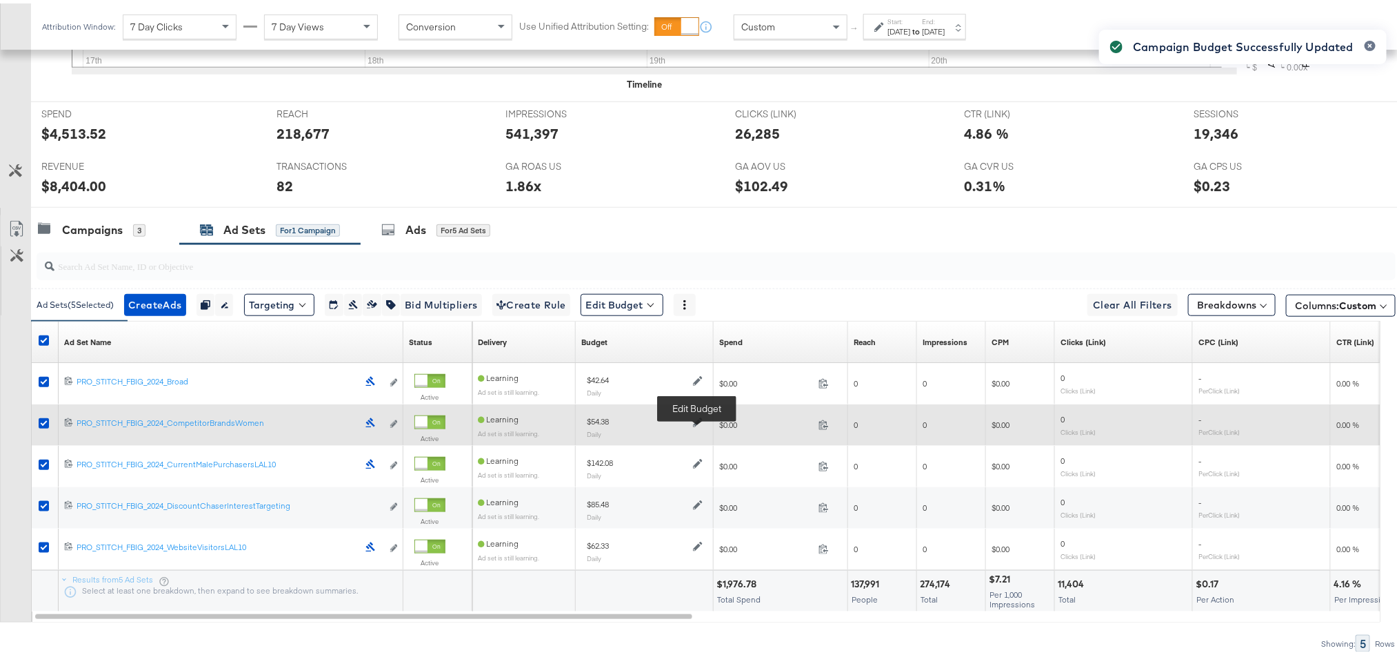
click at [696, 423] on icon at bounding box center [698, 419] width 10 height 10
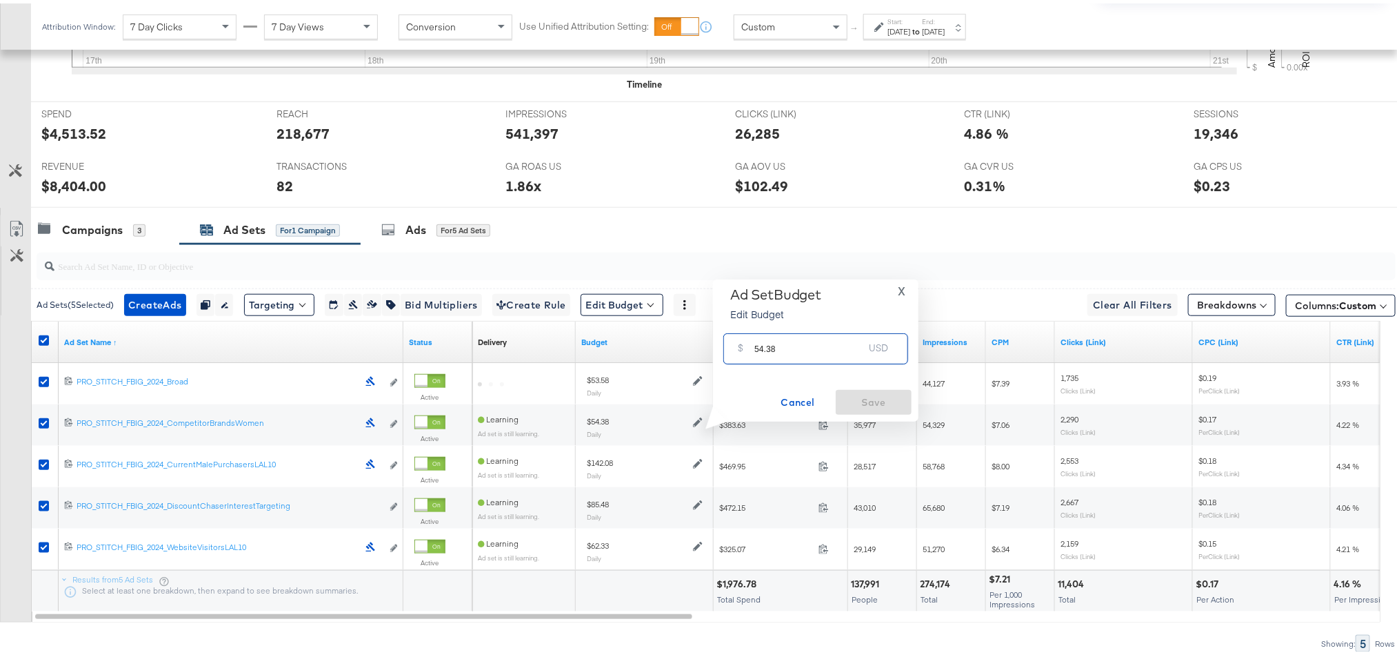
click at [778, 341] on input "54.38" at bounding box center [809, 340] width 109 height 30
paste input "$81.70"
type input "81.70"
click at [871, 402] on span "Save" at bounding box center [873, 398] width 65 height 17
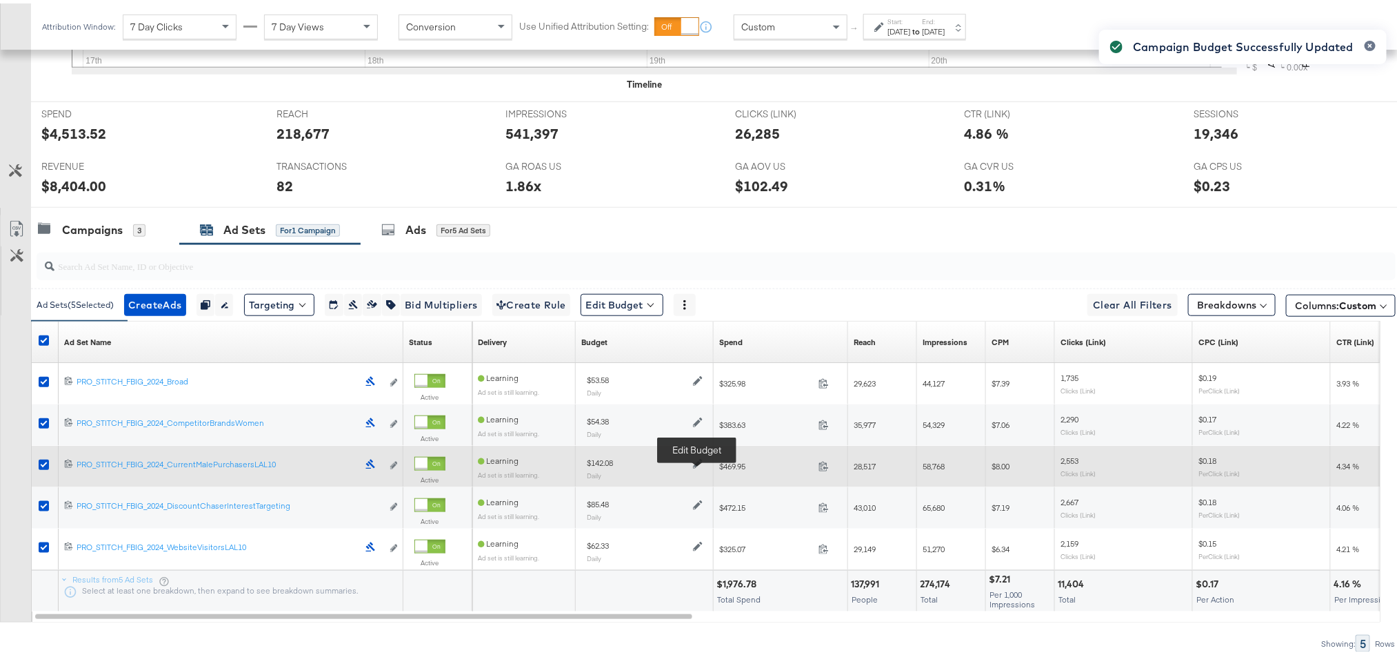
click at [699, 465] on icon at bounding box center [698, 460] width 10 height 10
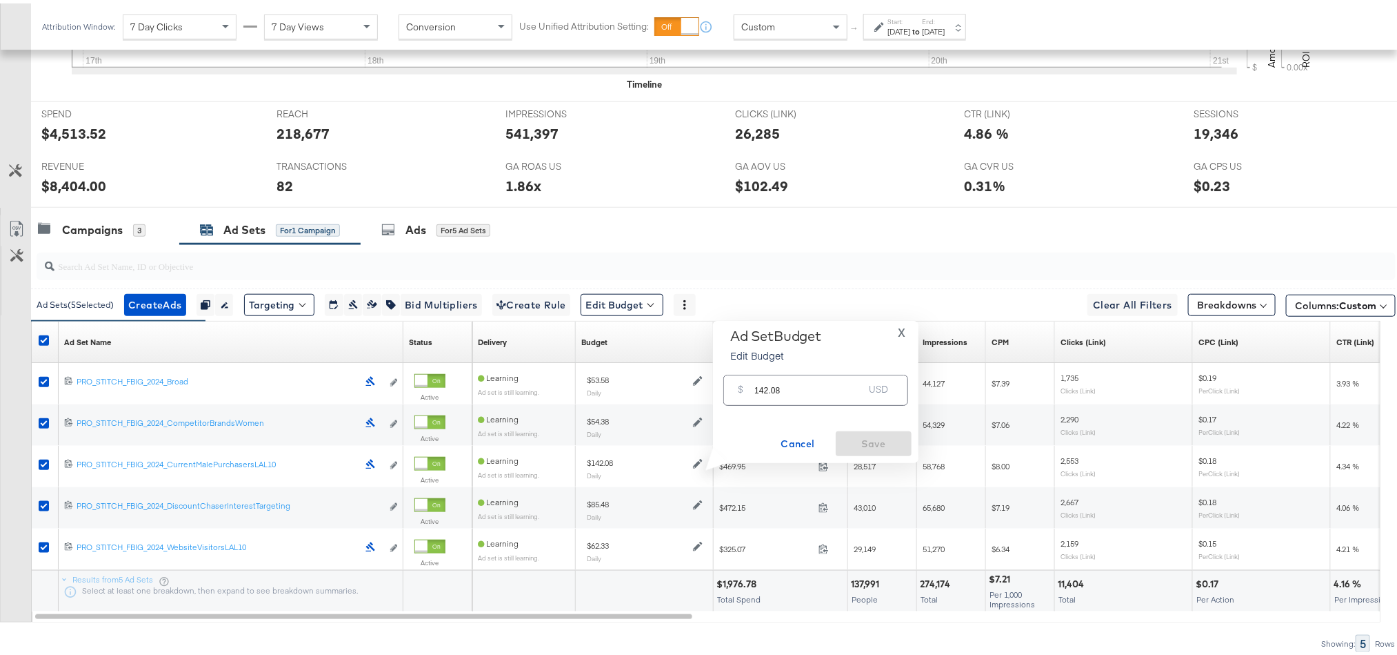
click at [786, 381] on input "142.08" at bounding box center [809, 381] width 109 height 30
paste input "$96.32"
type input "96.32"
click at [855, 439] on span "Save" at bounding box center [873, 440] width 65 height 17
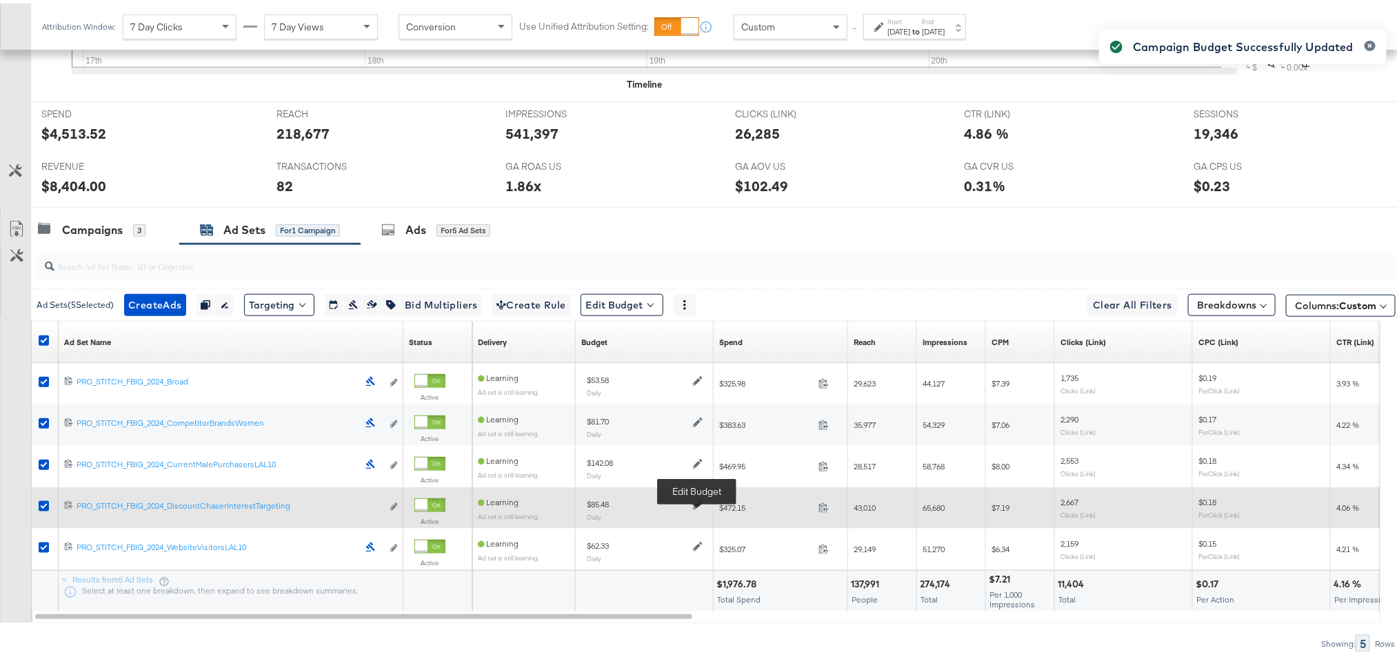
click at [696, 506] on icon at bounding box center [698, 502] width 10 height 10
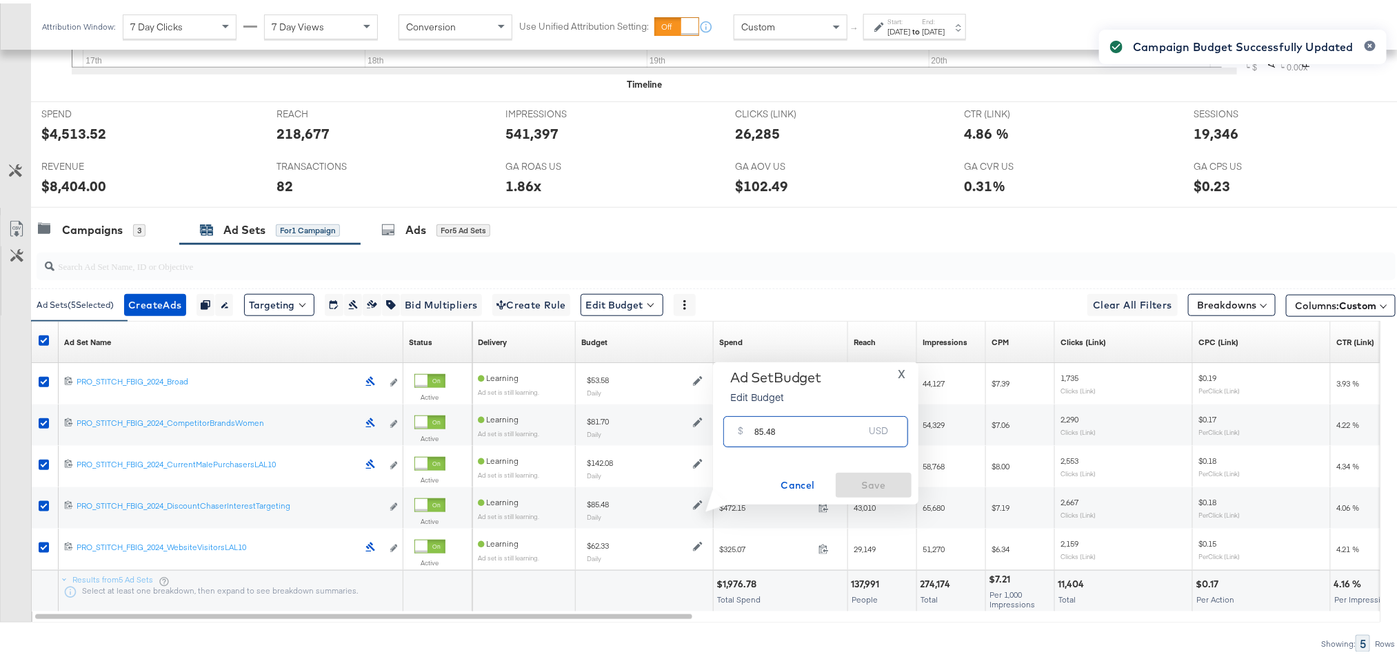
click at [768, 432] on input "85.48" at bounding box center [809, 423] width 109 height 30
paste input "$80.29"
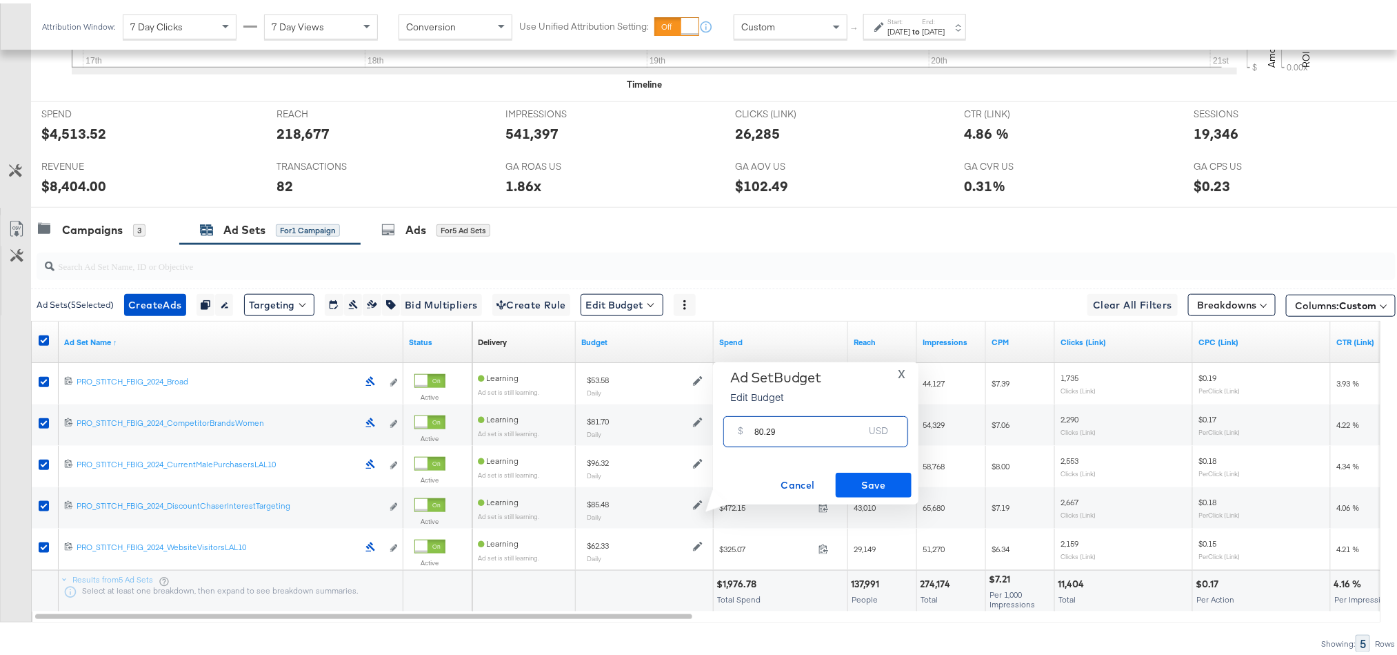
type input "80.29"
click at [857, 477] on span "Save" at bounding box center [873, 481] width 65 height 17
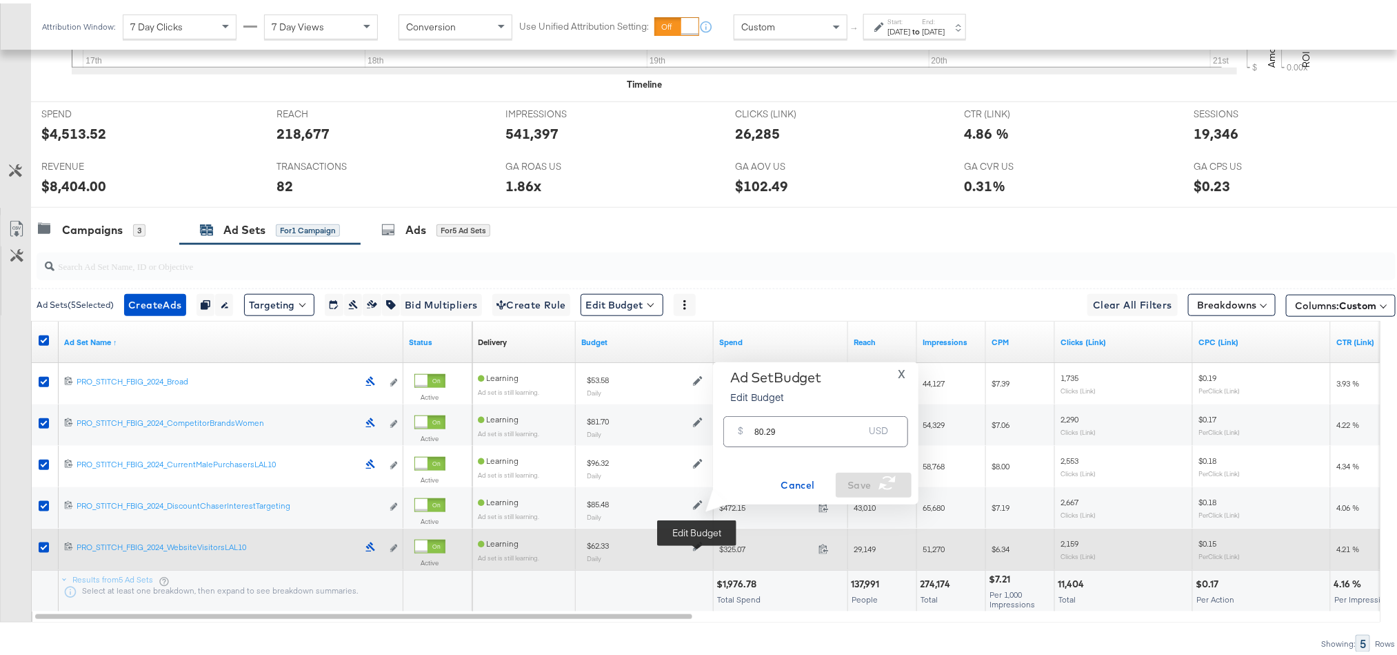
click at [693, 548] on icon at bounding box center [698, 543] width 10 height 10
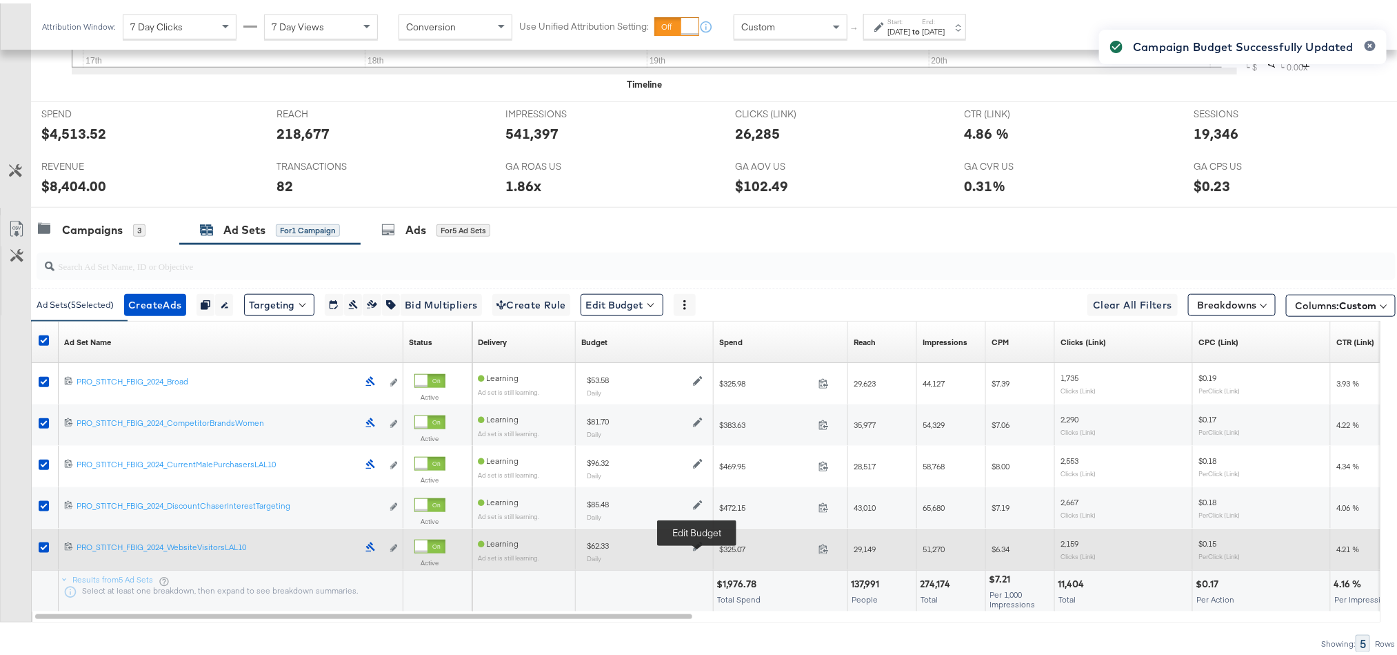
click at [694, 548] on icon at bounding box center [698, 543] width 10 height 10
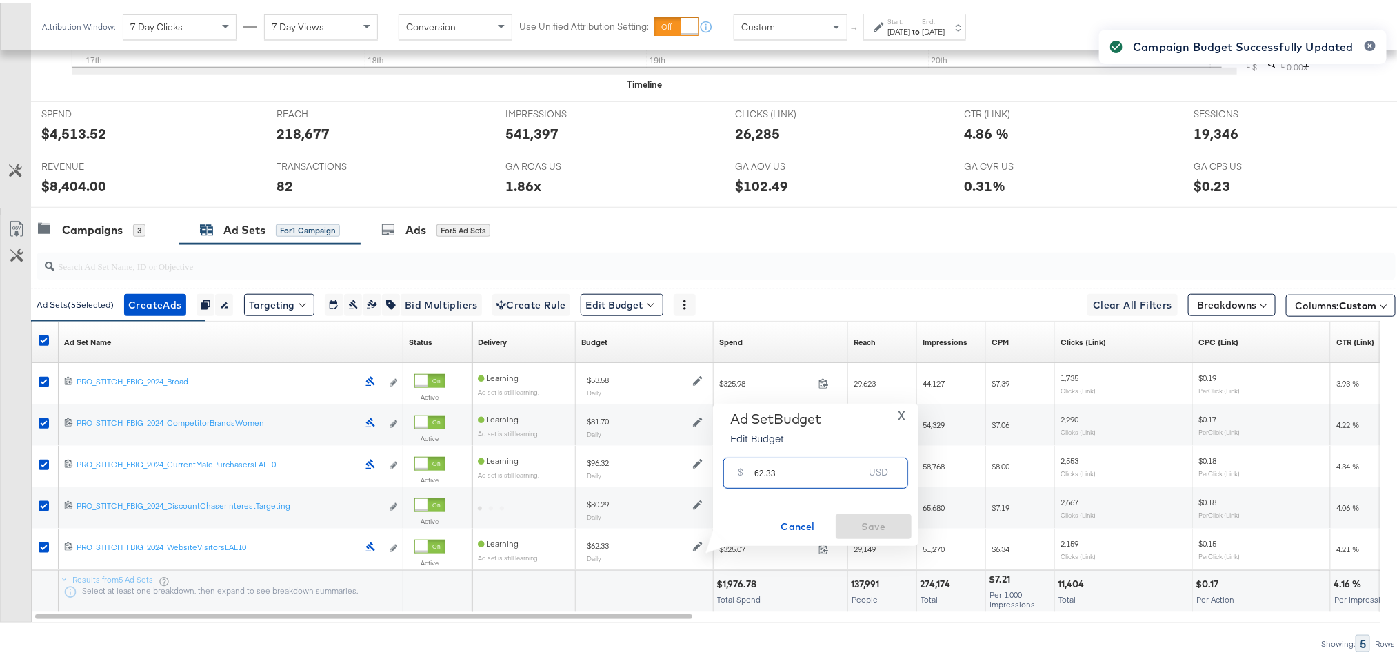
click at [762, 470] on input "62.33" at bounding box center [809, 464] width 109 height 30
paste input "$75.01"
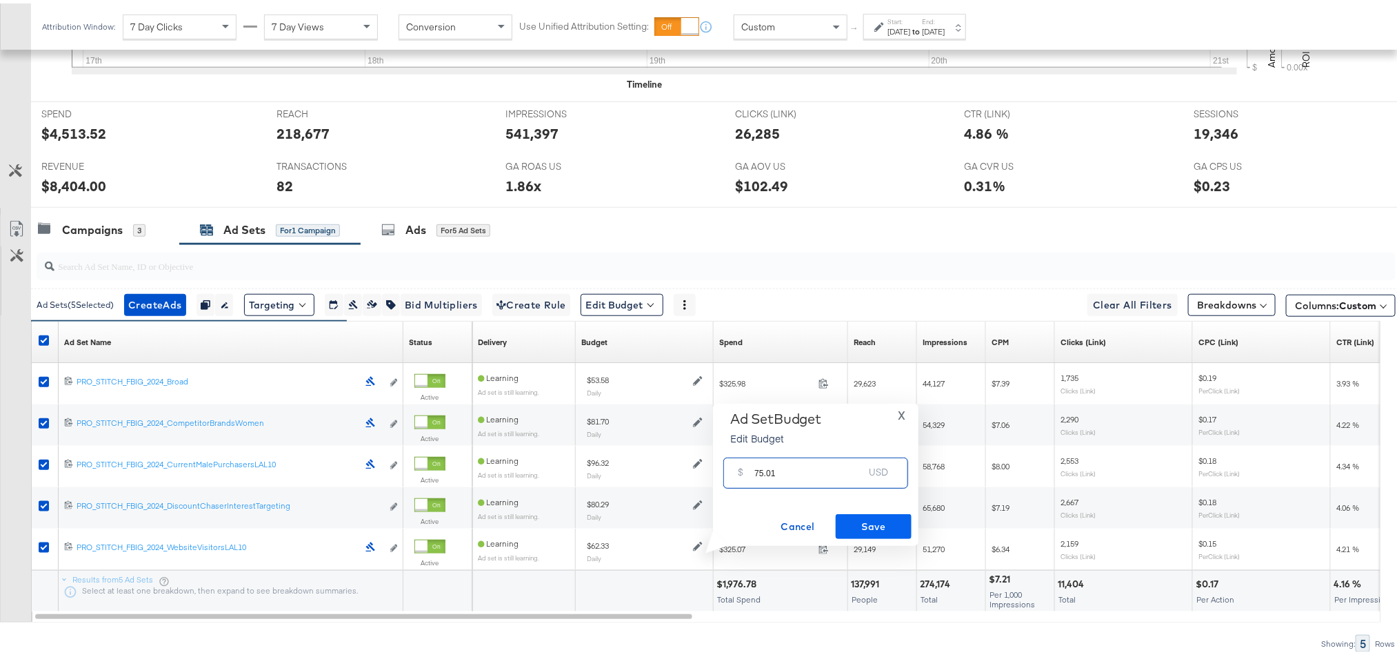
type input "75.01"
click at [857, 520] on span "Save" at bounding box center [873, 523] width 65 height 17
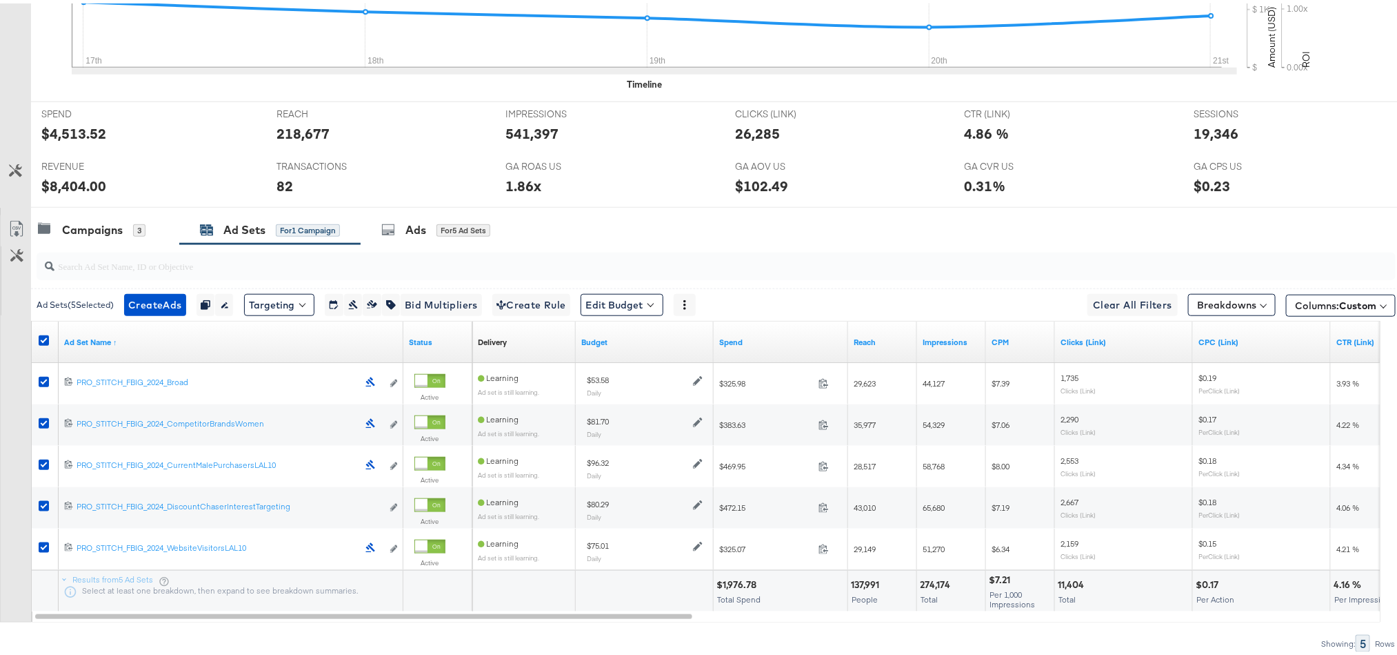
scroll to position [0, 0]
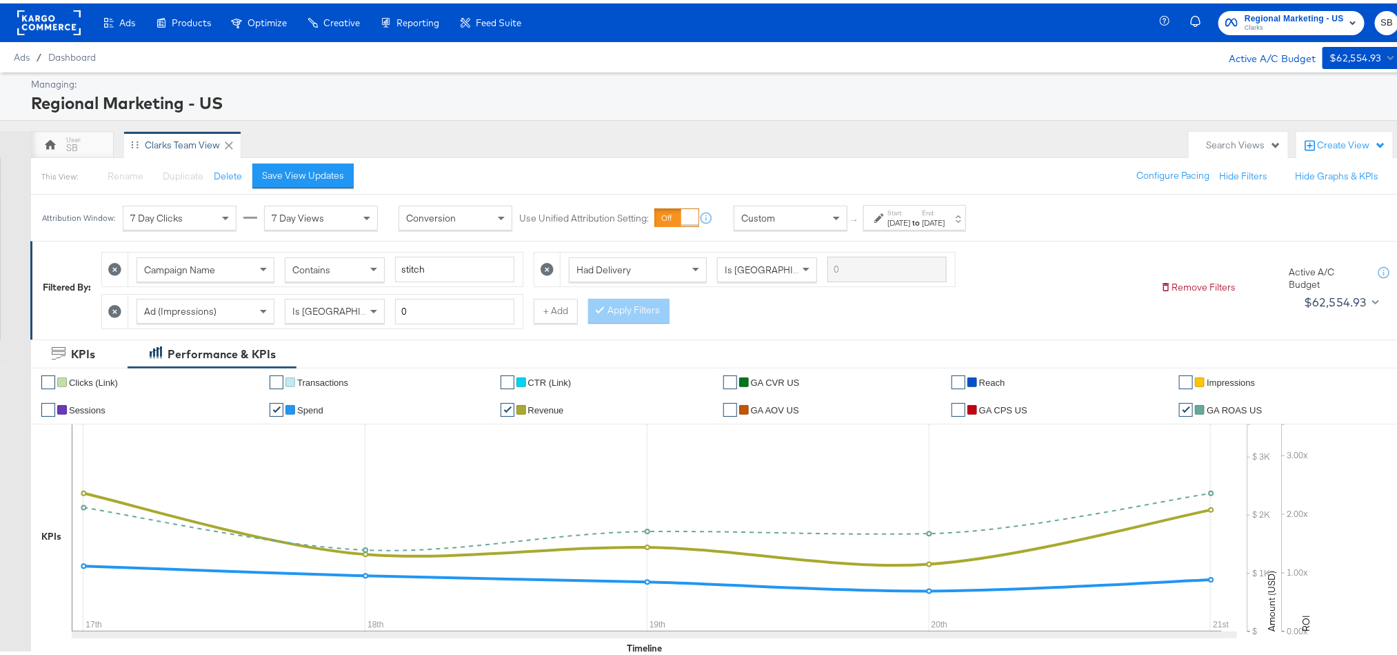
click at [62, 23] on rect at bounding box center [48, 19] width 63 height 25
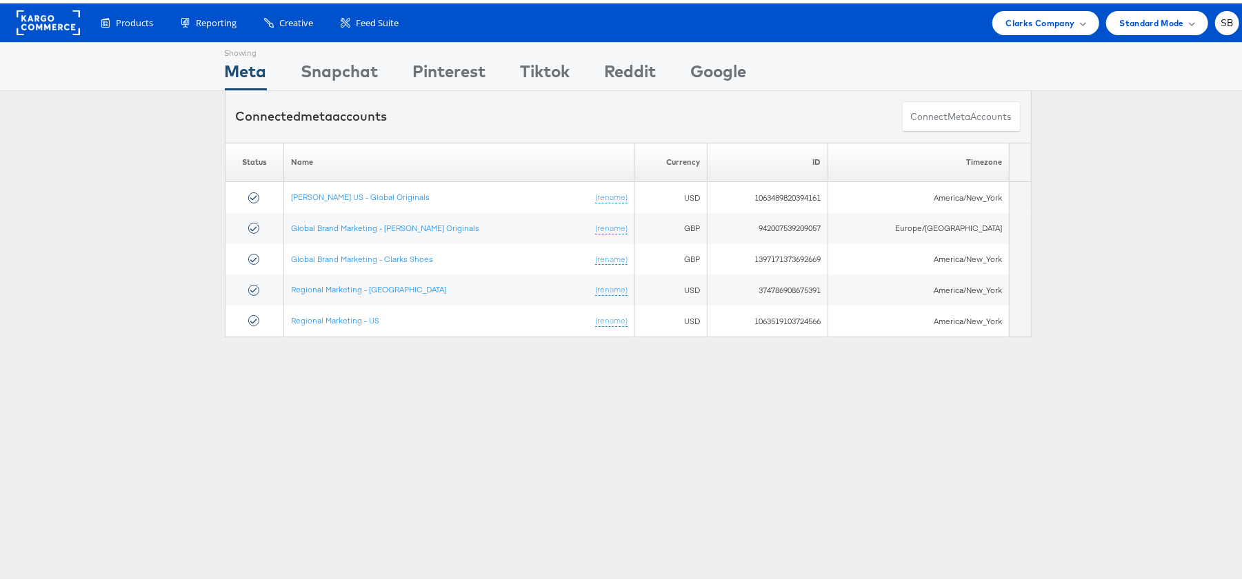
click at [475, 469] on div "Showing Meta Showing Snapchat Showing Pinterest Showing Tiktok Showing Reddit S…" at bounding box center [628, 384] width 1256 height 690
